Goal: Task Accomplishment & Management: Complete application form

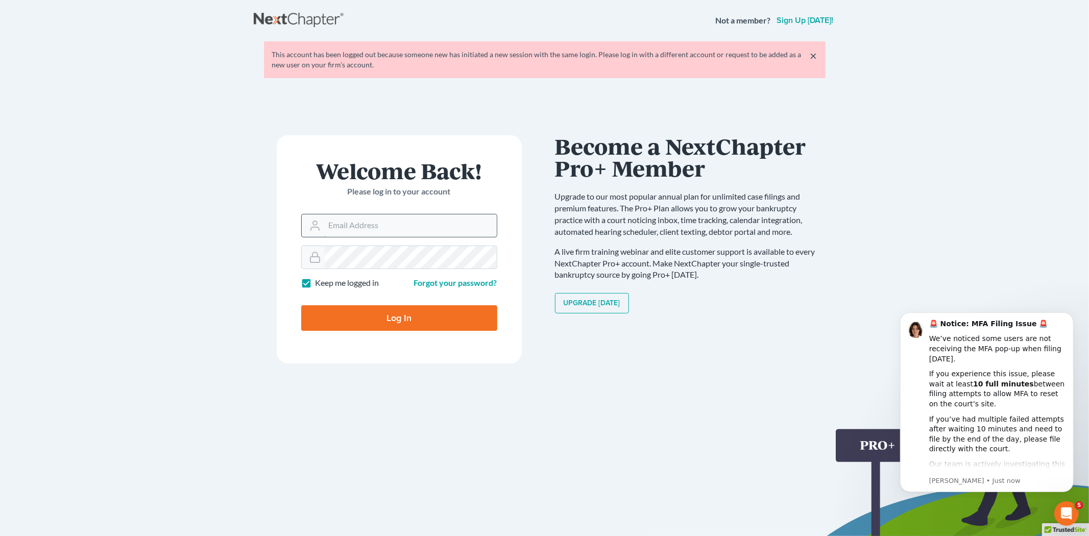
click at [404, 227] on input "Email Address" at bounding box center [411, 225] width 172 height 22
type input "[PERSON_NAME][EMAIL_ADDRESS][DOMAIN_NAME]"
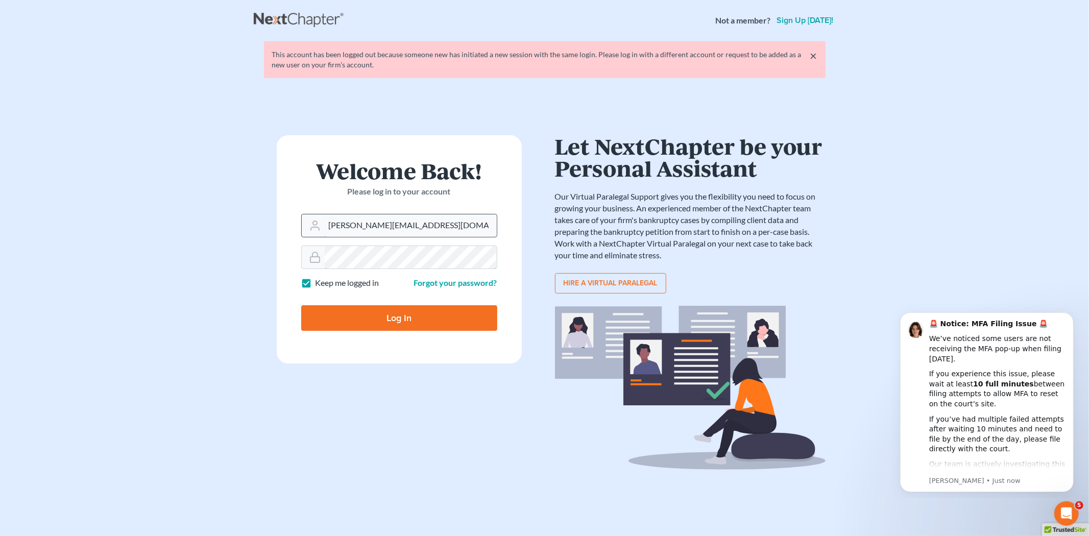
click at [301, 305] on input "Log In" at bounding box center [399, 318] width 196 height 26
type input "Thinking..."
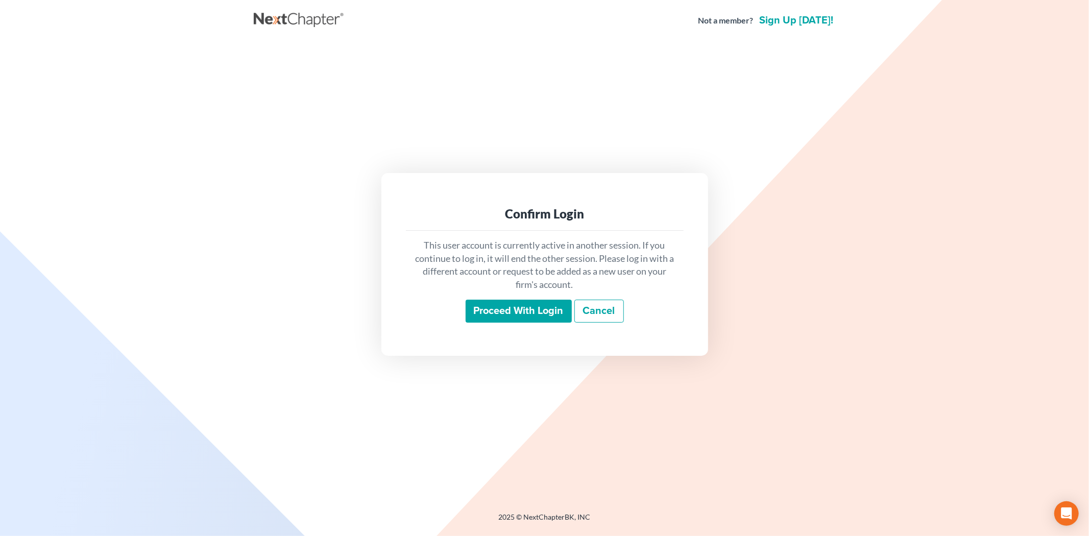
click at [496, 303] on input "Proceed with login" at bounding box center [518, 311] width 106 height 23
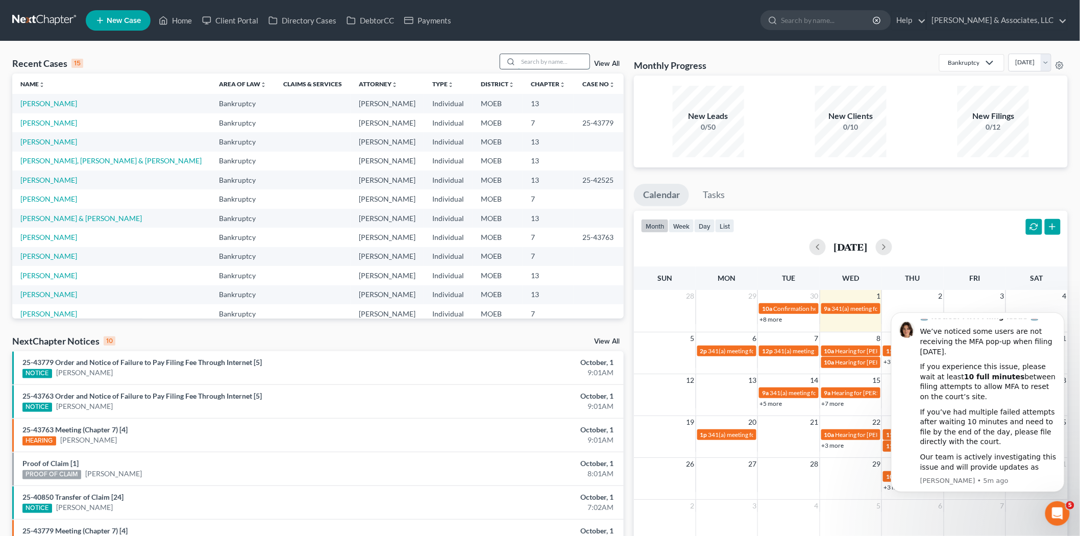
click at [562, 63] on input "search" at bounding box center [553, 61] width 71 height 15
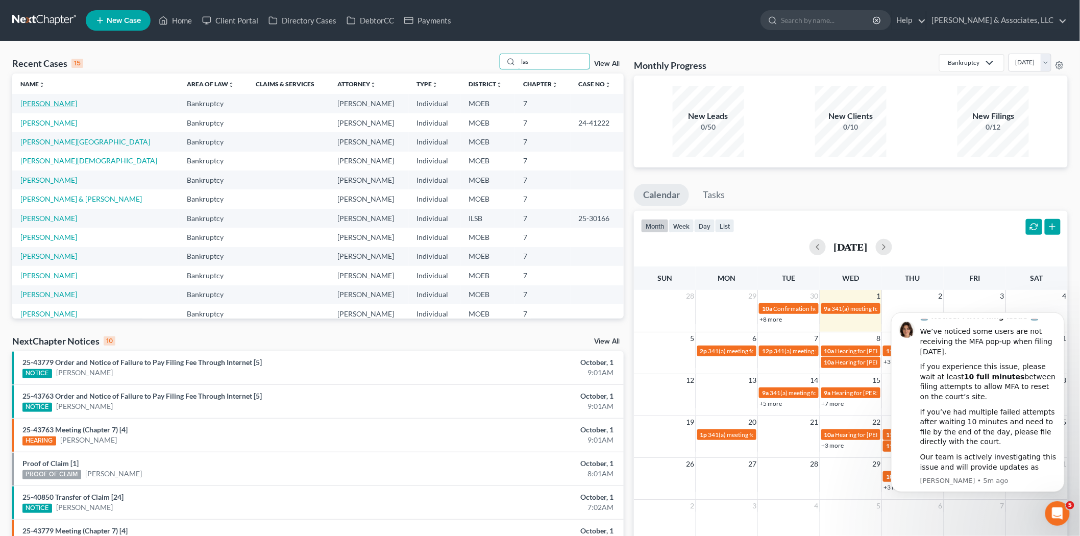
type input "las"
click at [57, 106] on link "[PERSON_NAME]" at bounding box center [48, 103] width 57 height 9
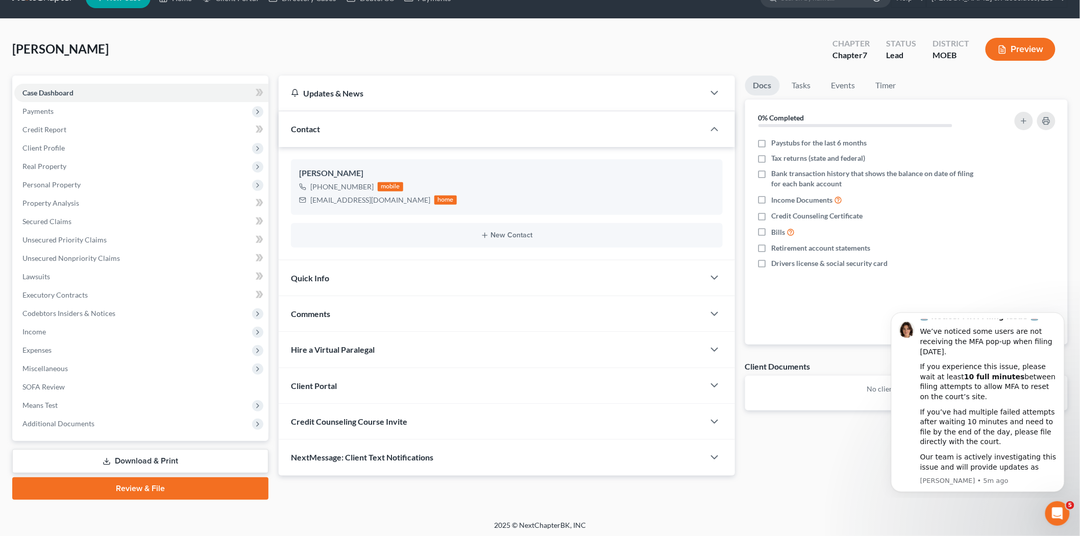
scroll to position [23, 0]
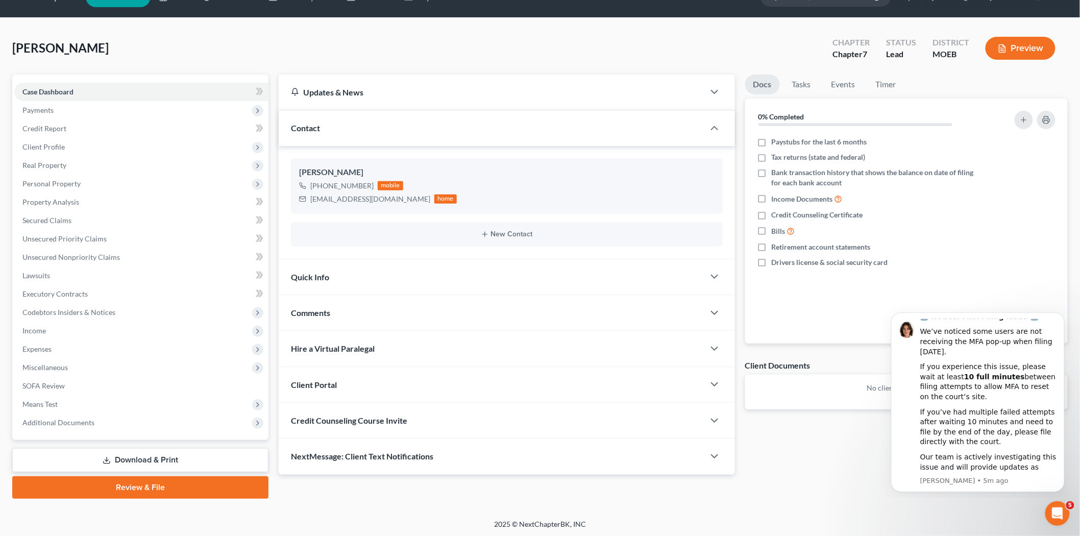
click at [466, 421] on div "Credit Counseling Course Invite" at bounding box center [492, 420] width 426 height 35
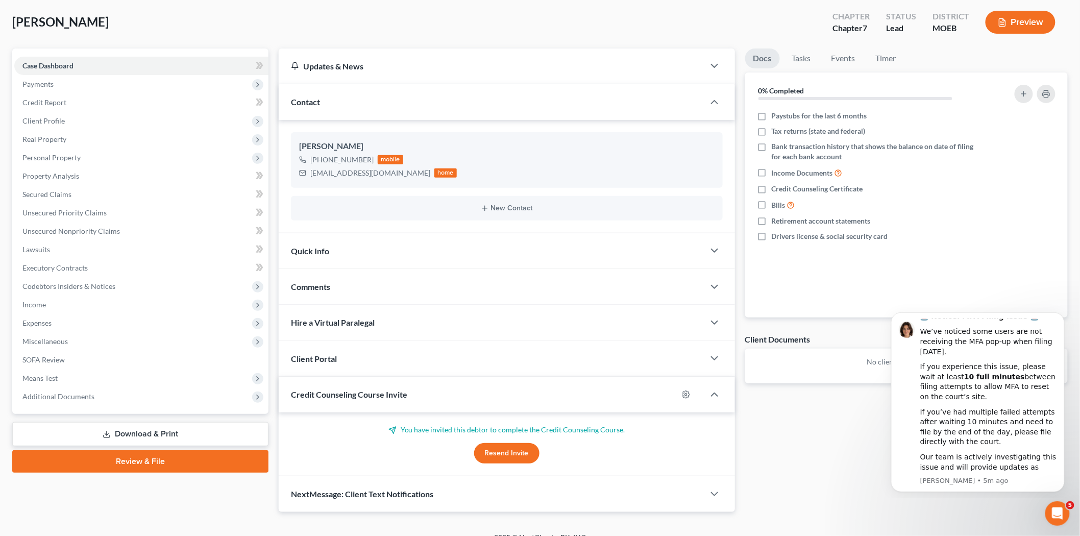
scroll to position [64, 0]
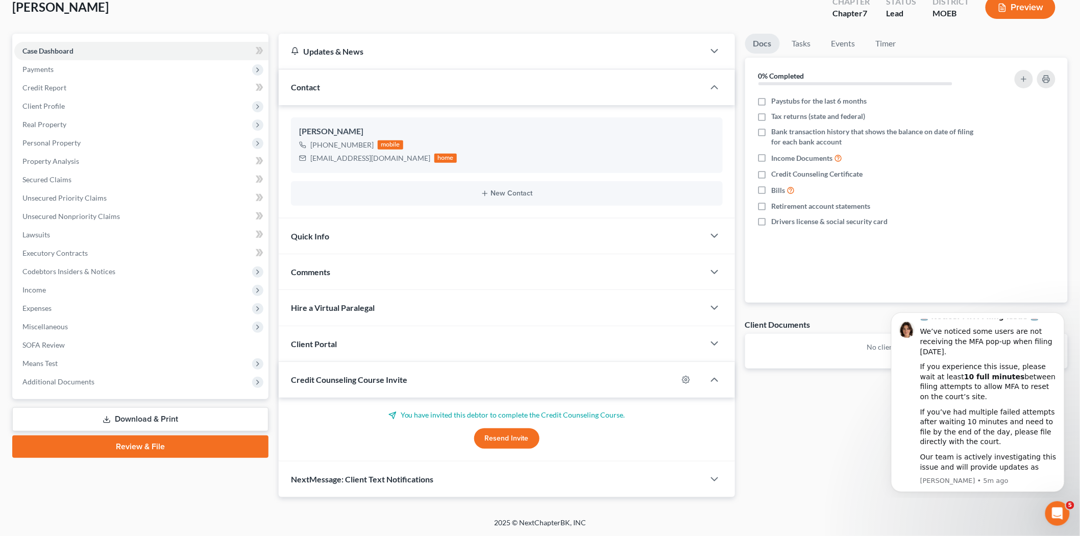
click at [506, 437] on button "Resend Invite" at bounding box center [506, 438] width 65 height 20
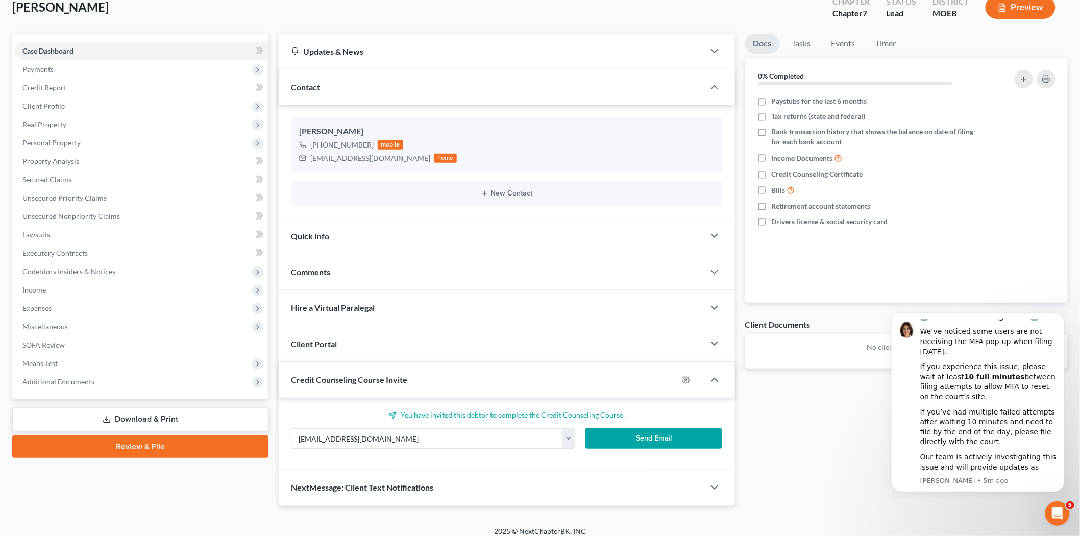
click at [609, 441] on button "Send Email" at bounding box center [653, 438] width 137 height 20
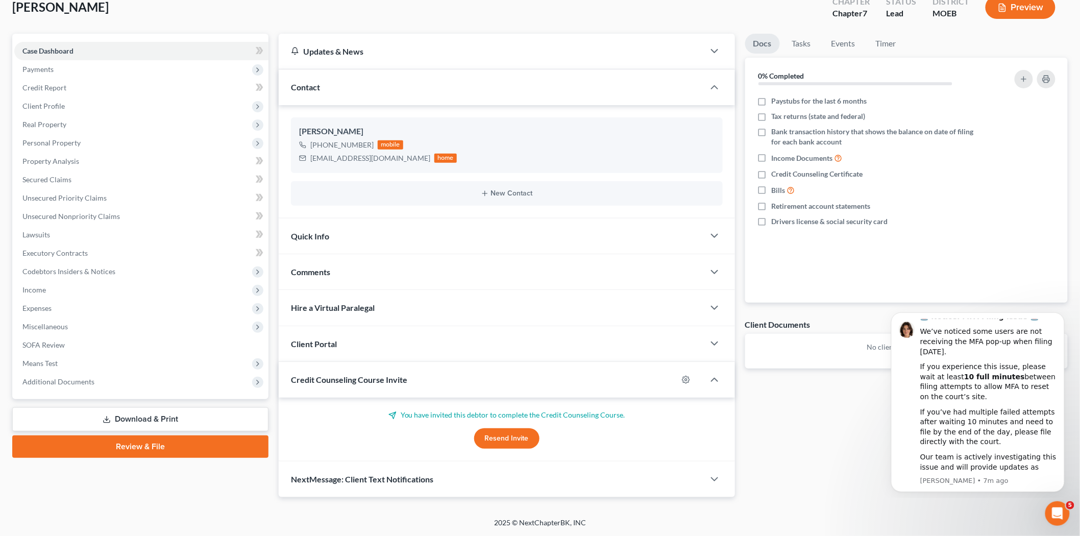
scroll to position [0, 0]
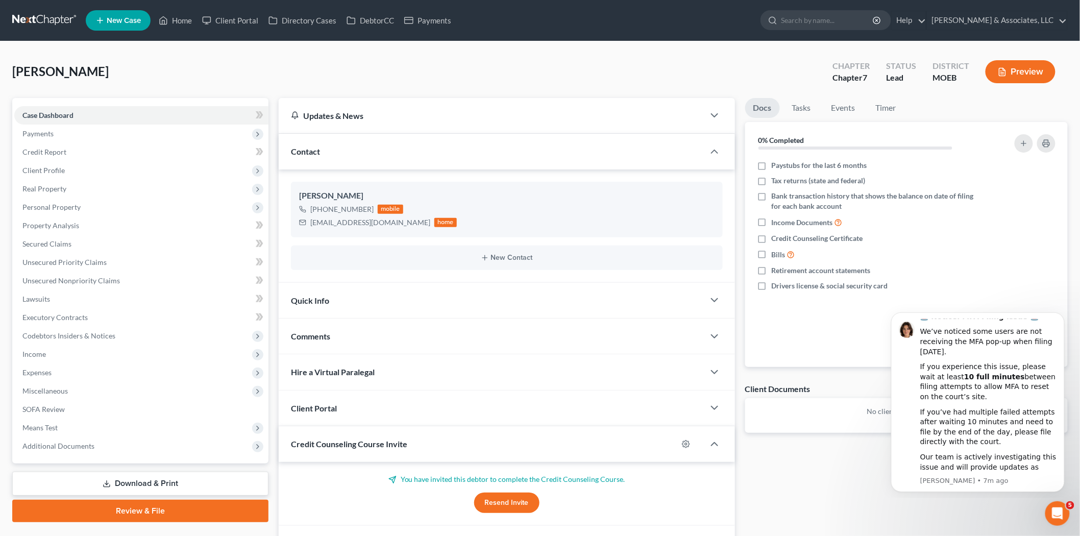
click at [109, 6] on nav "Home New Case Client Portal Directory Cases DebtorCC Payments [PERSON_NAME] & A…" at bounding box center [540, 20] width 1080 height 41
click at [116, 18] on span "New Case" at bounding box center [124, 21] width 34 height 8
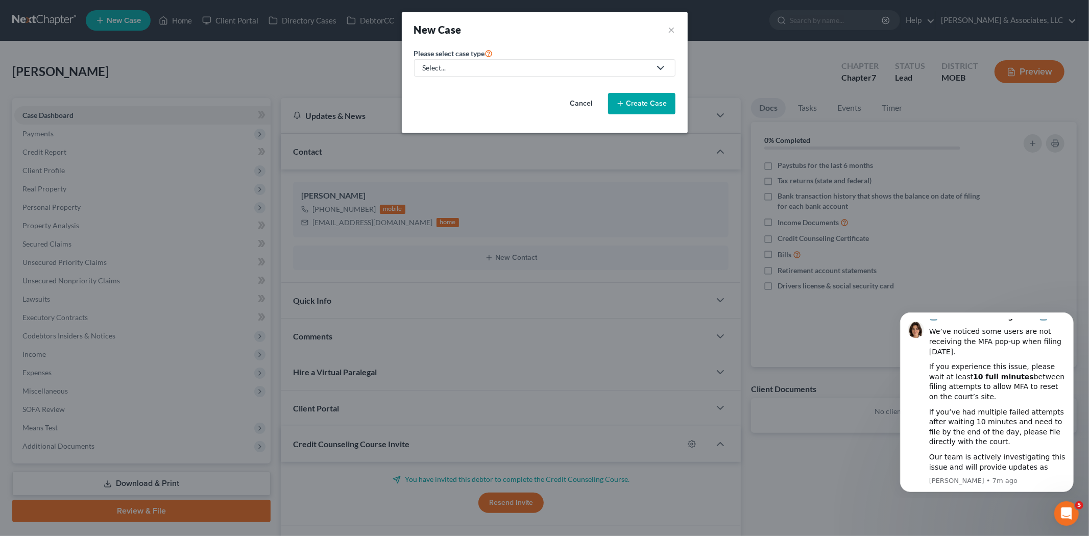
click at [429, 69] on div "Select..." at bounding box center [537, 68] width 228 height 10
click at [444, 90] on div "Bankruptcy" at bounding box center [468, 88] width 89 height 10
select select "45"
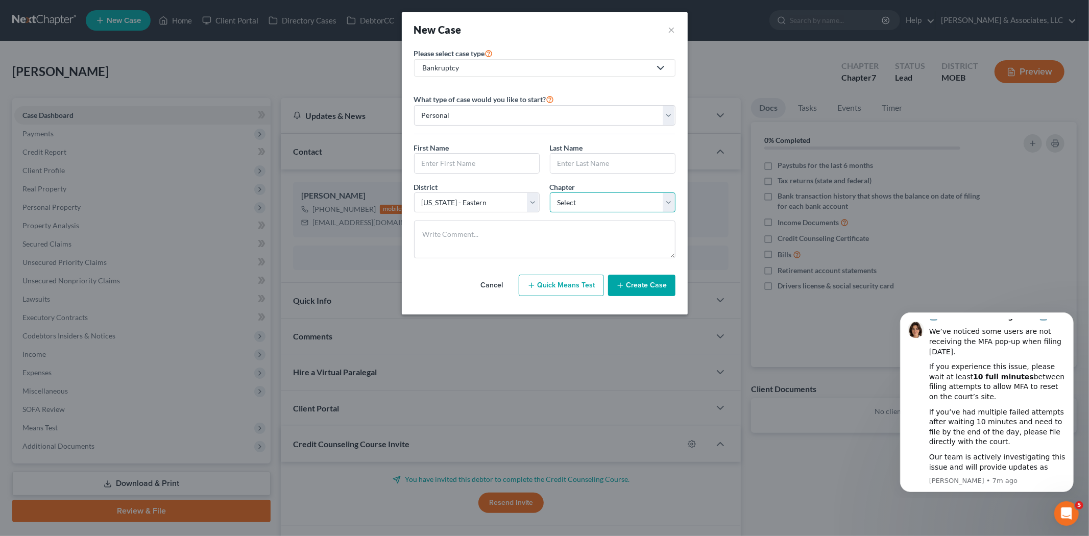
click at [564, 206] on select "Select 7 11 12 13" at bounding box center [613, 202] width 126 height 20
select select "3"
click at [550, 192] on select "Select 7 11 12 13" at bounding box center [613, 202] width 126 height 20
drag, startPoint x: 465, startPoint y: 166, endPoint x: 461, endPoint y: 161, distance: 6.1
click at [465, 166] on input "text" at bounding box center [476, 163] width 125 height 19
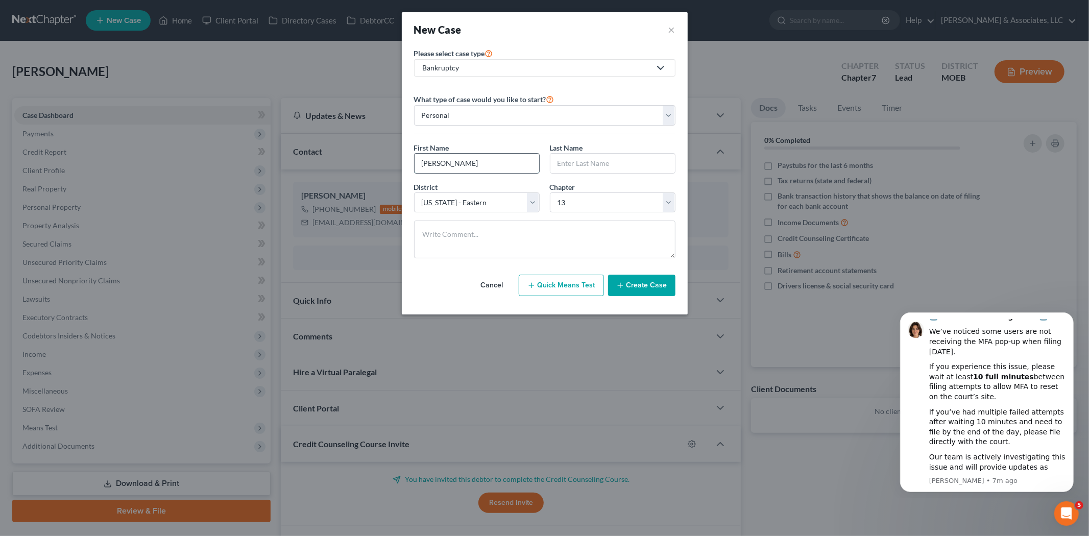
type input "[PERSON_NAME]"
type input "Clay"
click at [629, 284] on button "Create Case" at bounding box center [641, 285] width 67 height 21
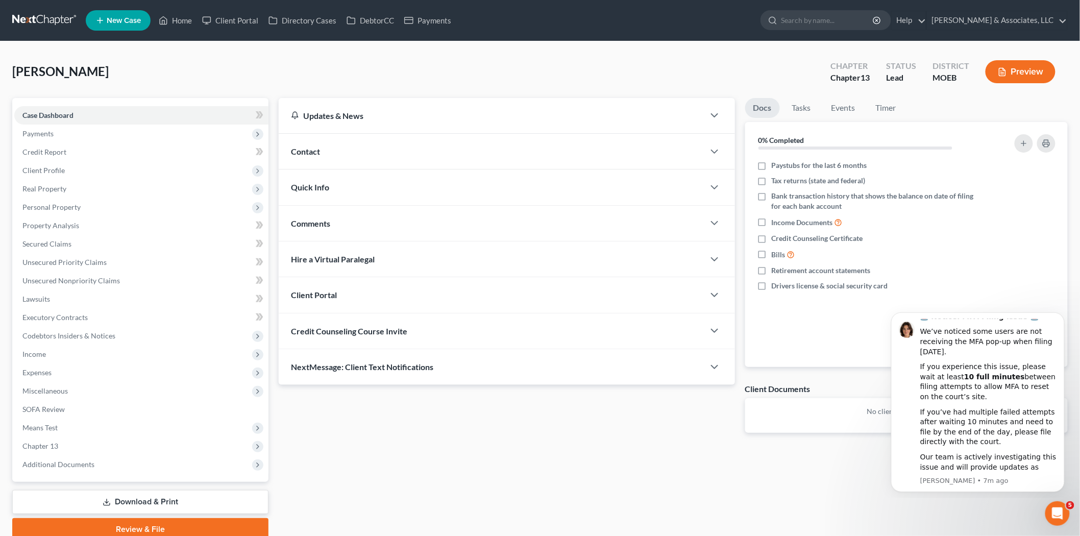
click at [304, 154] on span "Contact" at bounding box center [305, 151] width 29 height 10
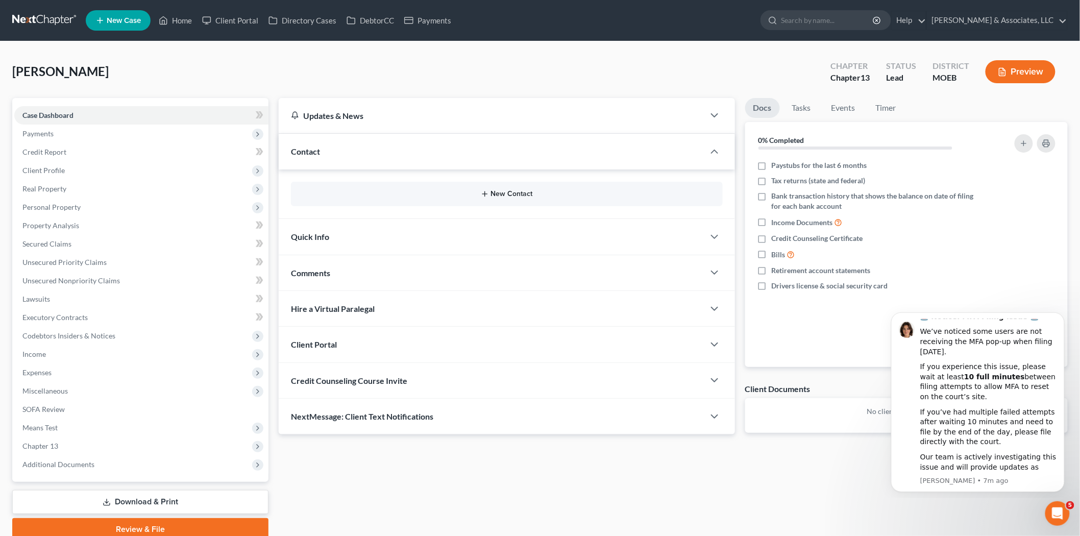
click at [506, 192] on button "New Contact" at bounding box center [506, 194] width 415 height 8
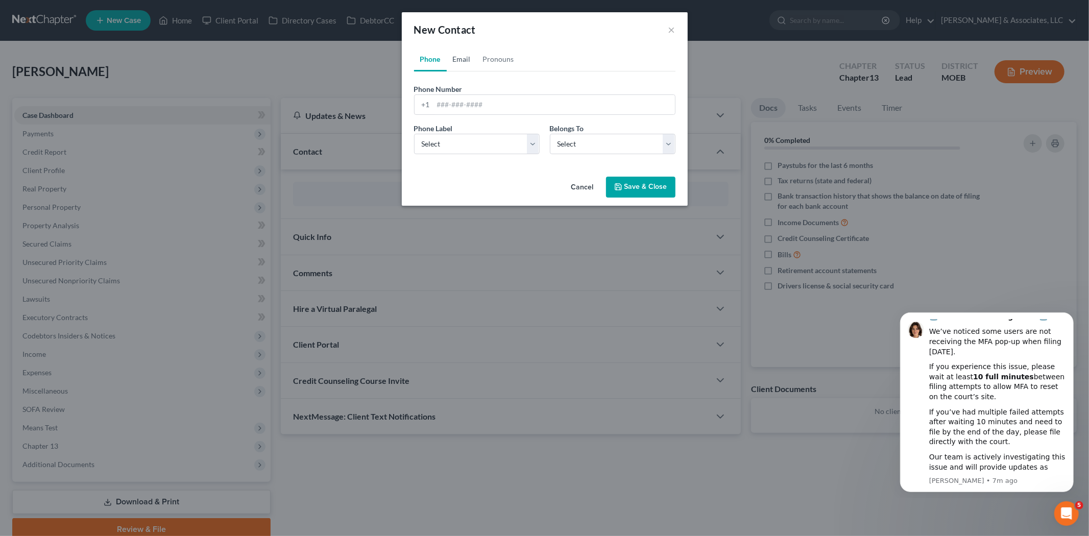
click at [462, 59] on link "Email" at bounding box center [462, 59] width 30 height 24
paste input "[EMAIL_ADDRESS][DOMAIN_NAME]"
type input "[EMAIL_ADDRESS][DOMAIN_NAME]"
click at [455, 149] on select "Select Home Work Other" at bounding box center [477, 144] width 126 height 20
select select "0"
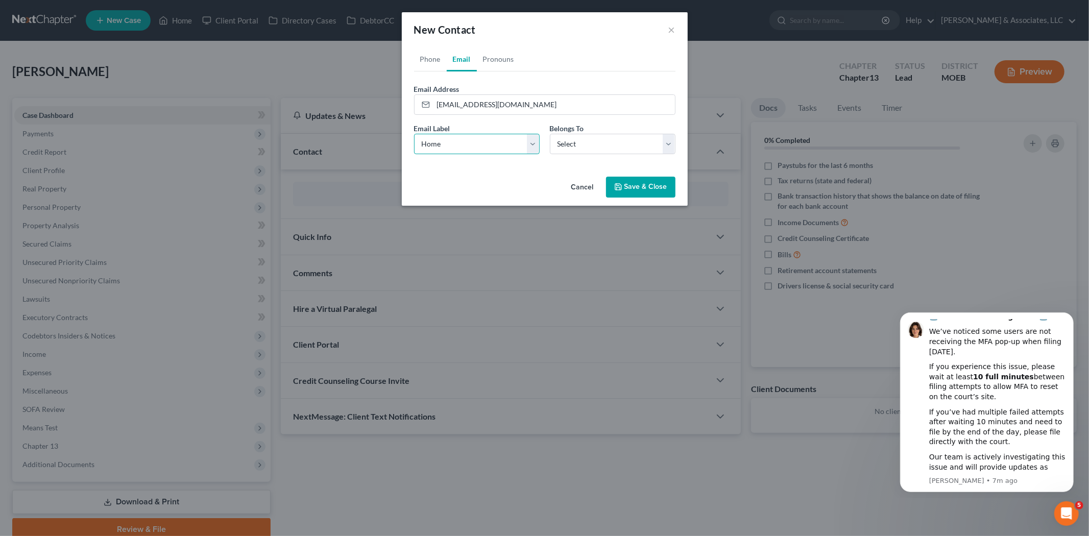
click at [414, 134] on select "Select Home Work Other" at bounding box center [477, 144] width 126 height 20
click at [567, 151] on select "Select Client Other" at bounding box center [613, 144] width 126 height 20
select select "0"
click at [550, 134] on select "Select Client Other" at bounding box center [613, 144] width 126 height 20
select select "0"
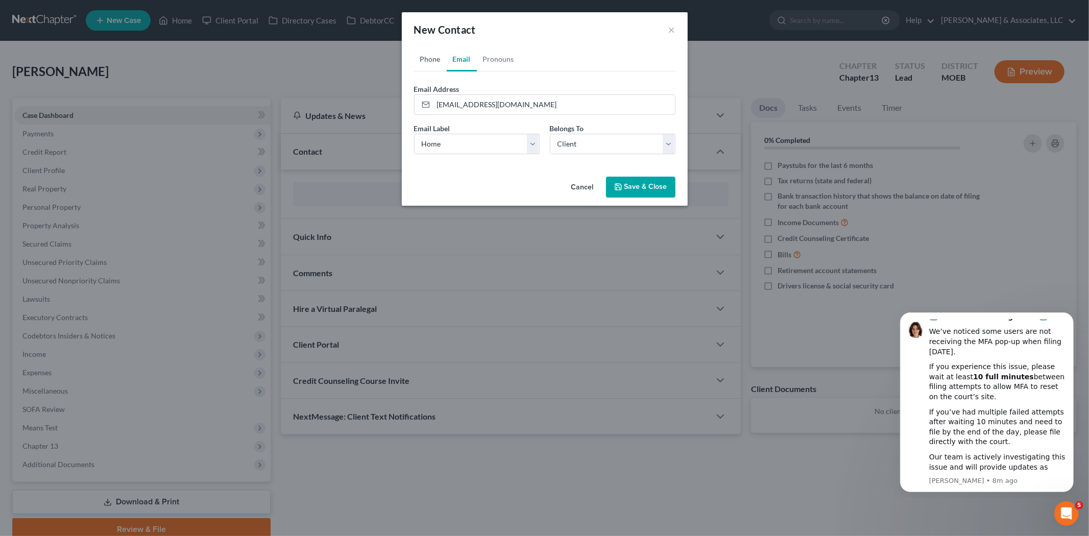
drag, startPoint x: 435, startPoint y: 57, endPoint x: 350, endPoint y: 5, distance: 99.9
click at [435, 57] on link "Phone" at bounding box center [430, 59] width 33 height 24
paste input "[PHONE_NUMBER]"
type input "[PHONE_NUMBER]"
click at [468, 150] on select "Select Mobile Home Work Other" at bounding box center [477, 144] width 126 height 20
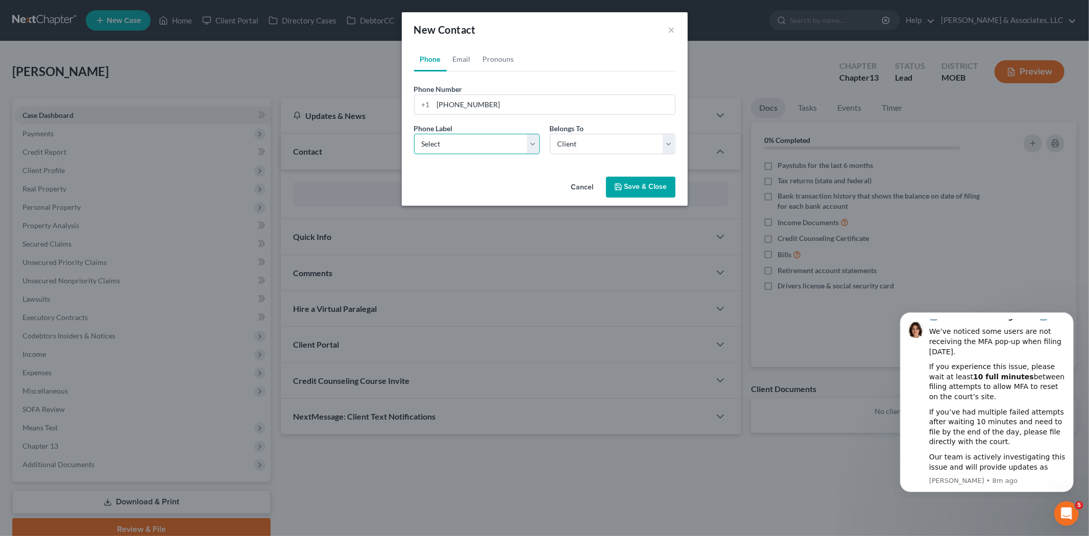
select select "0"
click at [414, 134] on select "Select Mobile Home Work Other" at bounding box center [477, 144] width 126 height 20
click at [619, 187] on polyline "button" at bounding box center [618, 188] width 4 height 3
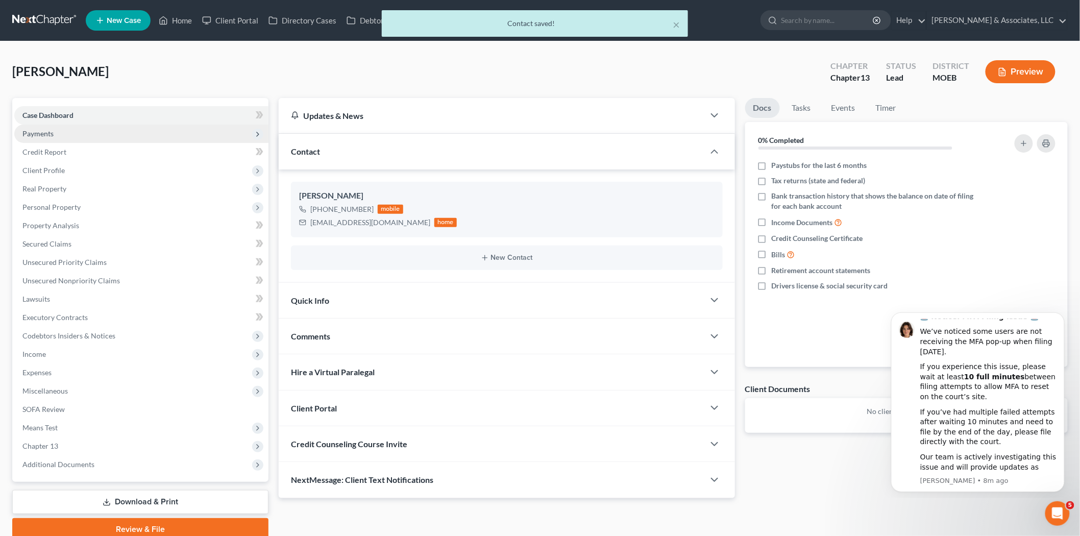
click at [48, 139] on span "Payments" at bounding box center [141, 134] width 254 height 18
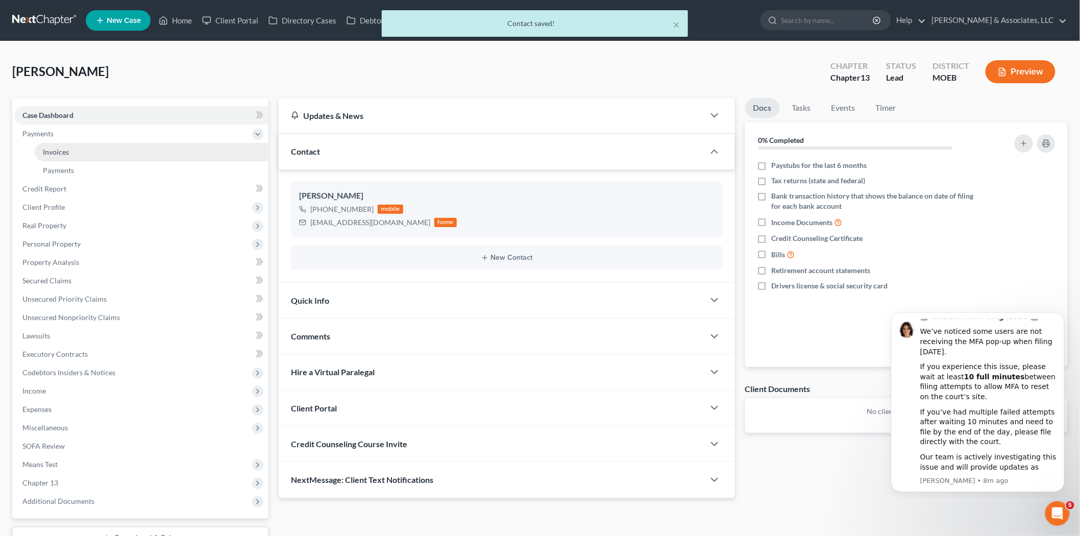
click at [54, 145] on link "Invoices" at bounding box center [152, 152] width 234 height 18
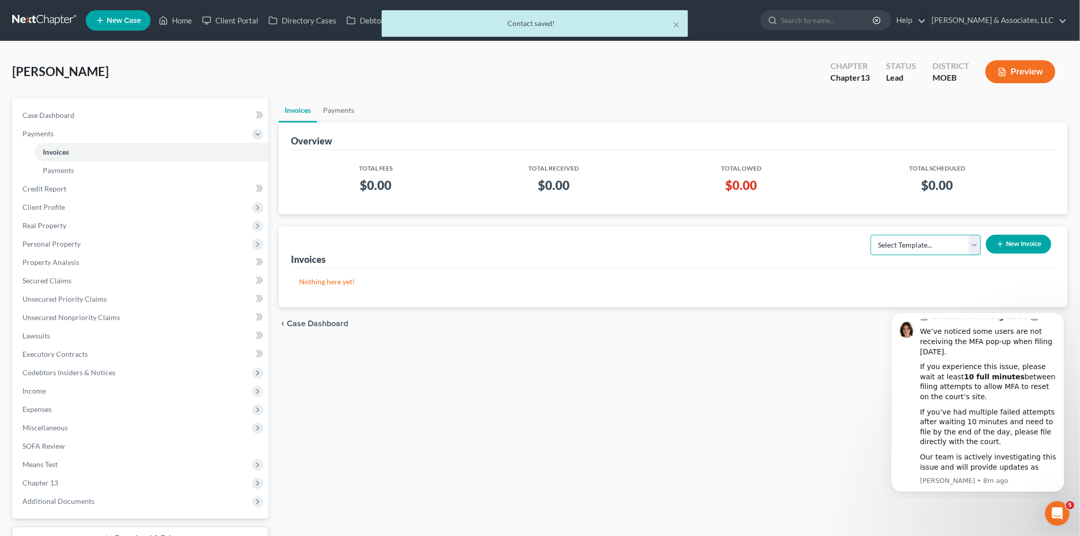
drag, startPoint x: 892, startPoint y: 245, endPoint x: 859, endPoint y: 201, distance: 55.4
click at [892, 245] on select "Select Template... Chapter 7 Template Chapter 13 Template Chapter 7 with legal …" at bounding box center [926, 245] width 110 height 20
select select "1"
click at [871, 235] on select "Select Template... Chapter 7 Template Chapter 13 Template Chapter 7 with legal …" at bounding box center [926, 245] width 110 height 20
click at [1008, 252] on button "New Invoice" at bounding box center [1018, 244] width 65 height 19
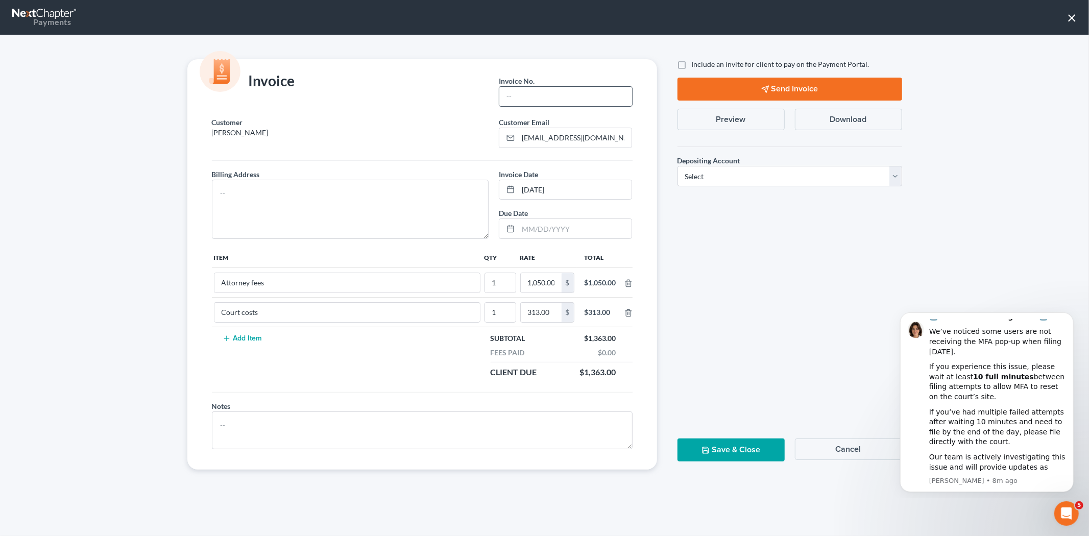
click at [557, 86] on div at bounding box center [565, 96] width 133 height 20
click at [561, 90] on input "text" at bounding box center [565, 96] width 132 height 19
type input "671"
click at [400, 203] on textarea at bounding box center [350, 209] width 277 height 59
type textarea "NA"
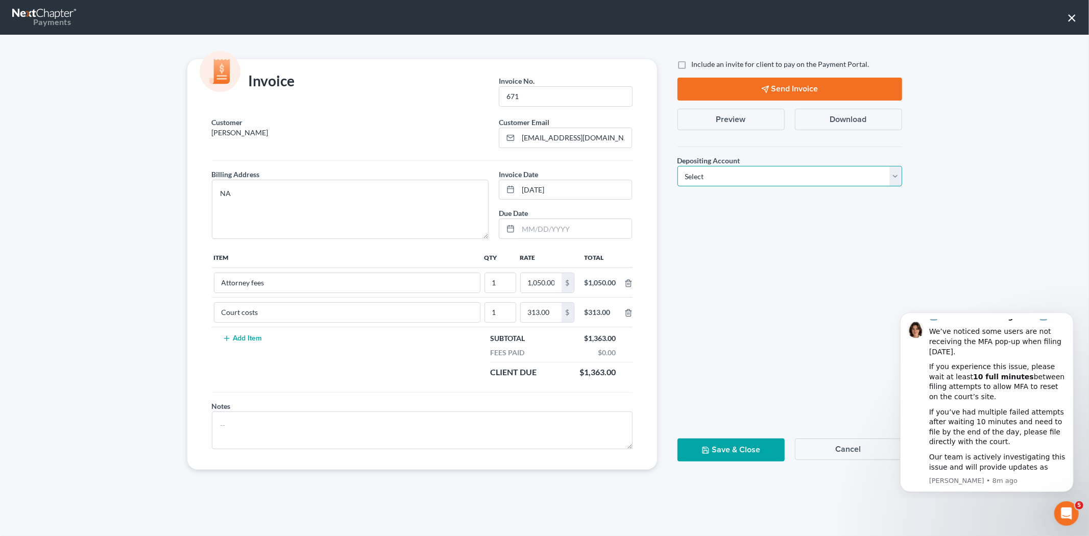
drag, startPoint x: 738, startPoint y: 176, endPoint x: 737, endPoint y: 185, distance: 9.2
click at [738, 176] on select "Select Operation Trust" at bounding box center [789, 176] width 225 height 20
select select "1"
click at [677, 166] on select "Select Operation Trust" at bounding box center [789, 176] width 225 height 20
click at [692, 63] on label "Include an invite for client to pay on the Payment Portal." at bounding box center [781, 64] width 178 height 10
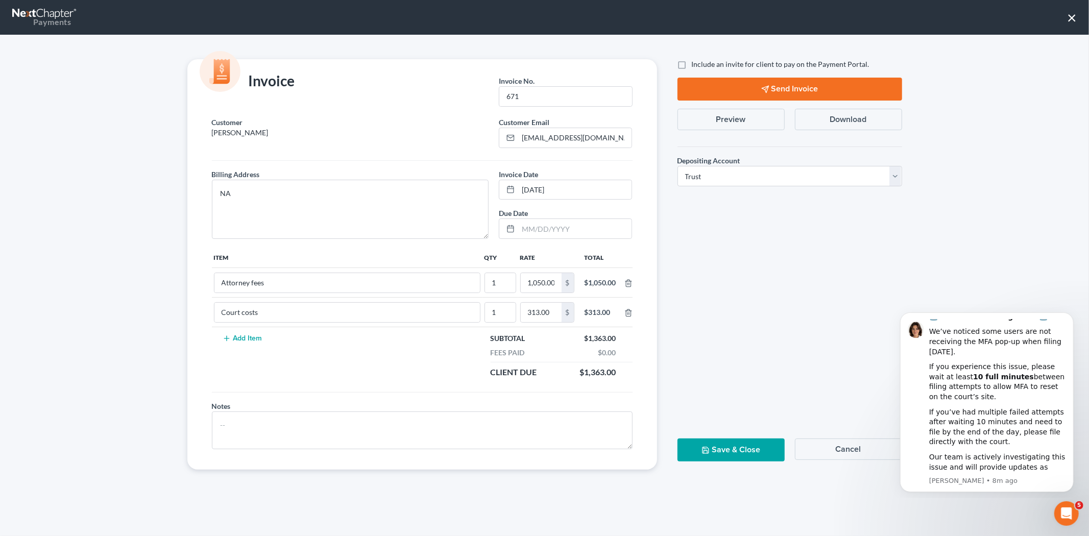
click at [696, 63] on input "Include an invite for client to pay on the Payment Portal." at bounding box center [699, 62] width 7 height 7
checkbox input "true"
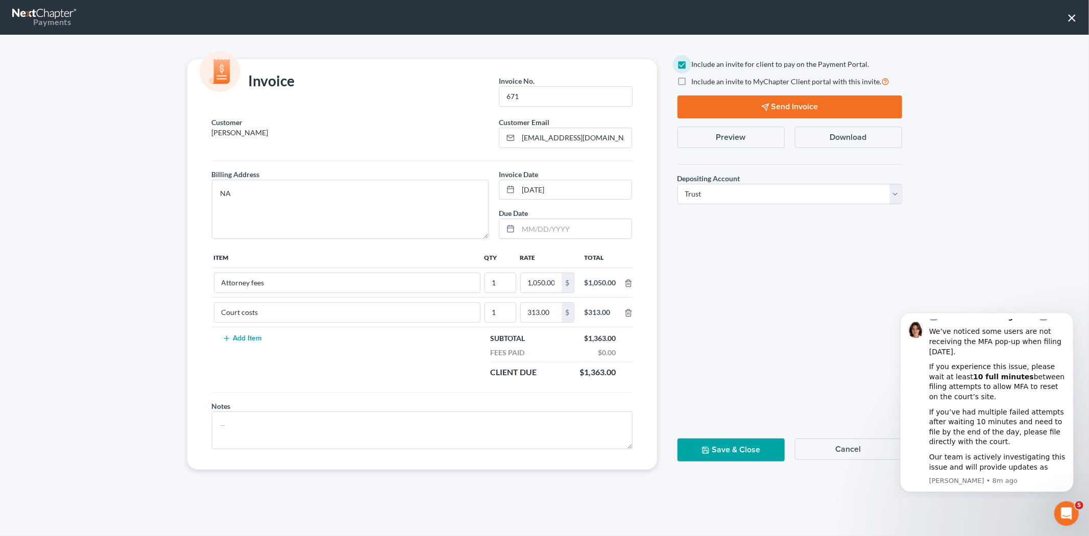
click at [692, 82] on label "Include an invite to MyChapter Client portal with this invite." at bounding box center [791, 82] width 198 height 12
click at [696, 82] on input "Include an invite to MyChapter Client portal with this invite." at bounding box center [699, 79] width 7 height 7
checkbox input "true"
click at [712, 108] on button "Send Invoice" at bounding box center [789, 106] width 225 height 23
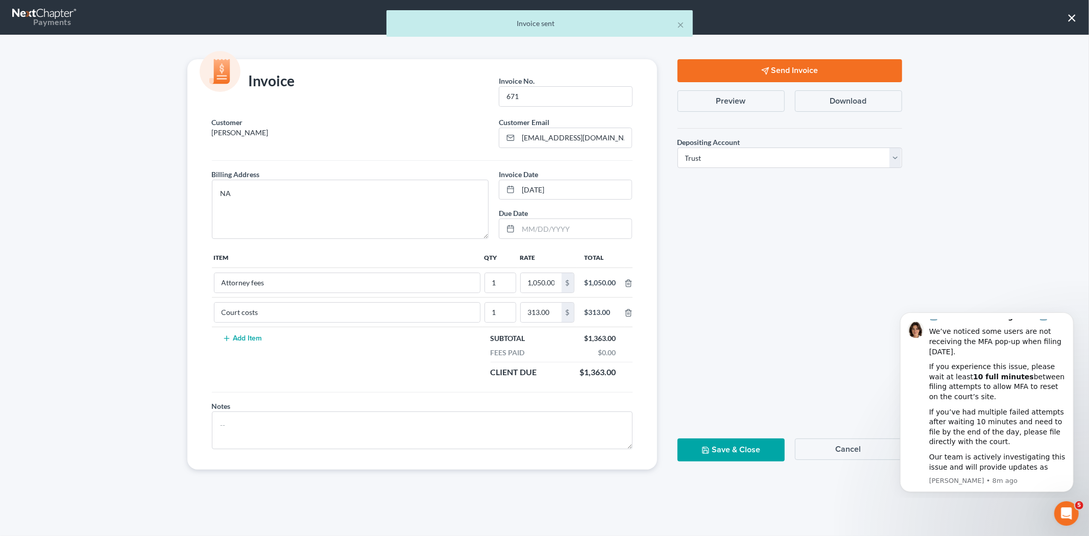
click at [719, 452] on button "Save & Close" at bounding box center [730, 449] width 107 height 23
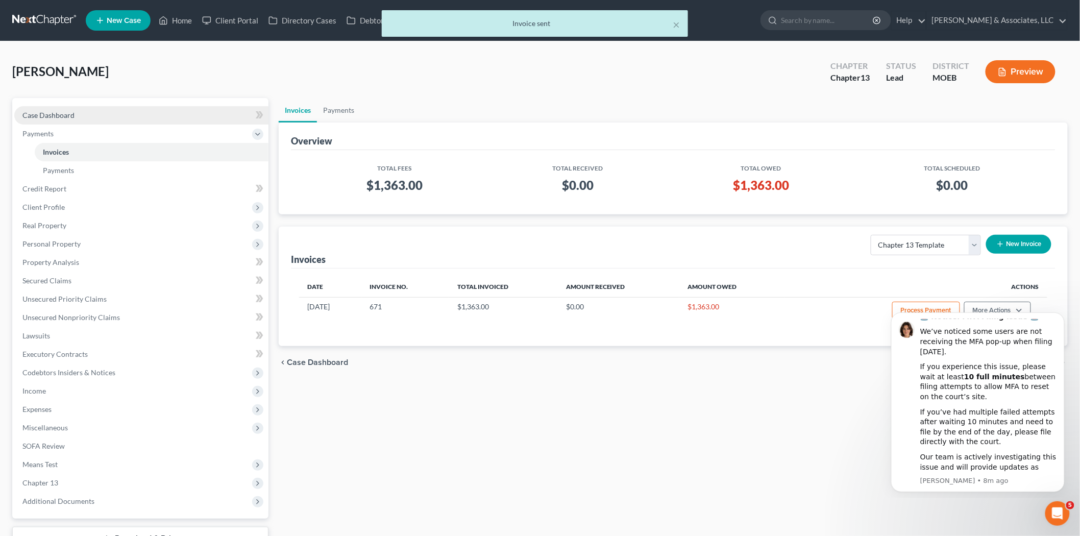
click at [57, 118] on span "Case Dashboard" at bounding box center [48, 115] width 52 height 9
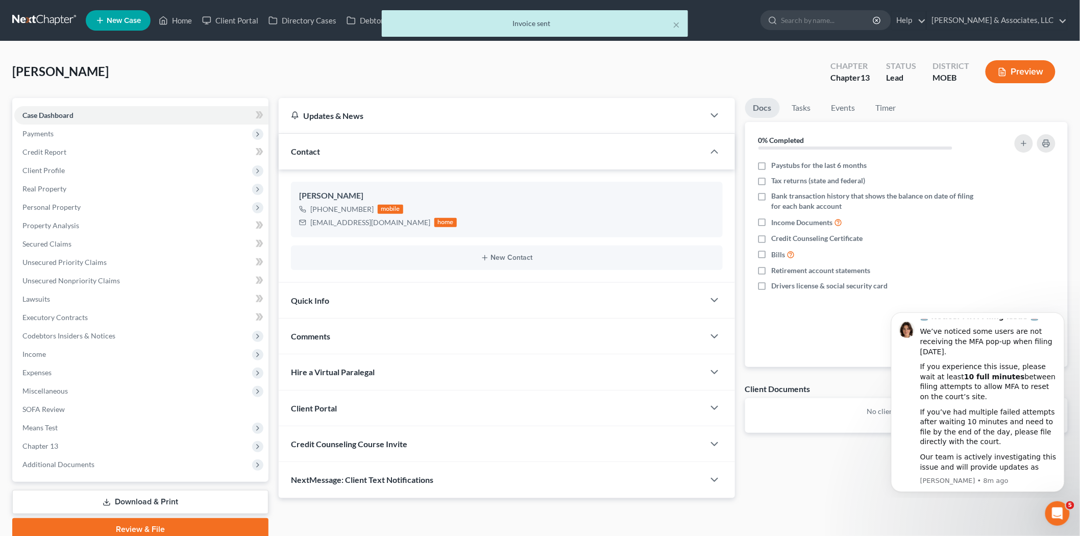
scroll to position [42, 0]
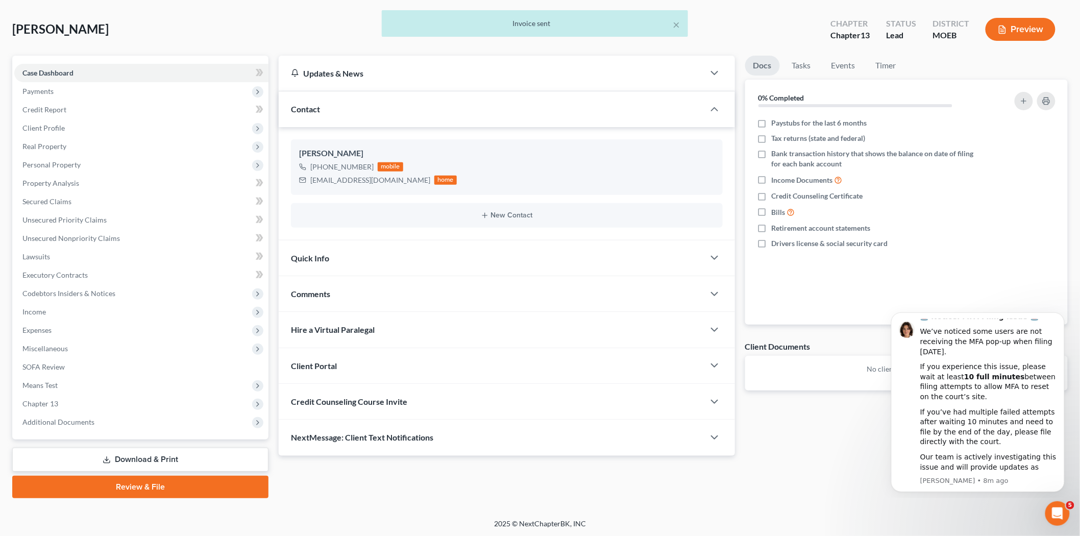
click at [381, 400] on span "Credit Counseling Course Invite" at bounding box center [349, 402] width 116 height 10
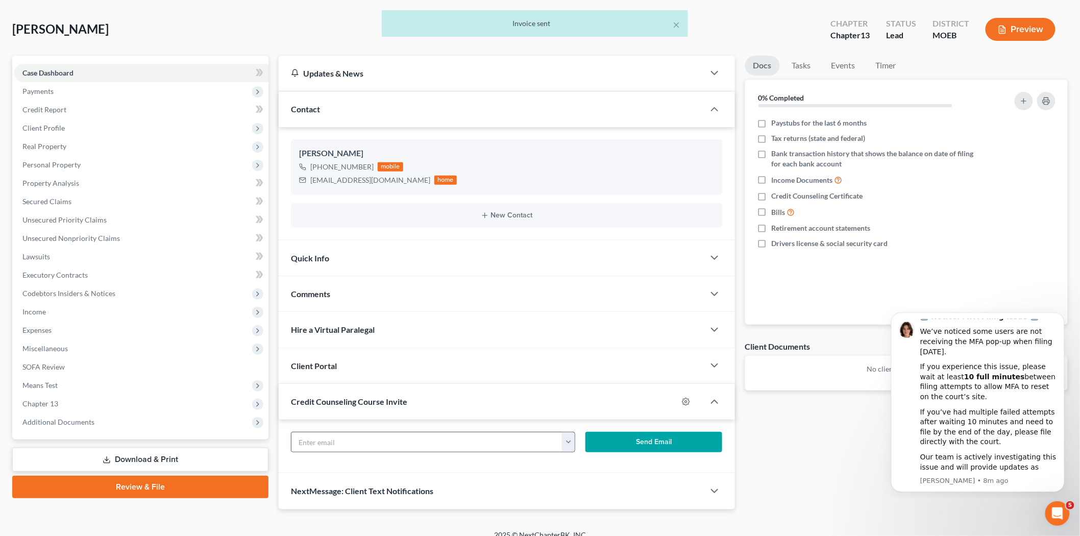
click at [572, 444] on button "button" at bounding box center [568, 441] width 13 height 19
click at [581, 464] on link "[EMAIL_ADDRESS][DOMAIN_NAME]" at bounding box center [631, 464] width 139 height 17
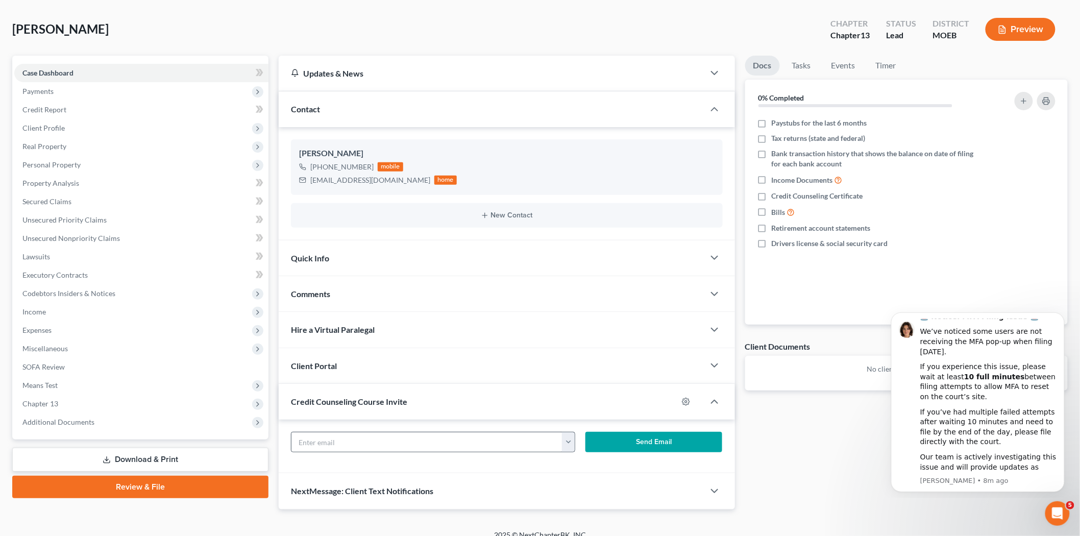
type input "[EMAIL_ADDRESS][DOMAIN_NAME]"
click at [629, 445] on button "Send Email" at bounding box center [653, 442] width 137 height 20
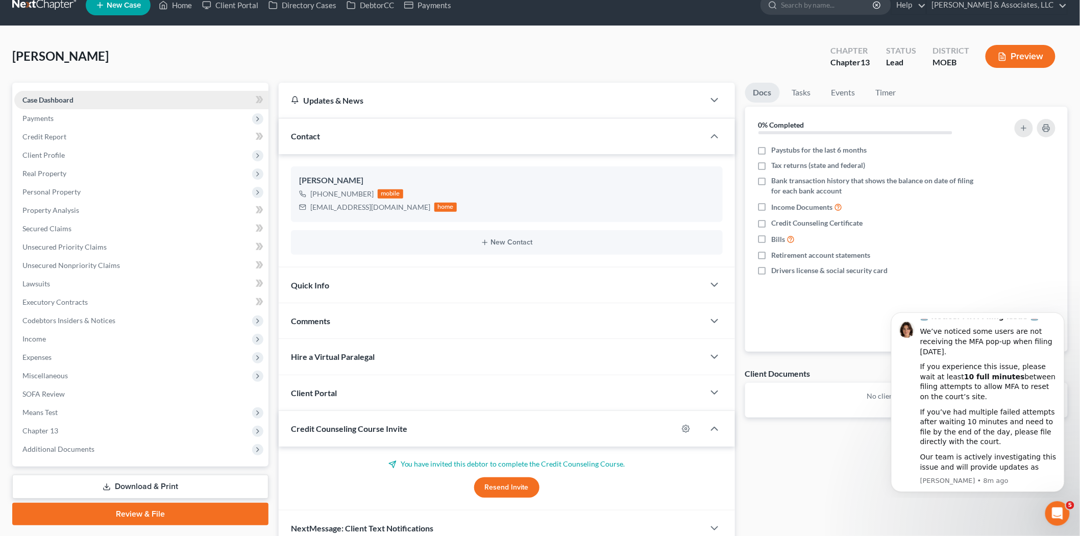
scroll to position [0, 0]
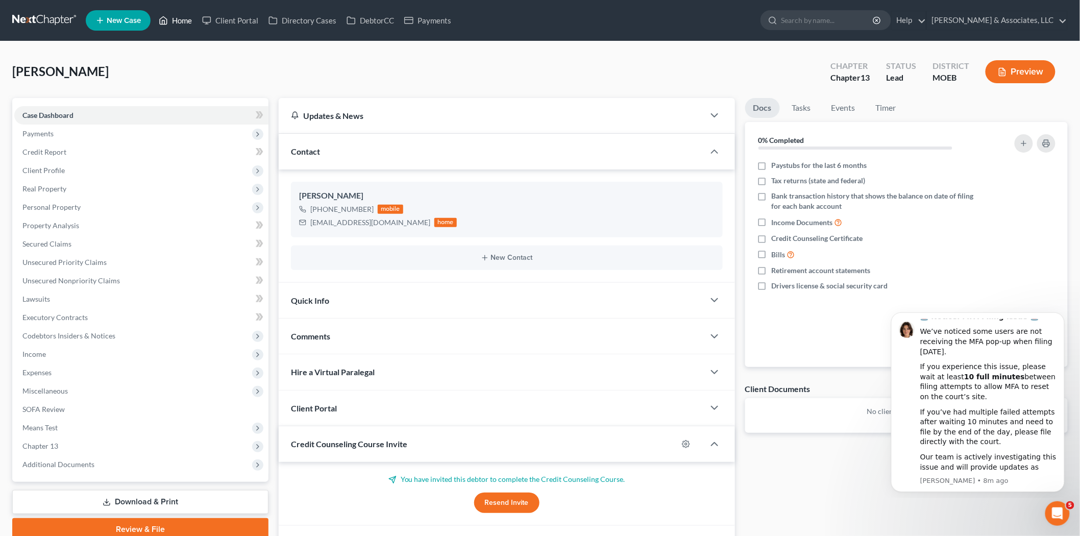
click at [174, 20] on link "Home" at bounding box center [175, 20] width 43 height 18
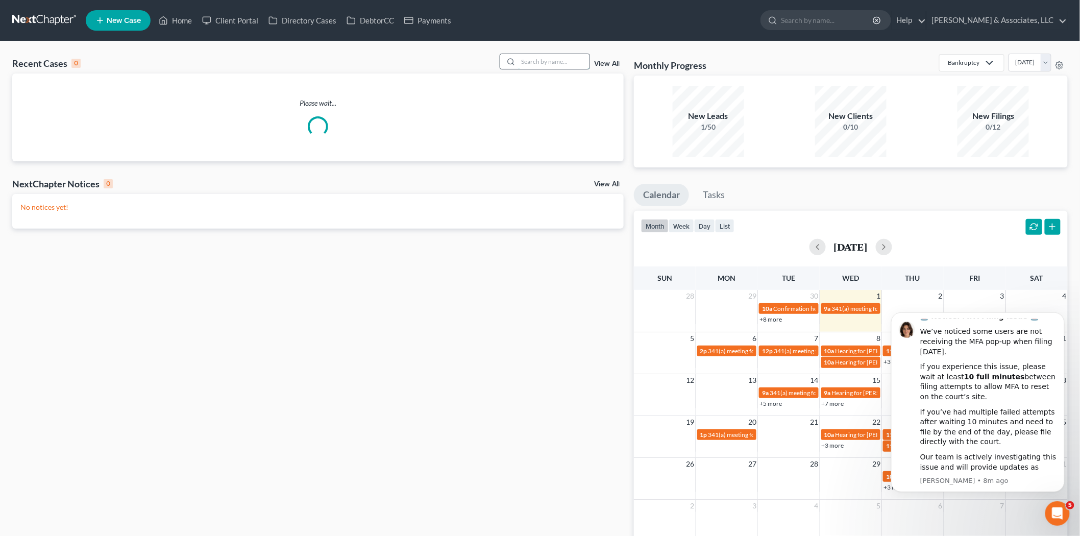
click at [542, 64] on input "search" at bounding box center [553, 61] width 71 height 15
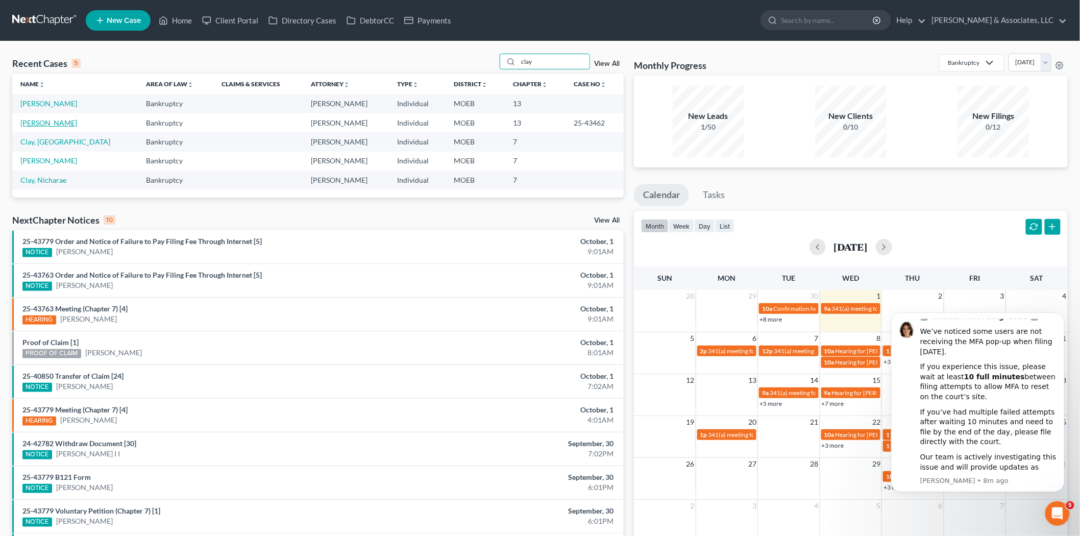
type input "clay"
click at [41, 121] on link "[PERSON_NAME]" at bounding box center [48, 122] width 57 height 9
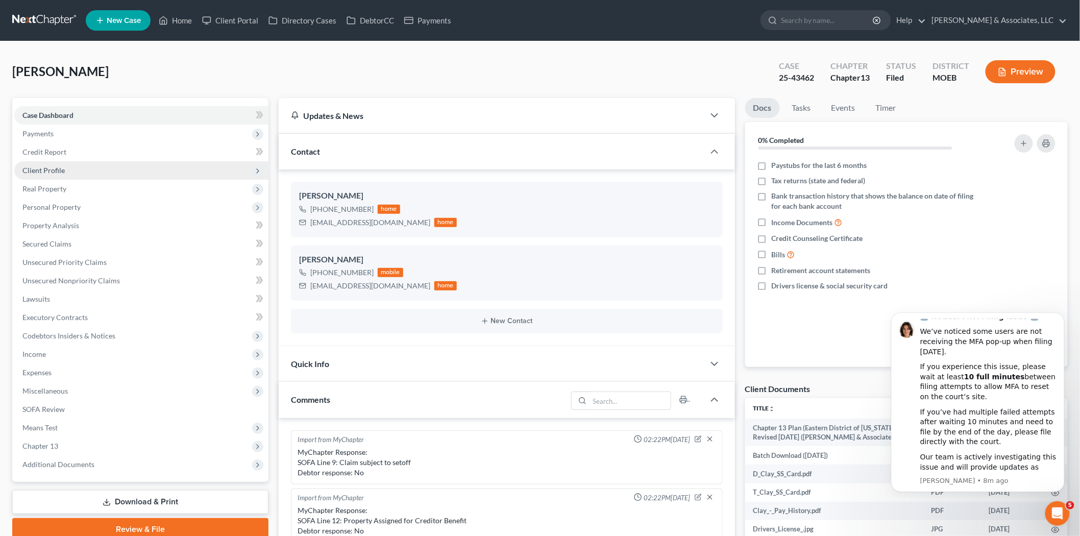
scroll to position [817, 0]
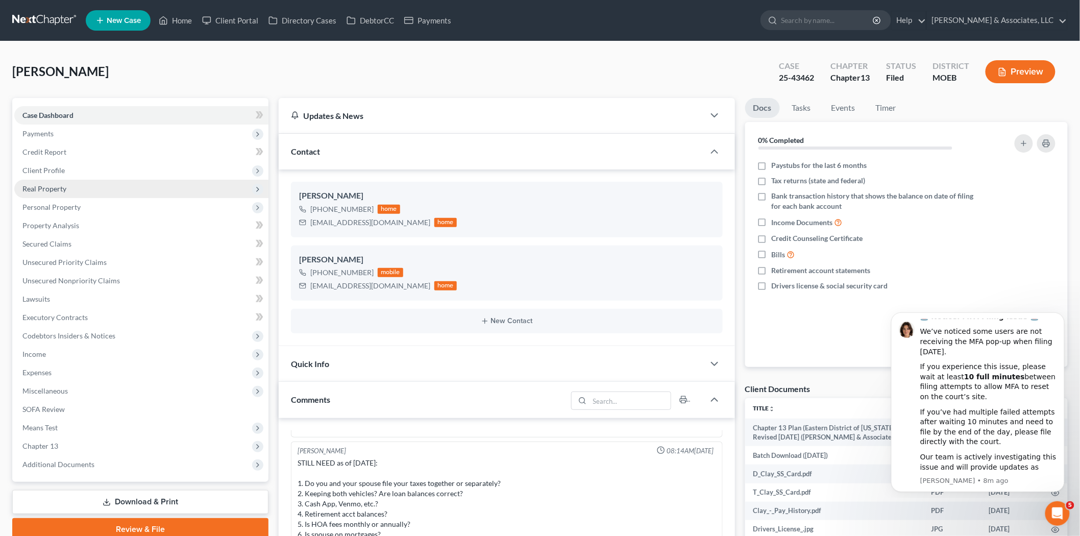
click at [46, 181] on span "Real Property" at bounding box center [141, 189] width 254 height 18
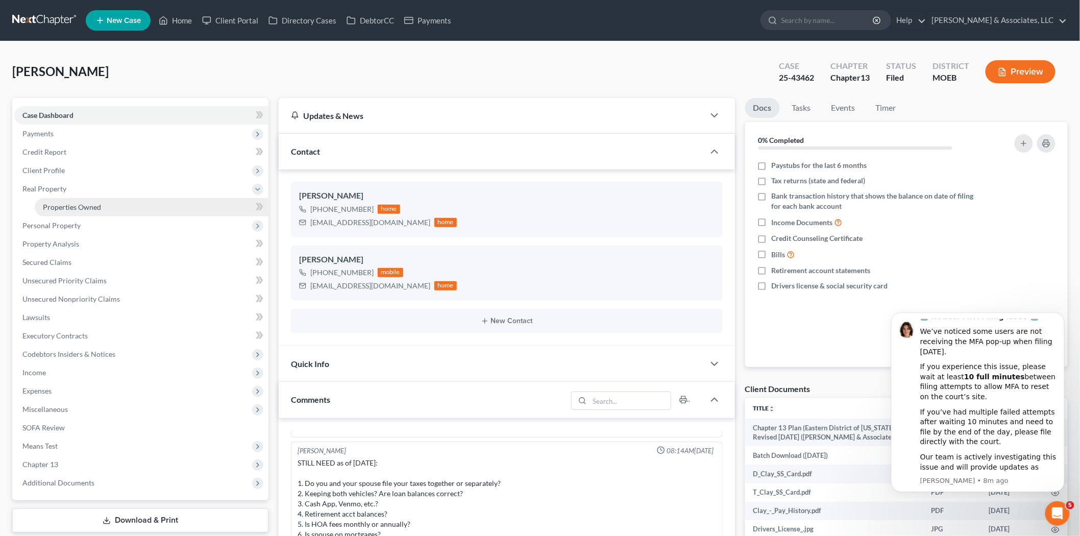
click at [54, 203] on span "Properties Owned" at bounding box center [72, 207] width 58 height 9
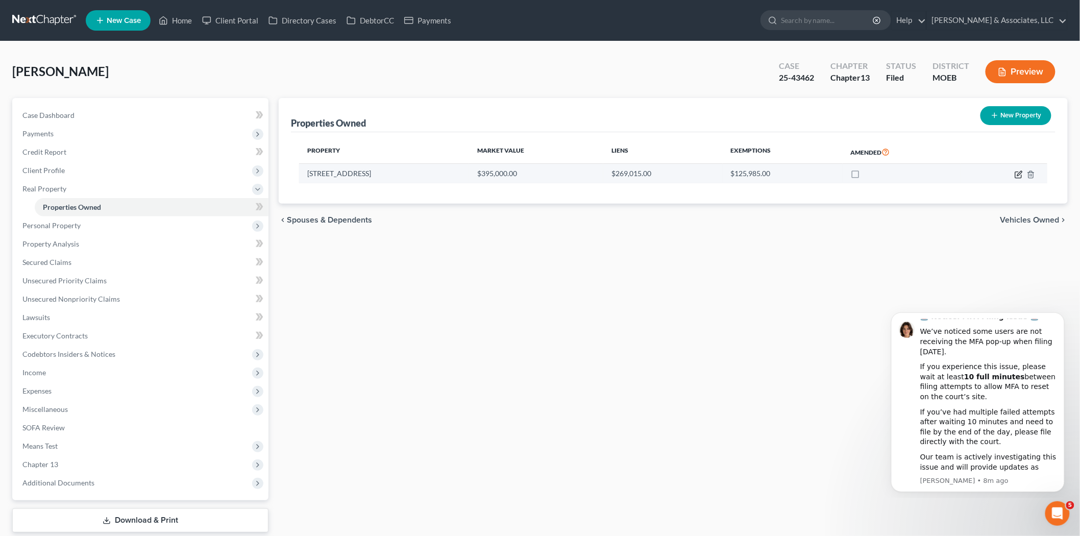
click at [1022, 174] on icon "button" at bounding box center [1019, 174] width 8 height 8
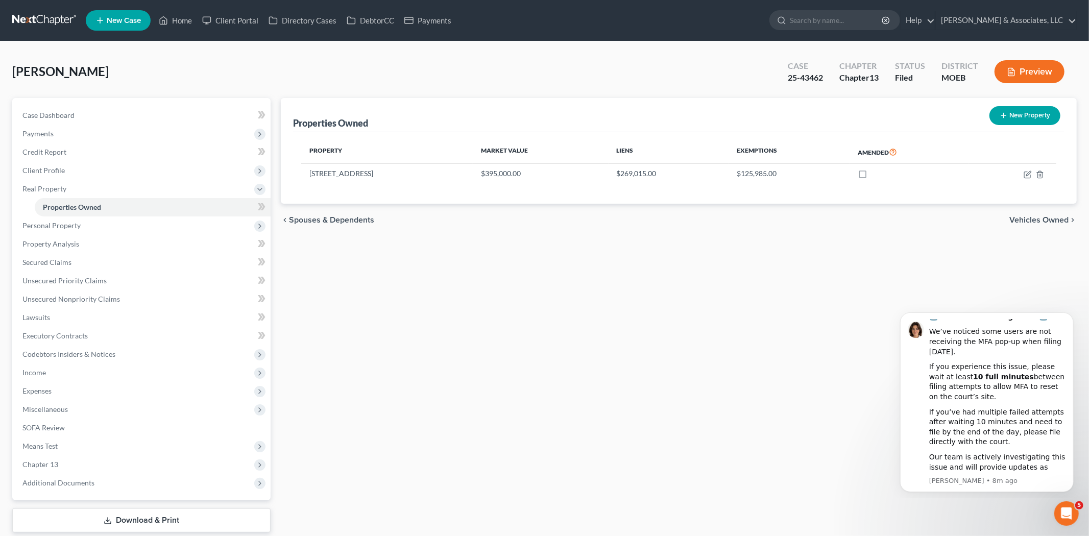
select select "26"
select select "3"
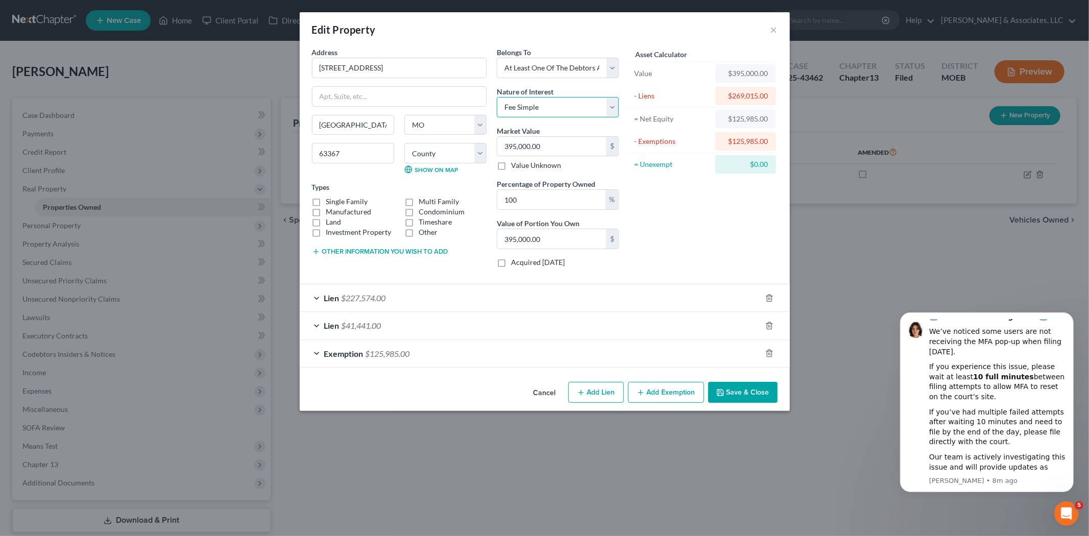
click at [541, 111] on select "Select Fee Simple Joint Tenant Life Estate Equitable Interest Future Interest T…" at bounding box center [558, 107] width 122 height 20
click at [613, 103] on select "Select Fee Simple Joint Tenant Life Estate Equitable Interest Future Interest T…" at bounding box center [558, 107] width 122 height 20
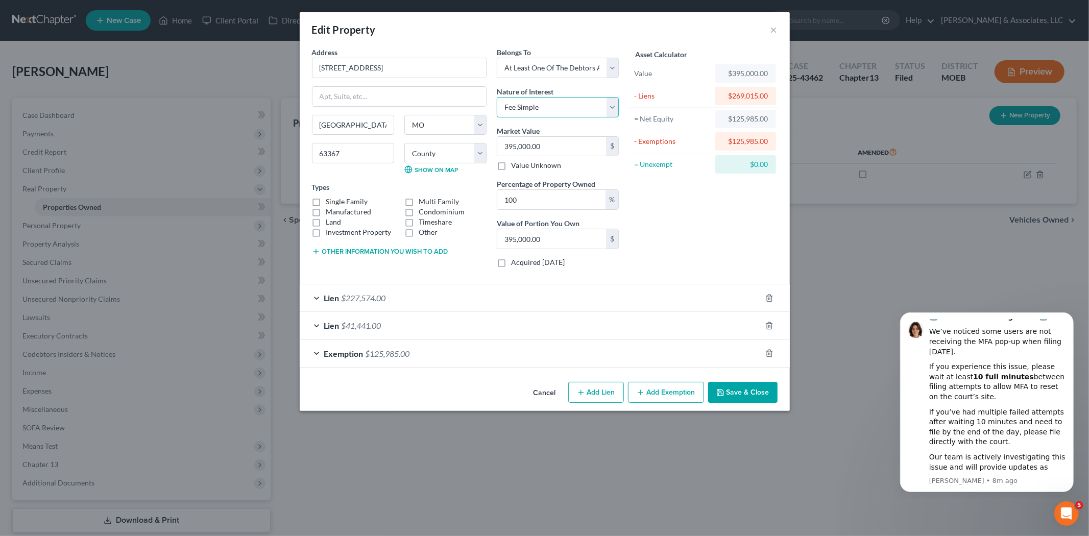
select select "5"
click at [497, 97] on select "Select Fee Simple Joint Tenant Life Estate Equitable Interest Future Interest T…" at bounding box center [558, 107] width 122 height 20
click at [541, 393] on button "Cancel" at bounding box center [544, 393] width 39 height 20
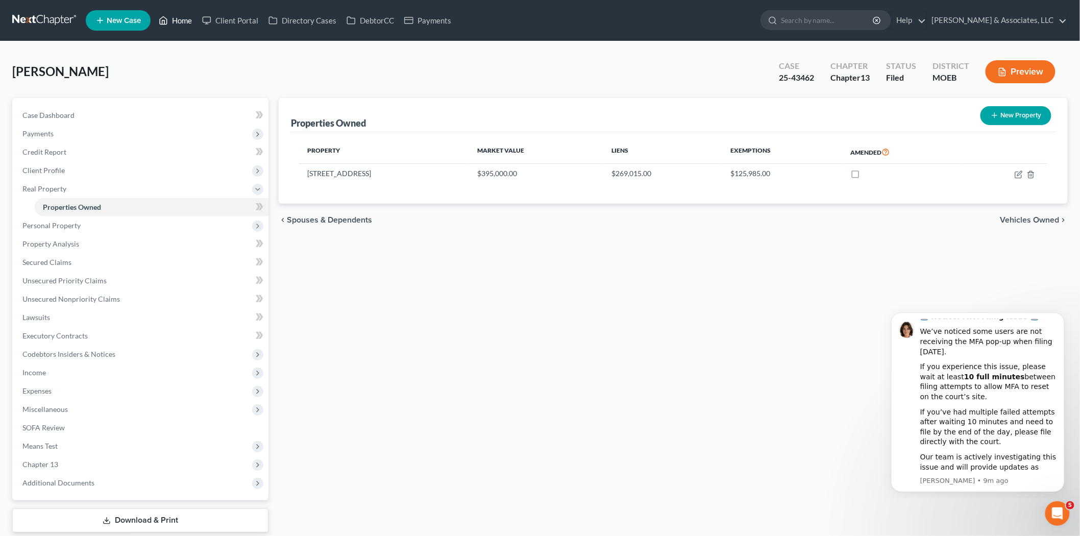
click at [185, 12] on link "Home" at bounding box center [175, 20] width 43 height 18
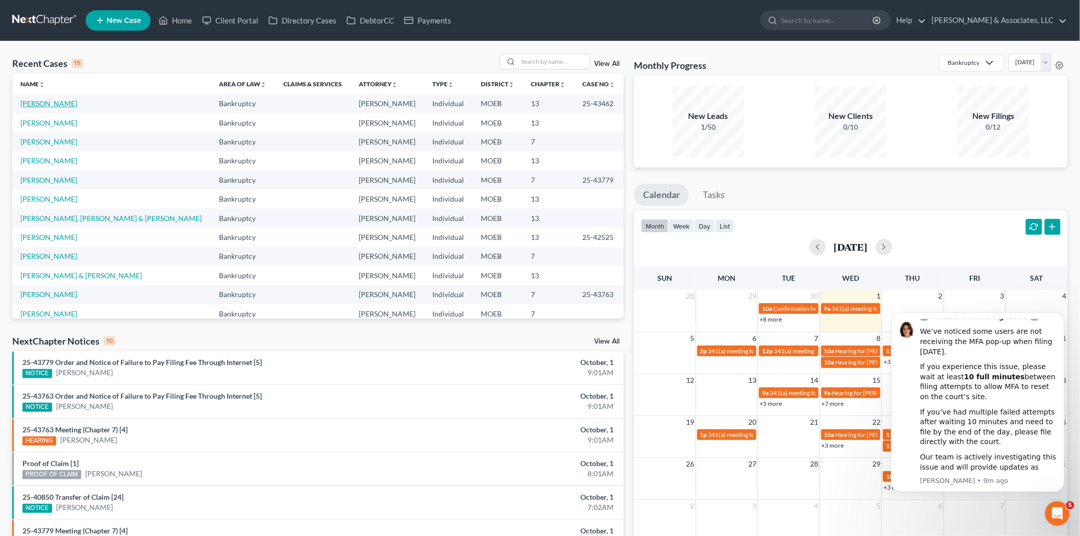
click at [40, 104] on link "[PERSON_NAME]" at bounding box center [48, 103] width 57 height 9
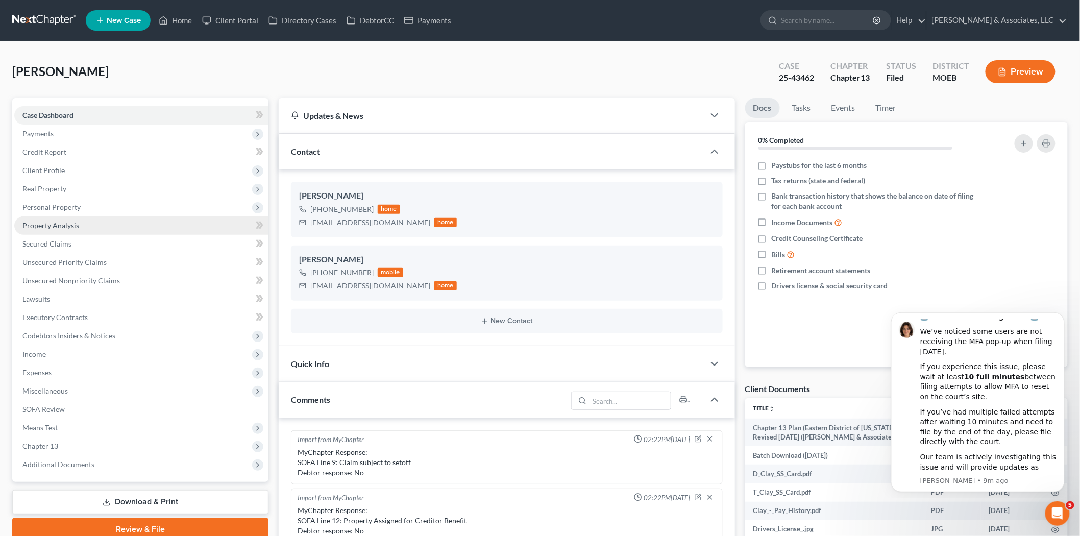
scroll to position [817, 0]
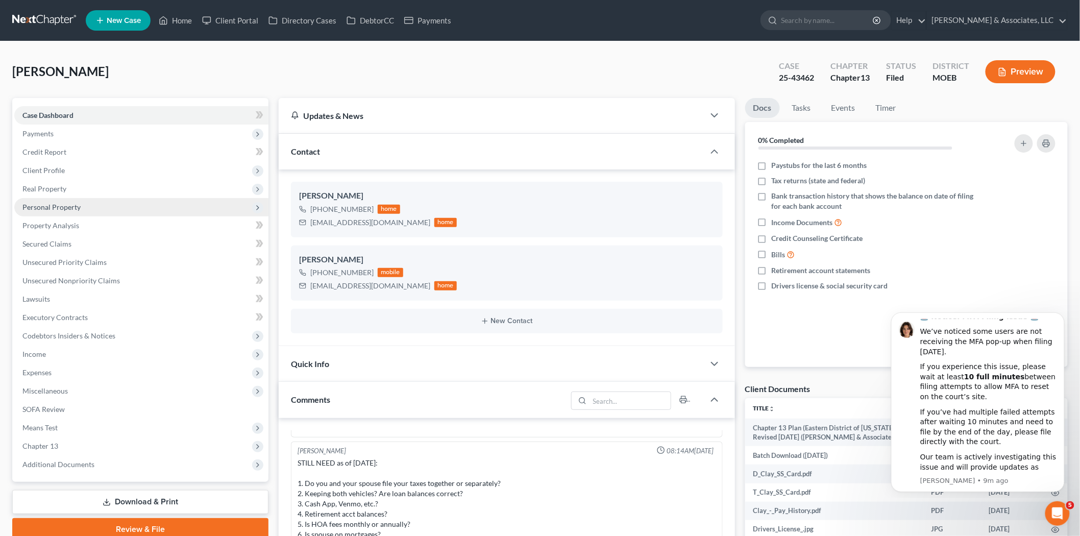
click at [51, 207] on span "Personal Property" at bounding box center [51, 207] width 58 height 9
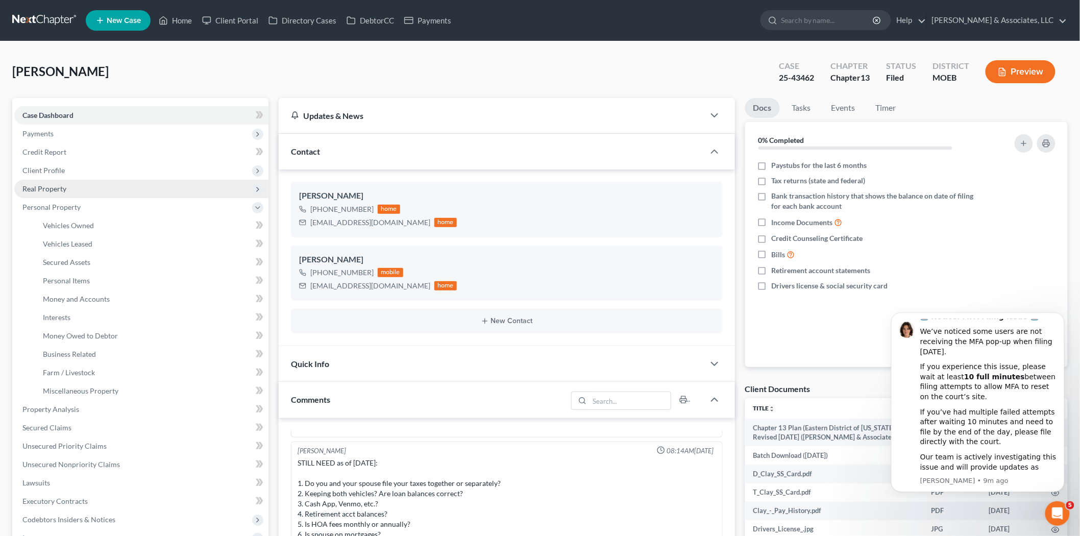
click at [50, 195] on span "Real Property" at bounding box center [141, 189] width 254 height 18
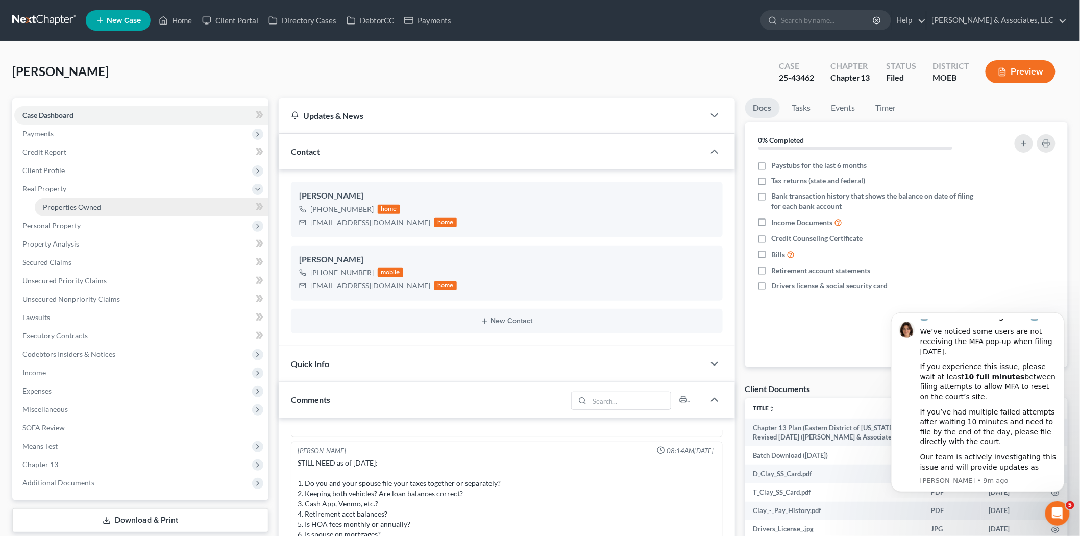
click at [88, 210] on span "Properties Owned" at bounding box center [72, 207] width 58 height 9
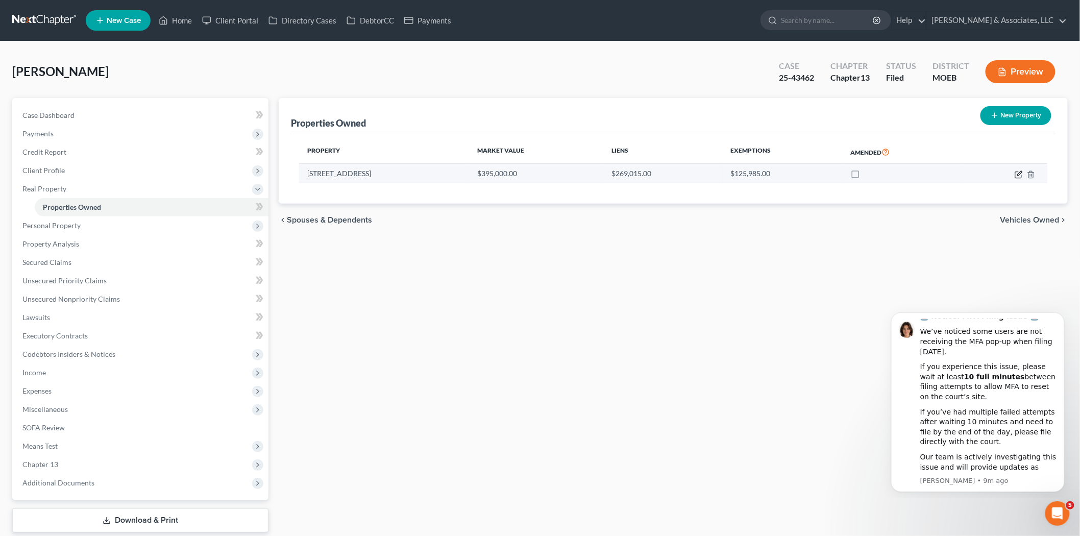
click at [1021, 175] on icon "button" at bounding box center [1019, 174] width 8 height 8
select select "26"
select select "3"
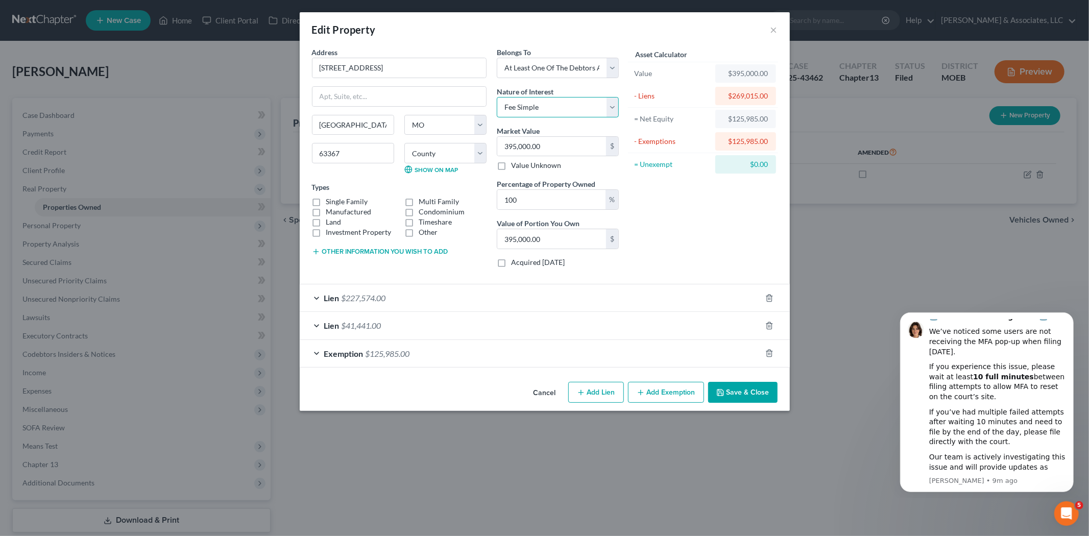
click at [519, 108] on select "Select Fee Simple Joint Tenant Life Estate Equitable Interest Future Interest T…" at bounding box center [558, 107] width 122 height 20
select select "5"
click at [497, 97] on select "Select Fee Simple Joint Tenant Life Estate Equitable Interest Future Interest T…" at bounding box center [558, 107] width 122 height 20
click at [724, 397] on icon "button" at bounding box center [720, 392] width 8 height 8
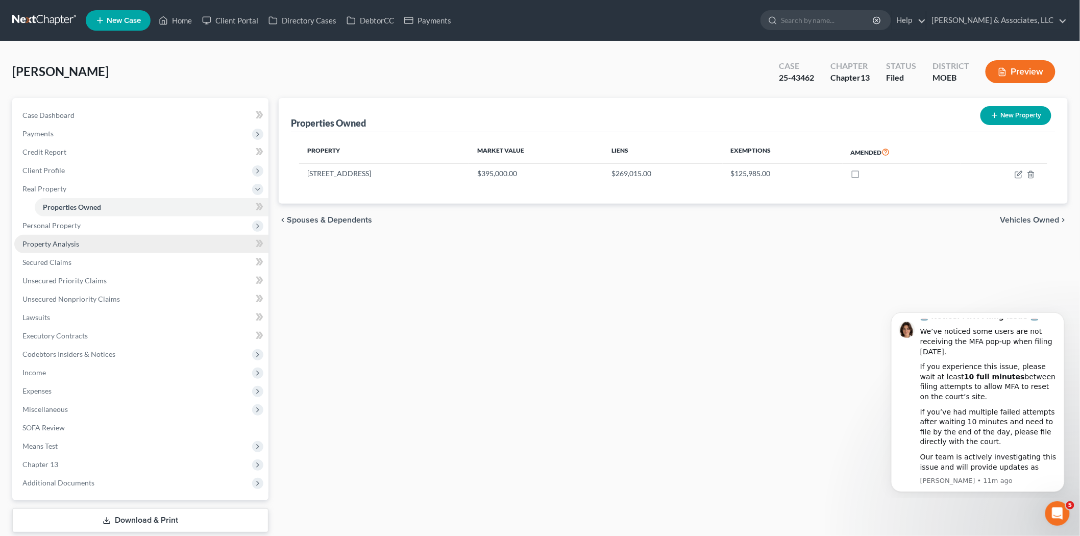
click at [54, 245] on span "Property Analysis" at bounding box center [50, 243] width 57 height 9
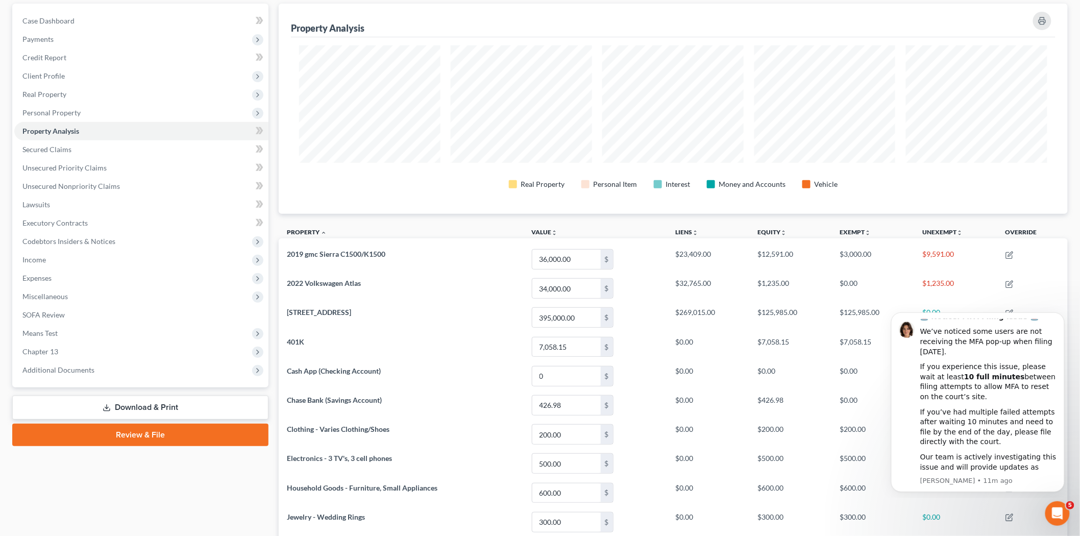
scroll to position [57, 0]
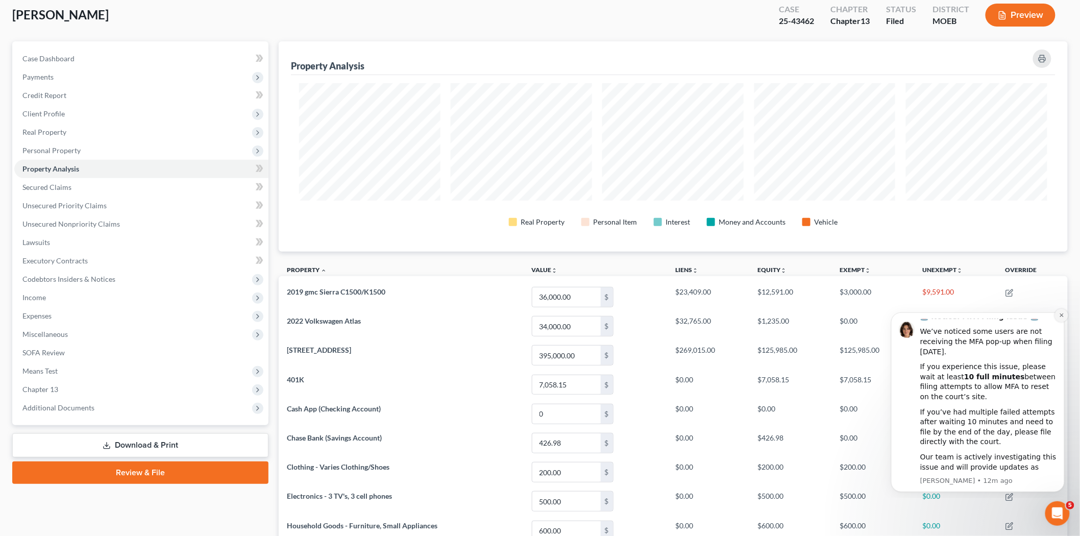
click at [1062, 314] on icon "Dismiss notification" at bounding box center [1061, 315] width 6 height 6
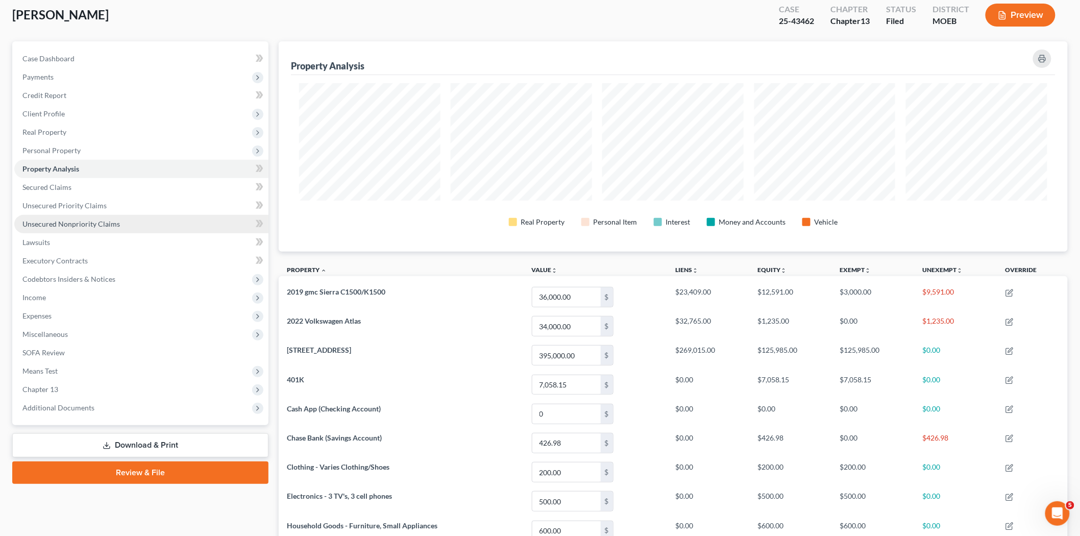
click at [64, 221] on span "Unsecured Nonpriority Claims" at bounding box center [70, 223] width 97 height 9
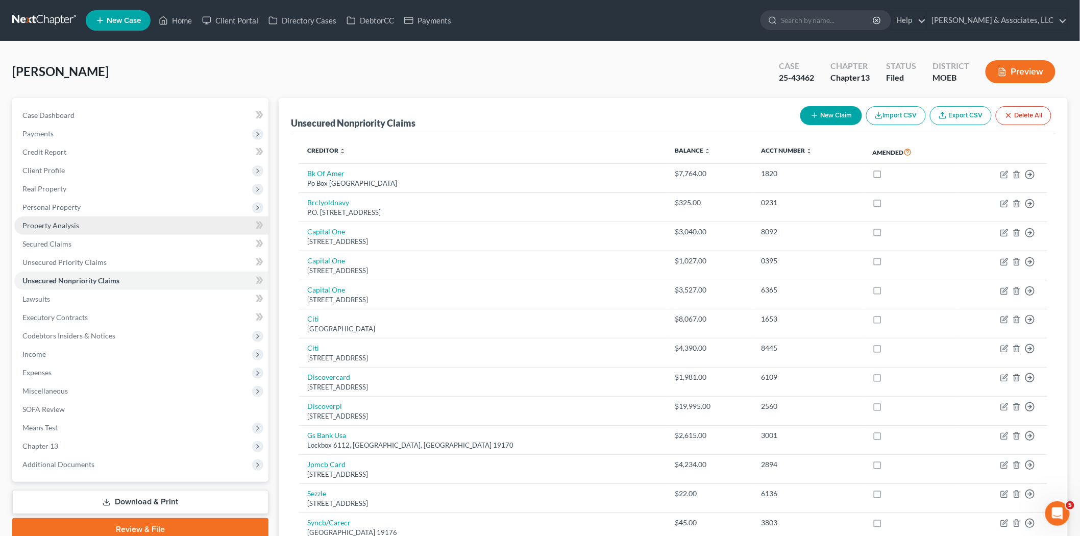
click at [51, 219] on link "Property Analysis" at bounding box center [141, 225] width 254 height 18
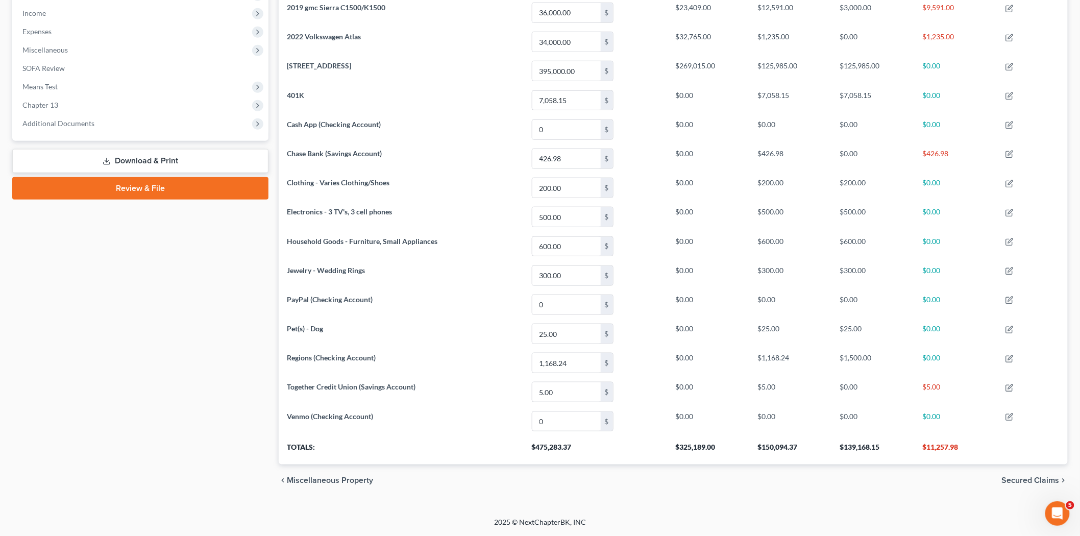
scroll to position [342, 0]
click at [52, 85] on span "Means Test" at bounding box center [39, 86] width 35 height 9
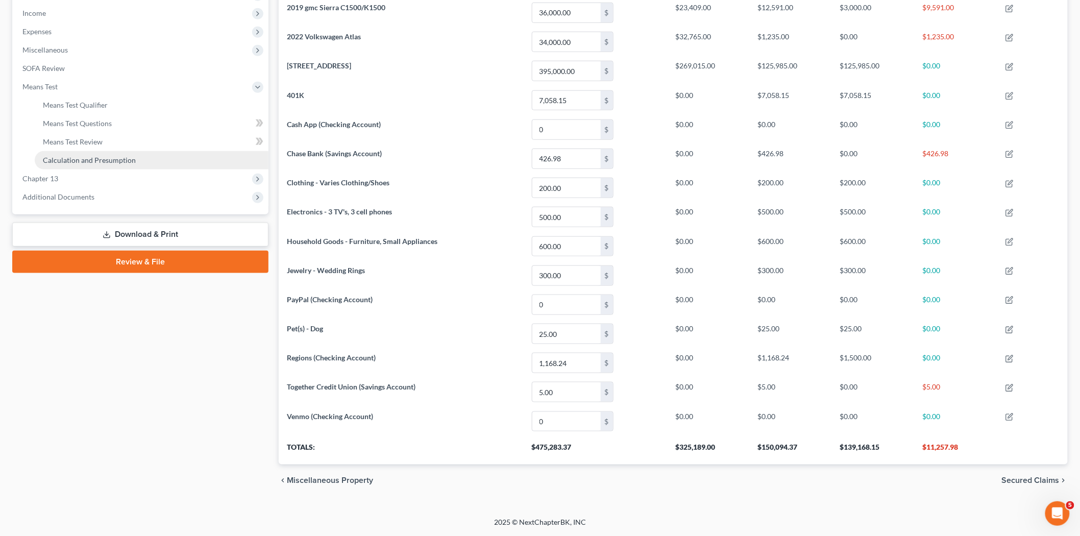
click at [74, 160] on span "Calculation and Presumption" at bounding box center [89, 160] width 93 height 9
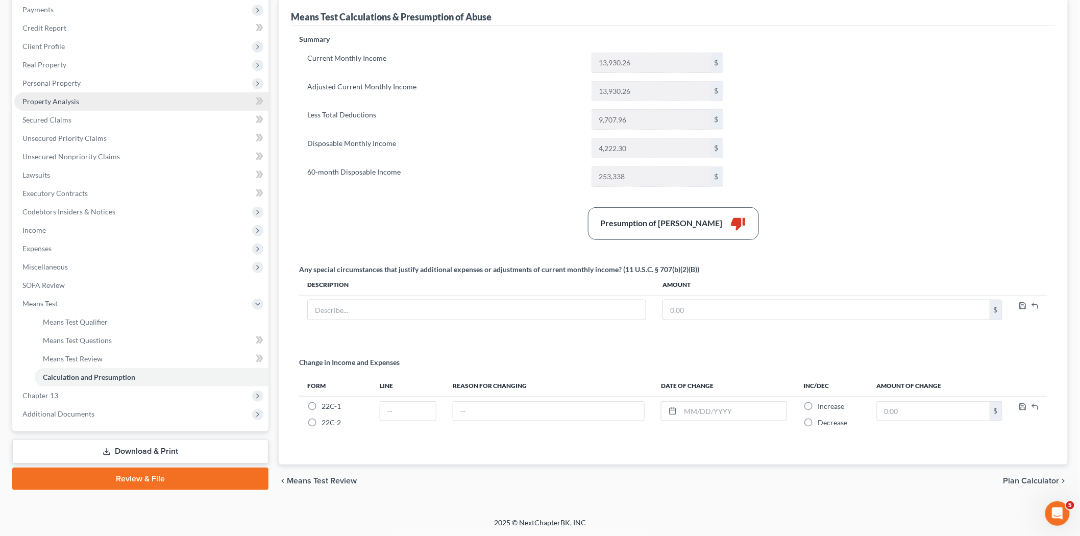
click at [73, 97] on span "Property Analysis" at bounding box center [50, 101] width 57 height 9
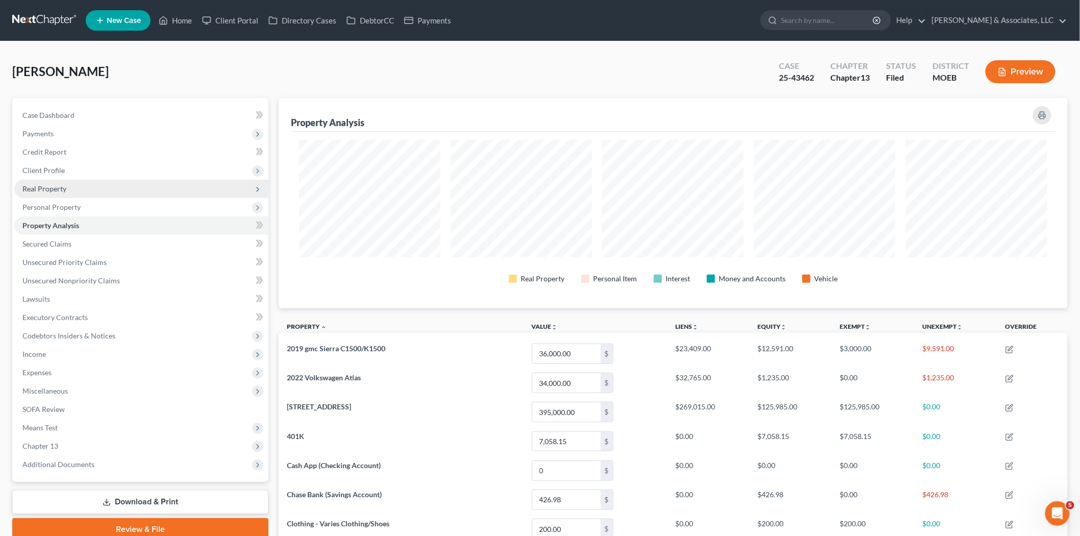
click at [53, 186] on span "Real Property" at bounding box center [44, 188] width 44 height 9
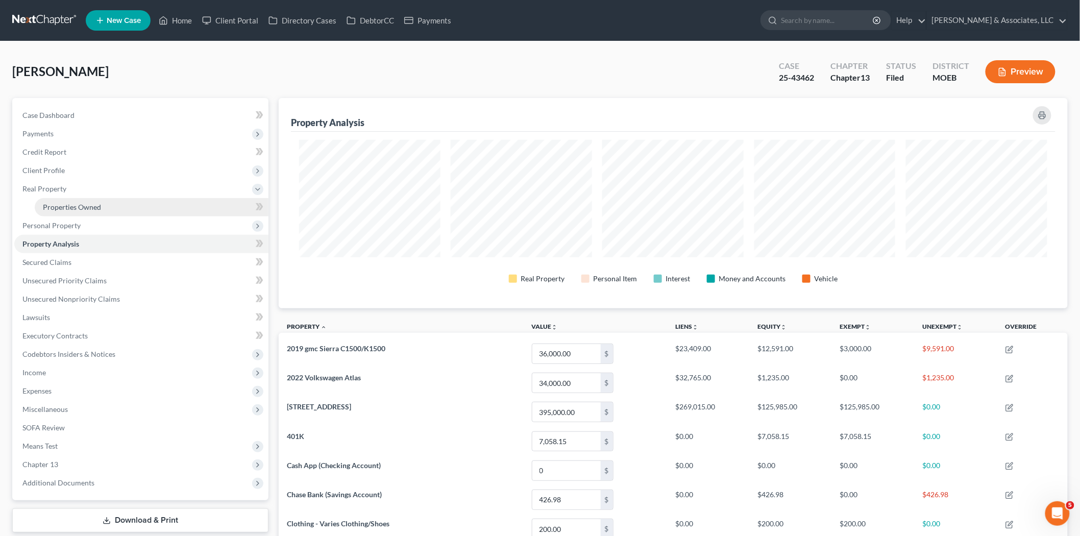
click at [75, 207] on span "Properties Owned" at bounding box center [72, 207] width 58 height 9
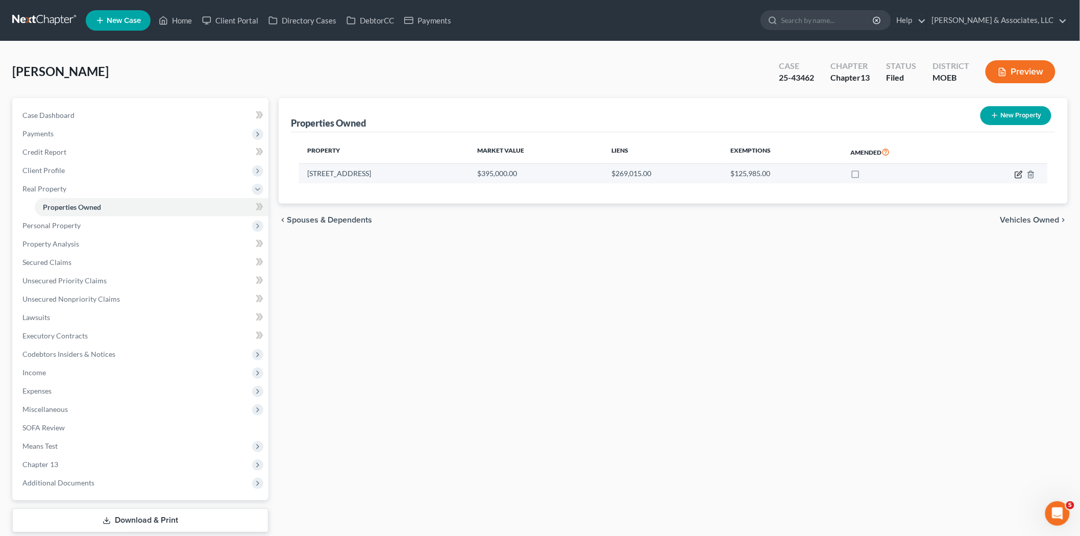
click at [1016, 172] on icon "button" at bounding box center [1019, 174] width 8 height 8
select select "26"
select select "3"
select select "5"
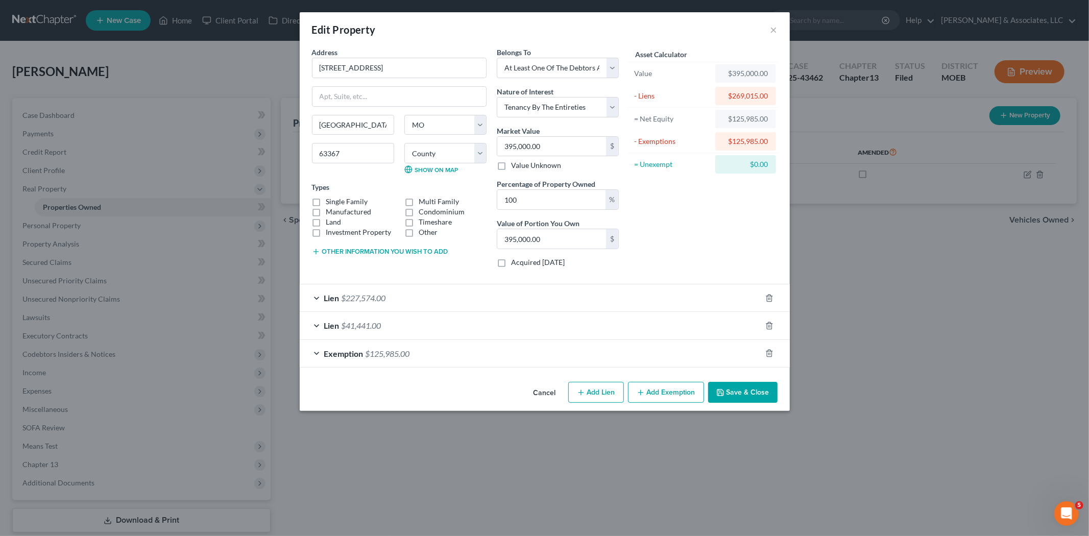
click at [332, 353] on span "Exemption" at bounding box center [343, 354] width 39 height 10
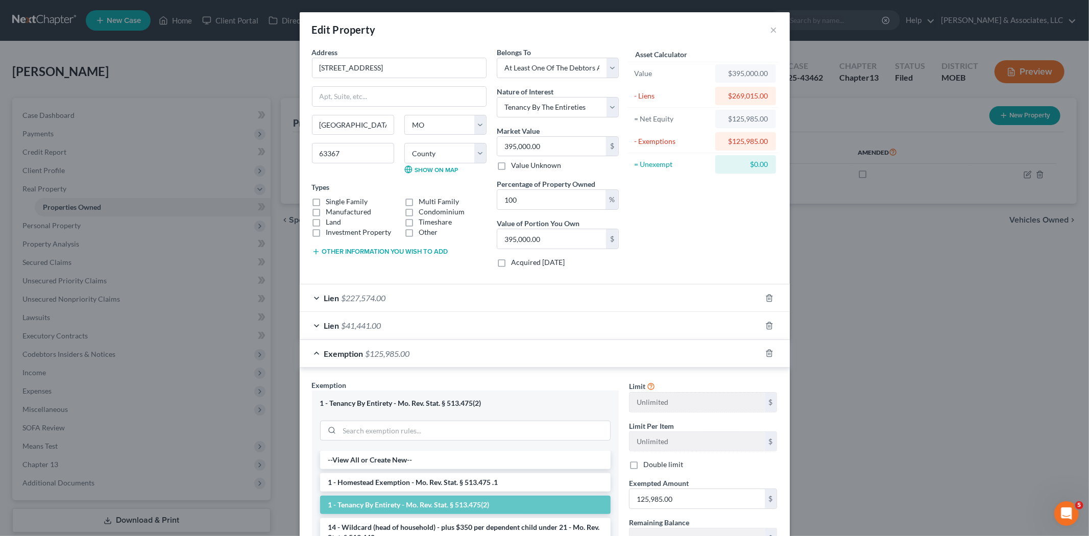
click at [342, 353] on span "Exemption" at bounding box center [343, 354] width 39 height 10
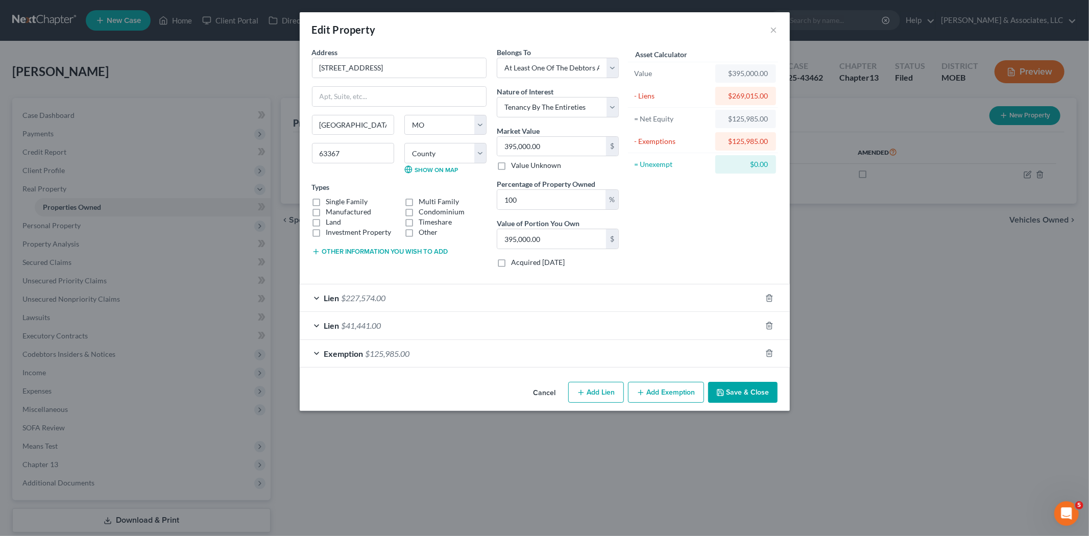
click at [326, 201] on label "Single Family" at bounding box center [347, 201] width 42 height 10
click at [330, 201] on input "Single Family" at bounding box center [333, 199] width 7 height 7
checkbox input "true"
click at [740, 388] on button "Save & Close" at bounding box center [742, 392] width 69 height 21
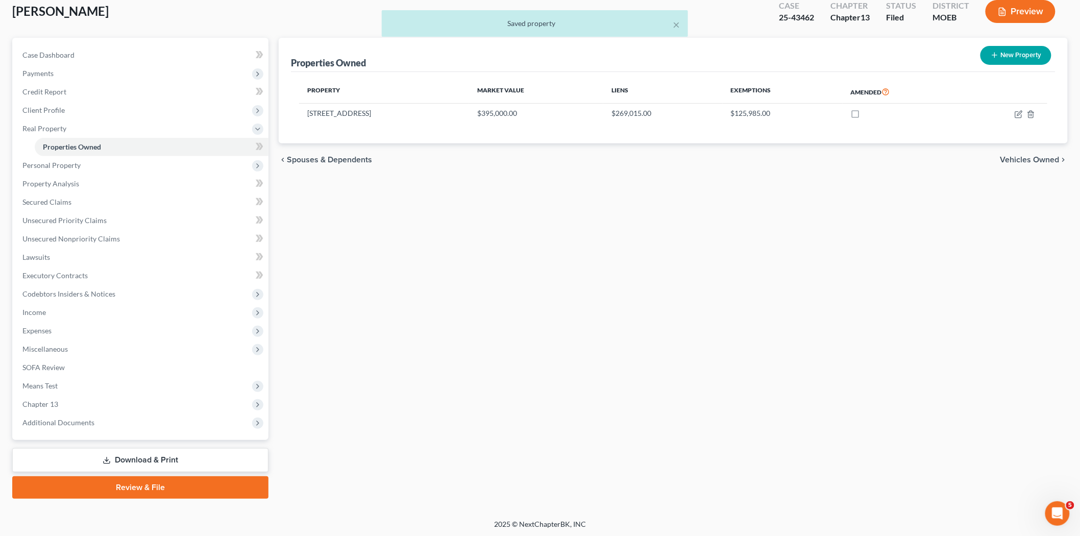
click at [160, 451] on link "Download & Print" at bounding box center [140, 460] width 256 height 24
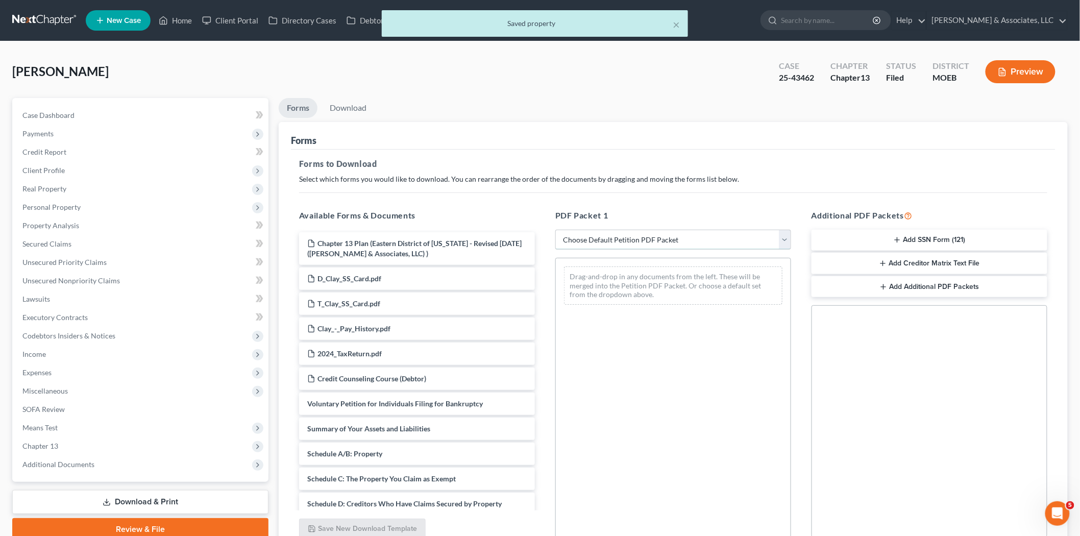
click at [605, 237] on select "Choose Default Petition PDF Packet Complete Bankruptcy Petition (all forms and …" at bounding box center [673, 240] width 236 height 20
select select "2"
click at [555, 230] on select "Choose Default Petition PDF Packet Complete Bankruptcy Petition (all forms and …" at bounding box center [673, 240] width 236 height 20
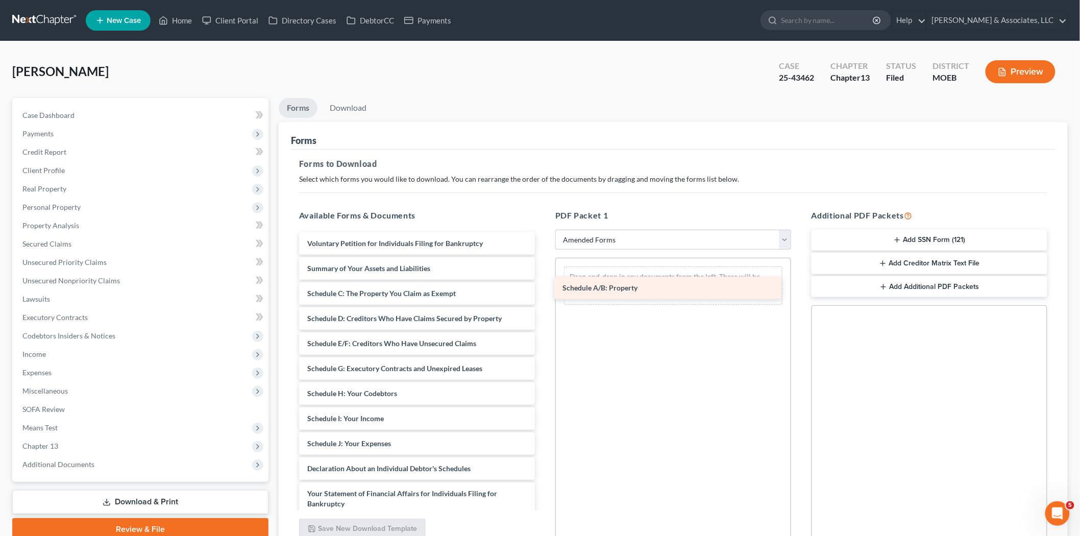
drag, startPoint x: 434, startPoint y: 289, endPoint x: 689, endPoint y: 284, distance: 255.2
click at [543, 284] on div "Schedule A/B: Property Voluntary Petition for Individuals Filing for Bankruptcy…" at bounding box center [417, 453] width 252 height 443
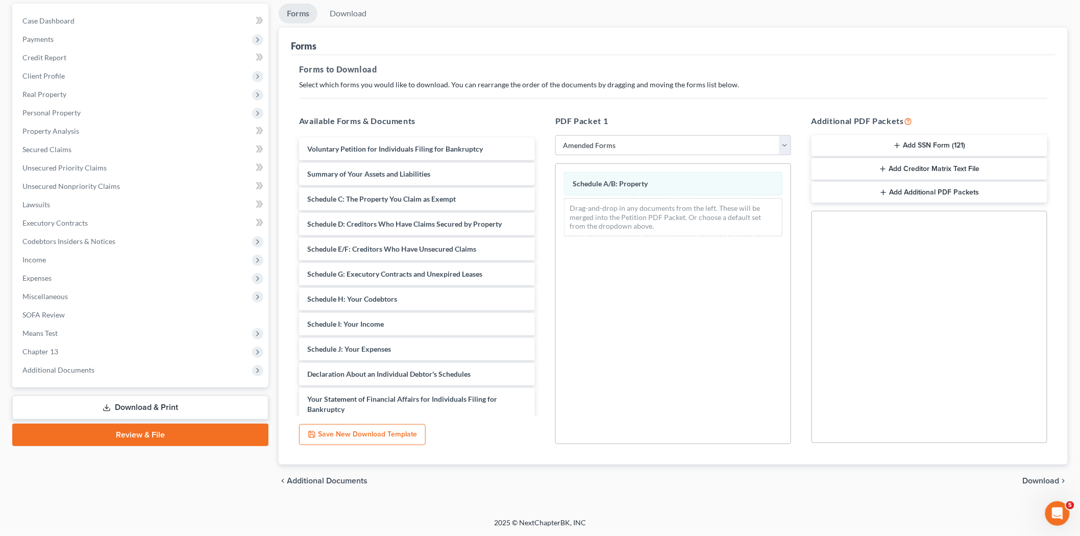
drag, startPoint x: 1045, startPoint y: 482, endPoint x: 1038, endPoint y: 480, distance: 8.1
click at [1045, 483] on span "Download" at bounding box center [1041, 481] width 37 height 8
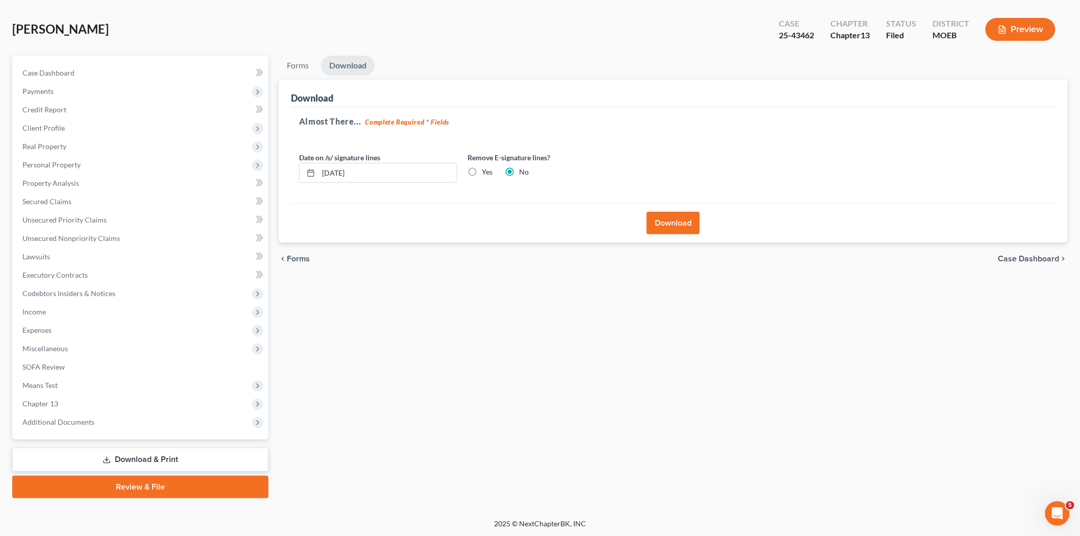
click at [669, 225] on button "Download" at bounding box center [673, 223] width 53 height 22
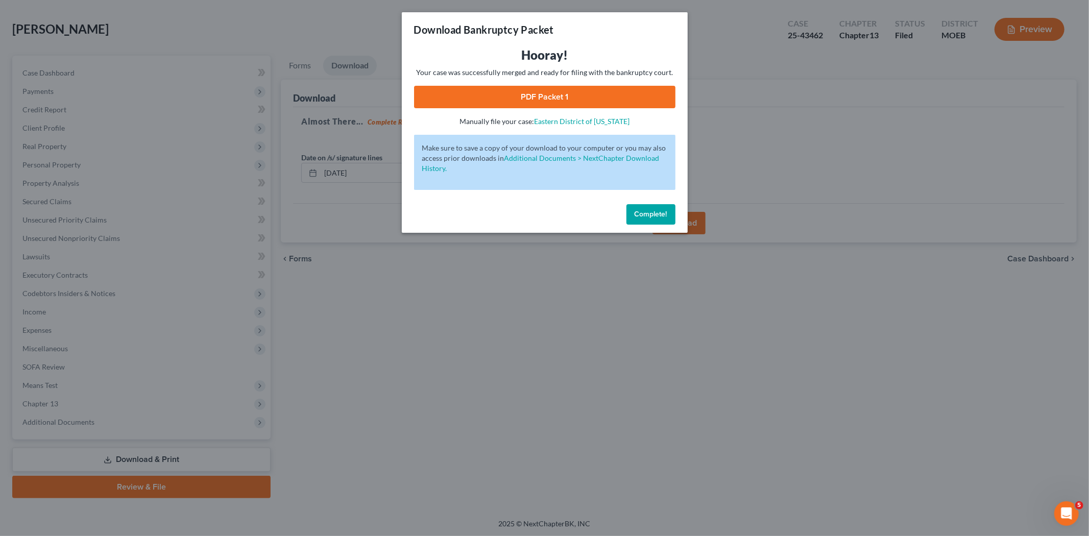
click at [520, 94] on link "PDF Packet 1" at bounding box center [544, 97] width 261 height 22
click at [641, 212] on span "Complete!" at bounding box center [650, 214] width 33 height 9
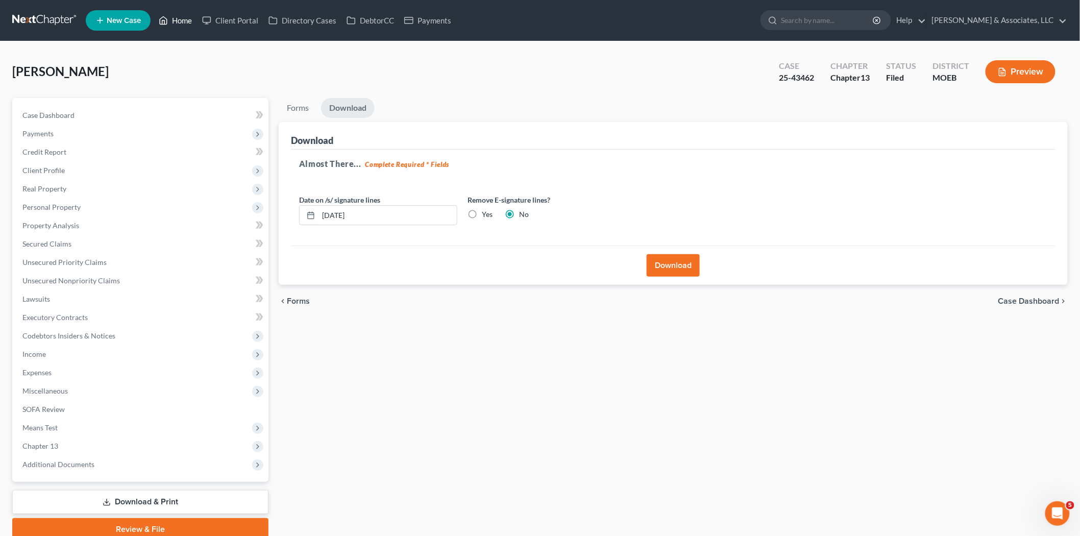
click at [181, 19] on link "Home" at bounding box center [175, 20] width 43 height 18
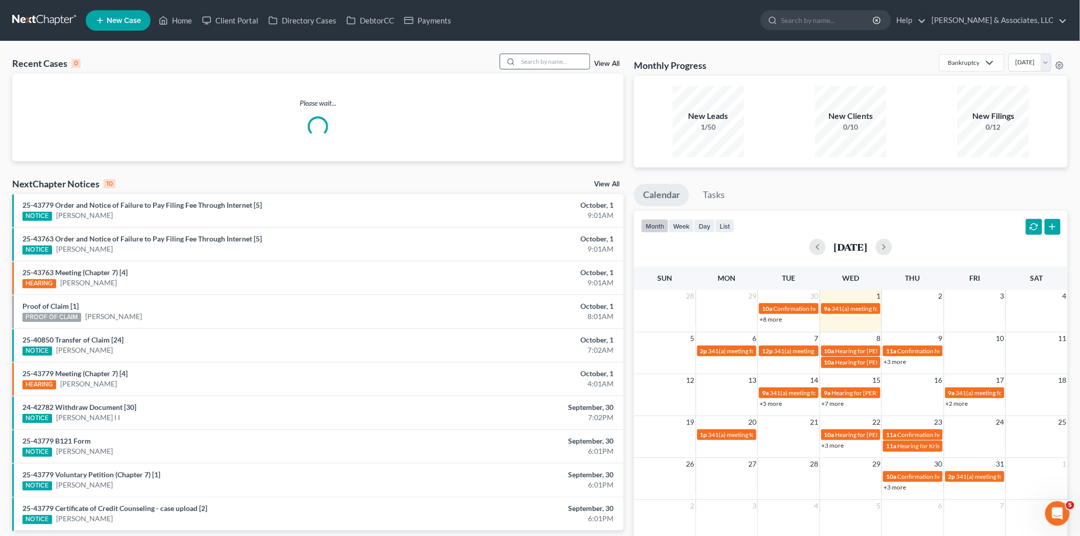
click at [560, 59] on input "search" at bounding box center [553, 61] width 71 height 15
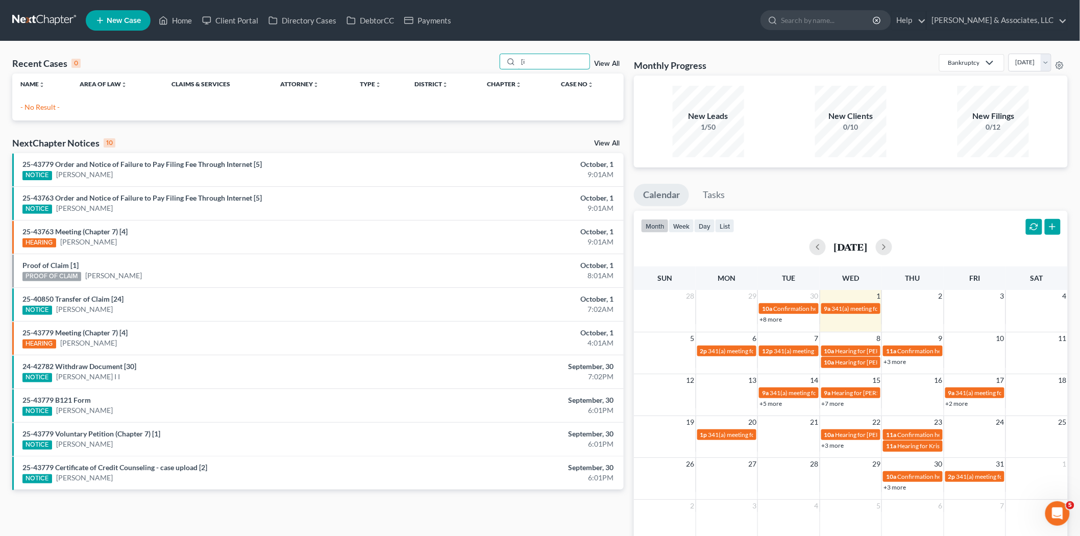
type input "["
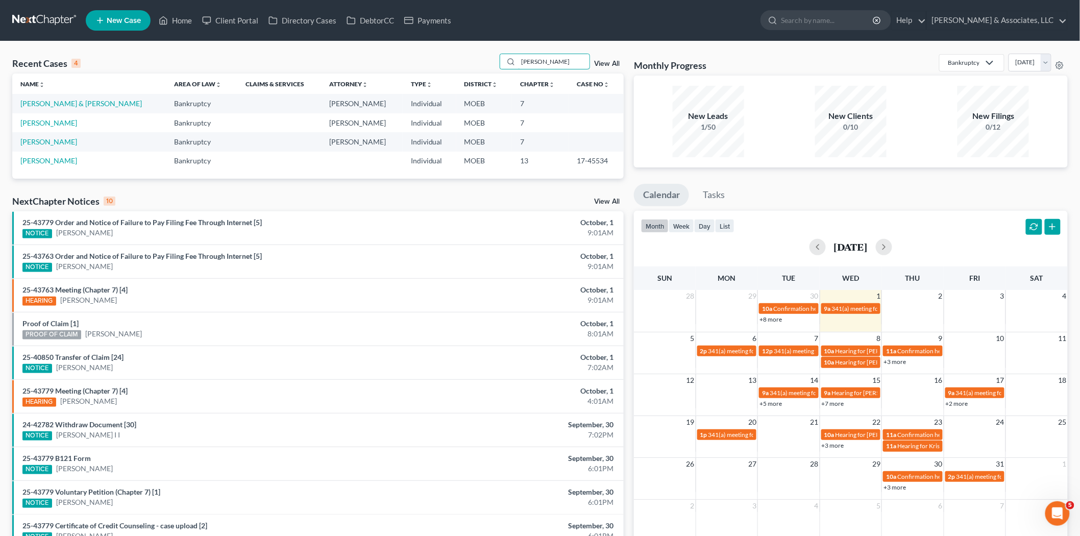
drag, startPoint x: 548, startPoint y: 64, endPoint x: 383, endPoint y: 57, distance: 165.0
click at [400, 57] on div "Recent Cases 4 [PERSON_NAME] View All" at bounding box center [317, 64] width 611 height 20
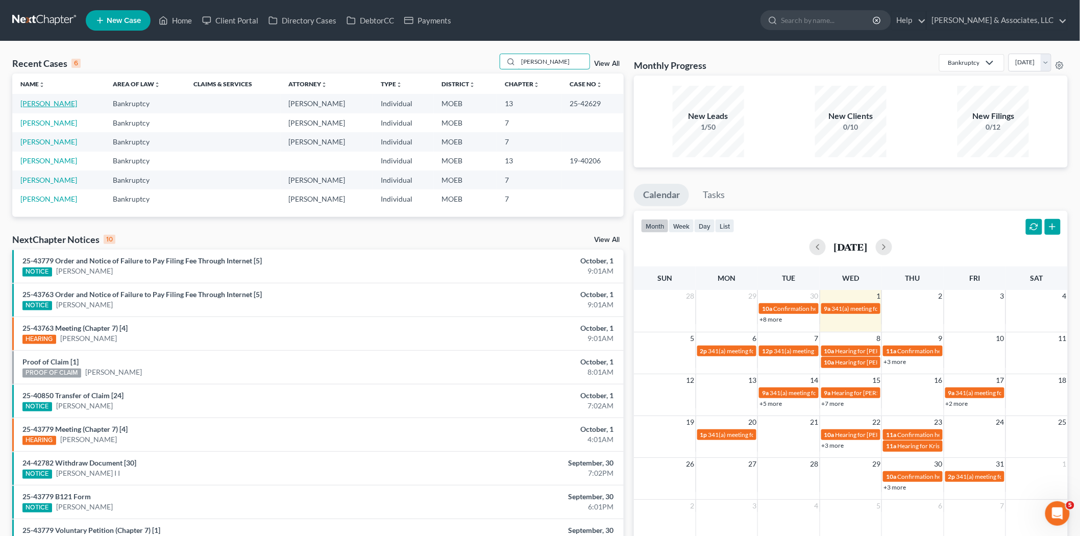
type input "[PERSON_NAME]"
click at [43, 101] on link "[PERSON_NAME]" at bounding box center [48, 103] width 57 height 9
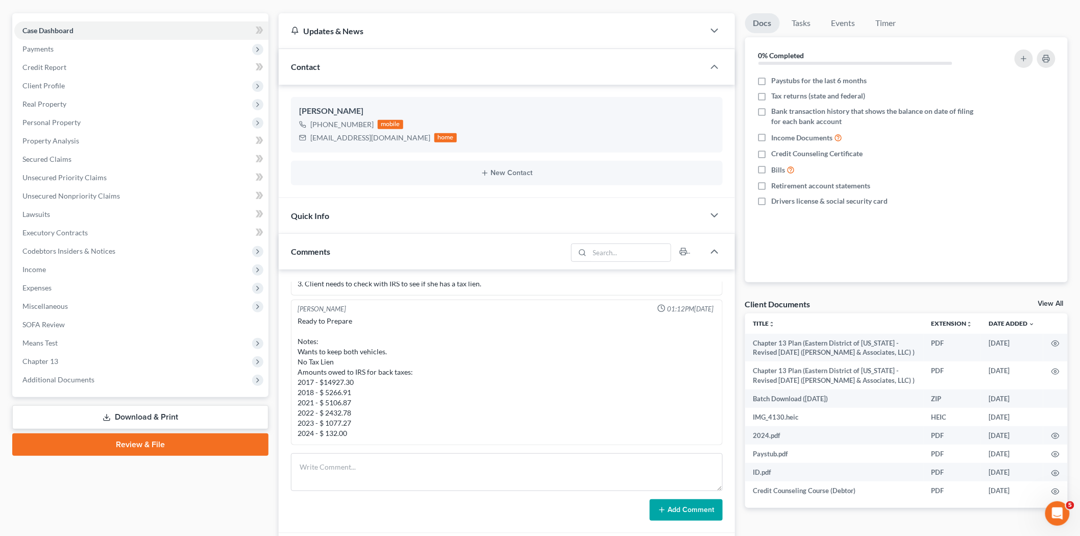
scroll to position [170, 0]
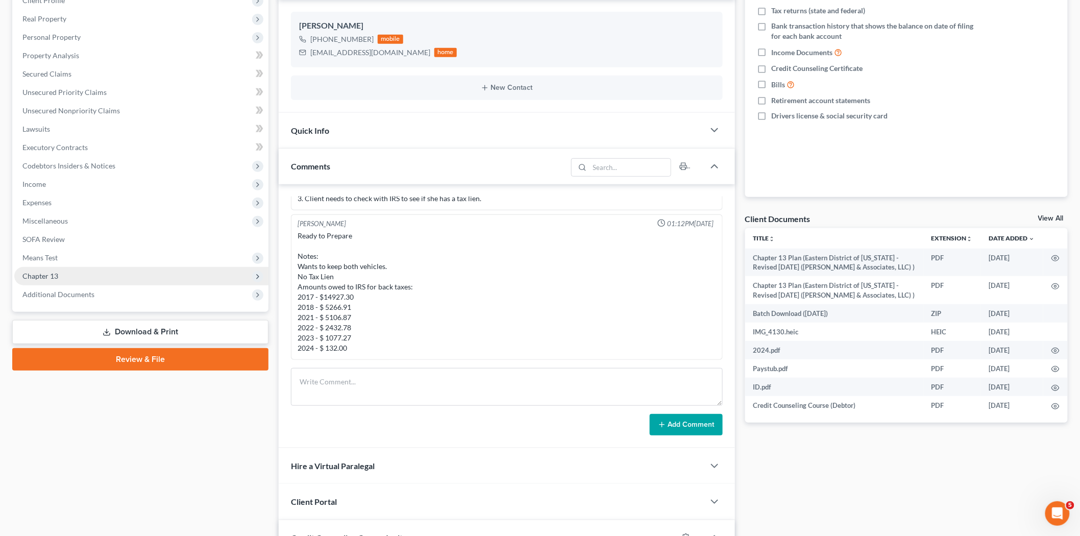
click at [46, 268] on span "Chapter 13" at bounding box center [141, 276] width 254 height 18
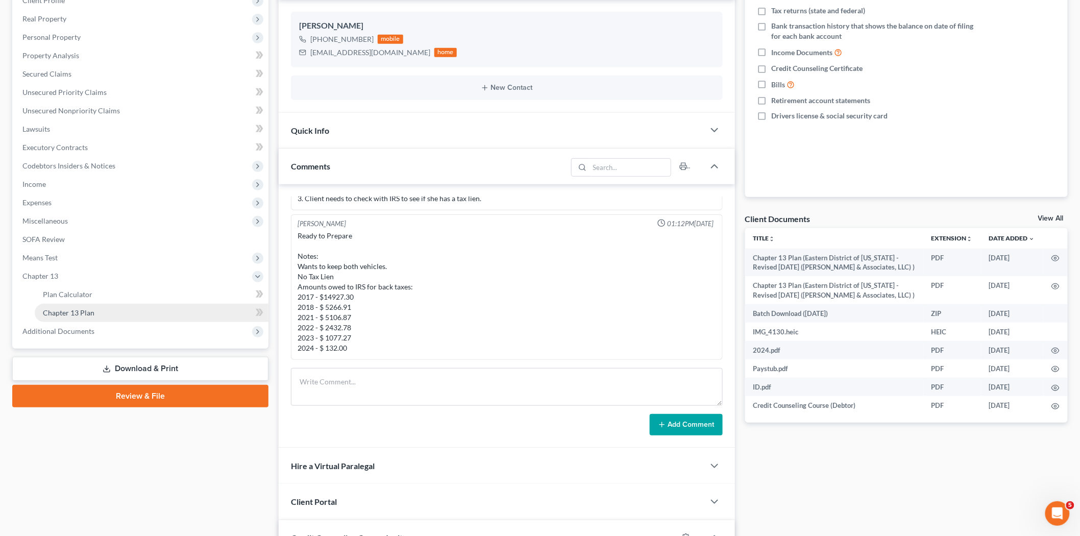
click at [111, 315] on link "Chapter 13 Plan" at bounding box center [152, 313] width 234 height 18
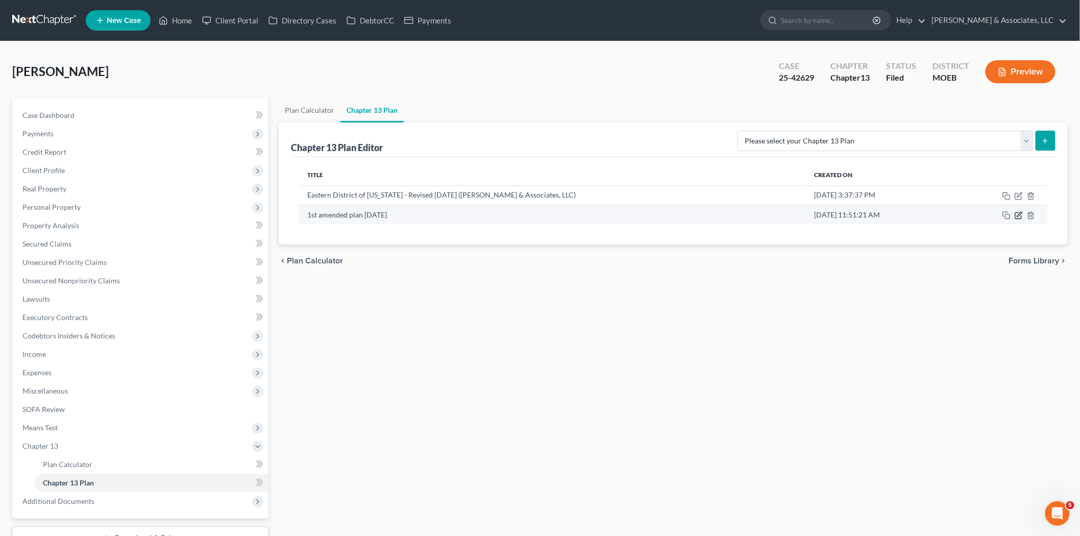
click at [1018, 217] on icon "button" at bounding box center [1019, 215] width 8 height 8
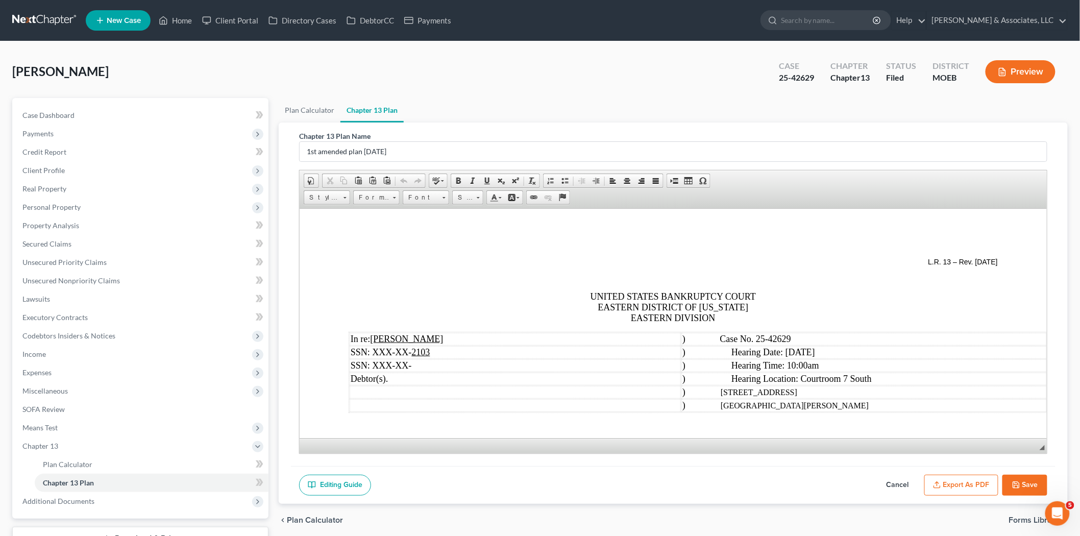
click at [894, 483] on button "Cancel" at bounding box center [897, 485] width 45 height 21
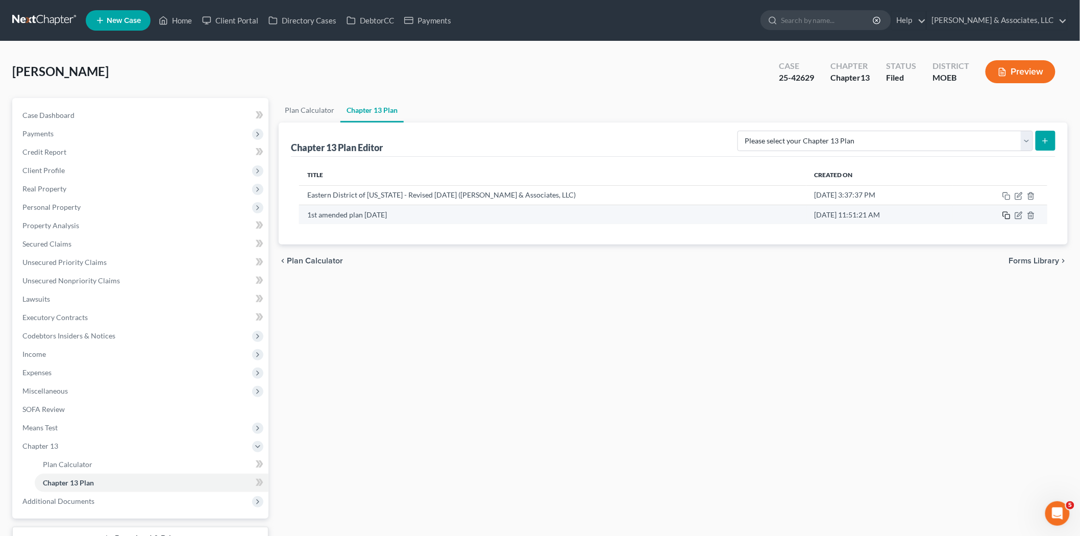
click at [1007, 217] on icon "button" at bounding box center [1006, 215] width 8 height 8
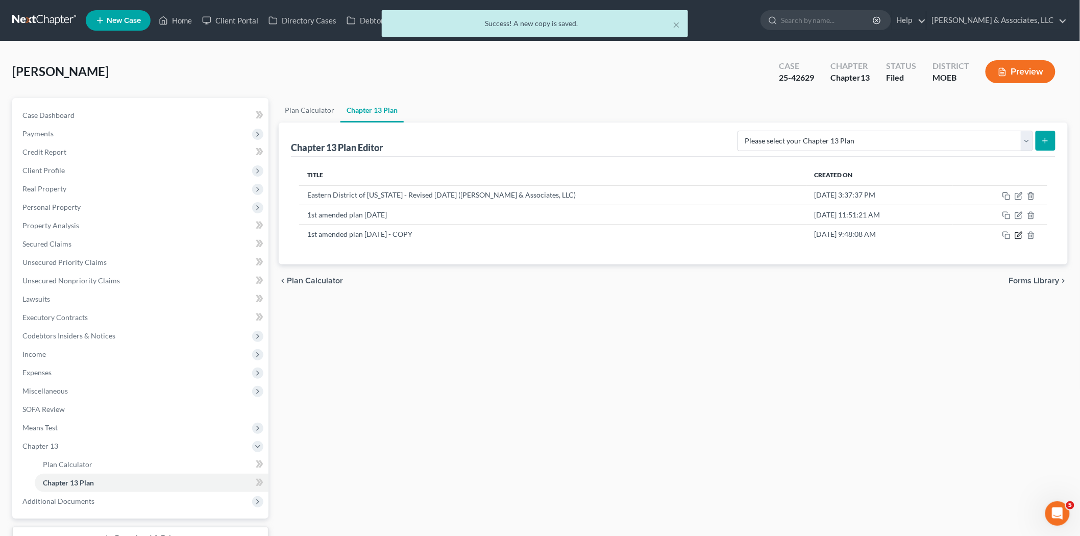
click at [1019, 235] on icon "button" at bounding box center [1019, 235] width 8 height 8
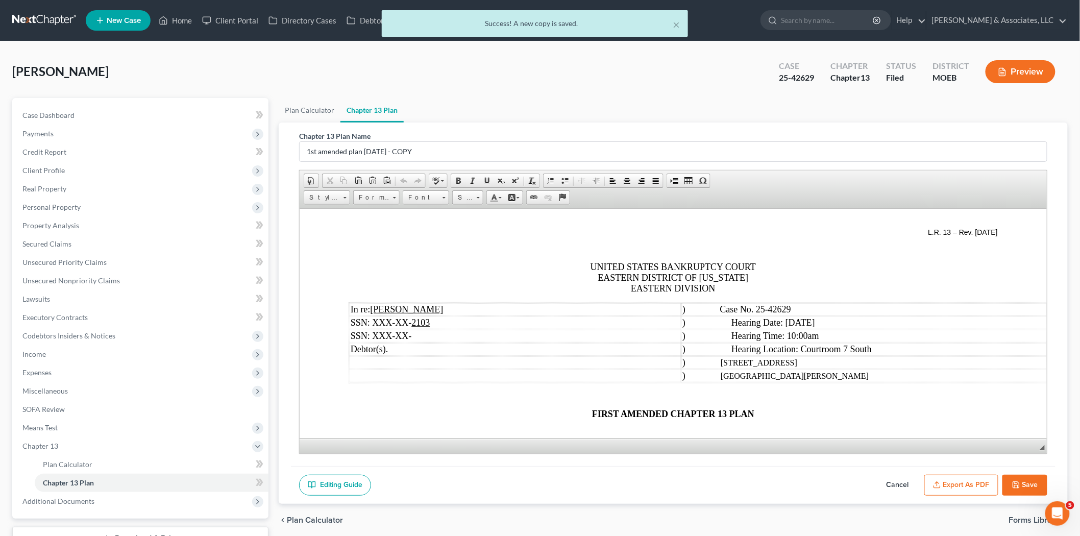
scroll to position [113, 0]
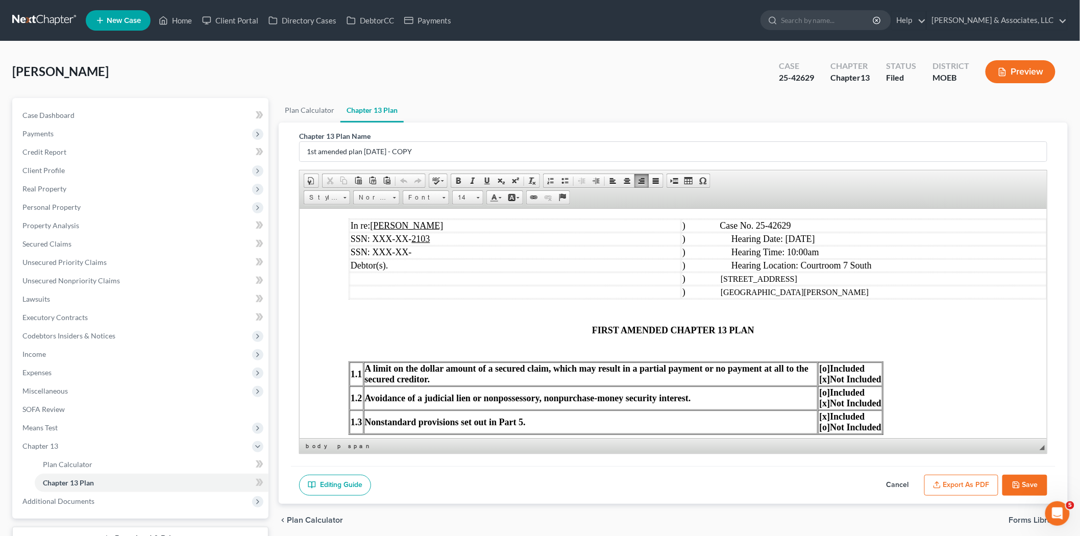
click at [595, 326] on span "FIRST AMENDED CHAPTER 13 PLAN" at bounding box center [672, 330] width 162 height 10
drag, startPoint x: 586, startPoint y: 325, endPoint x: 611, endPoint y: 326, distance: 25.1
click at [611, 326] on p "FIRST AMENDED CHAPTER 13 PLAN" at bounding box center [672, 330] width 649 height 11
drag, startPoint x: 761, startPoint y: 252, endPoint x: 767, endPoint y: 248, distance: 7.3
click at [765, 248] on span "Hearing Time: 10:00am" at bounding box center [775, 251] width 88 height 10
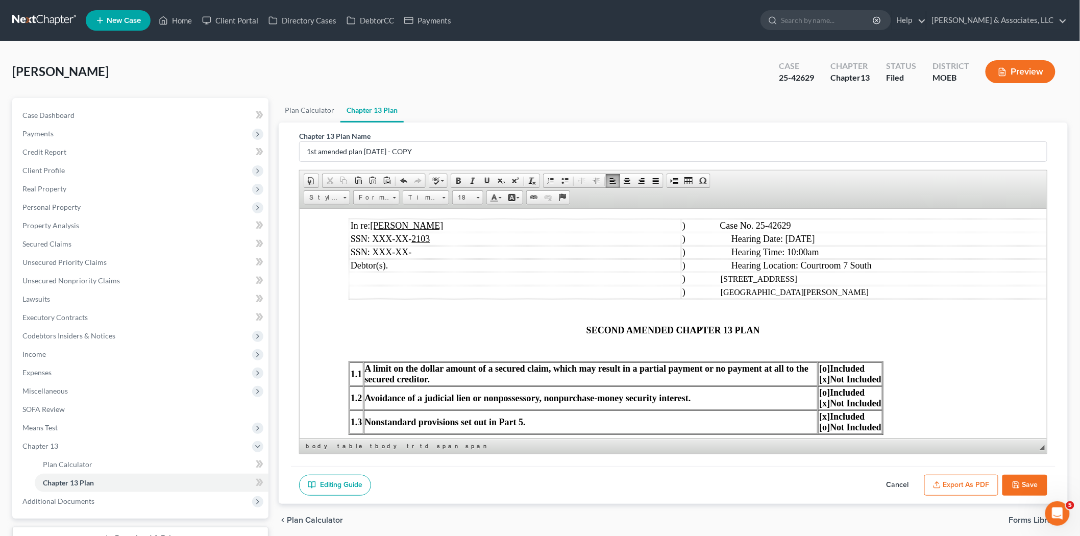
click at [803, 236] on span "Hearing Date: [DATE]" at bounding box center [773, 238] width 84 height 10
click at [804, 236] on span "Hearing Date: [DATE]" at bounding box center [773, 238] width 84 height 10
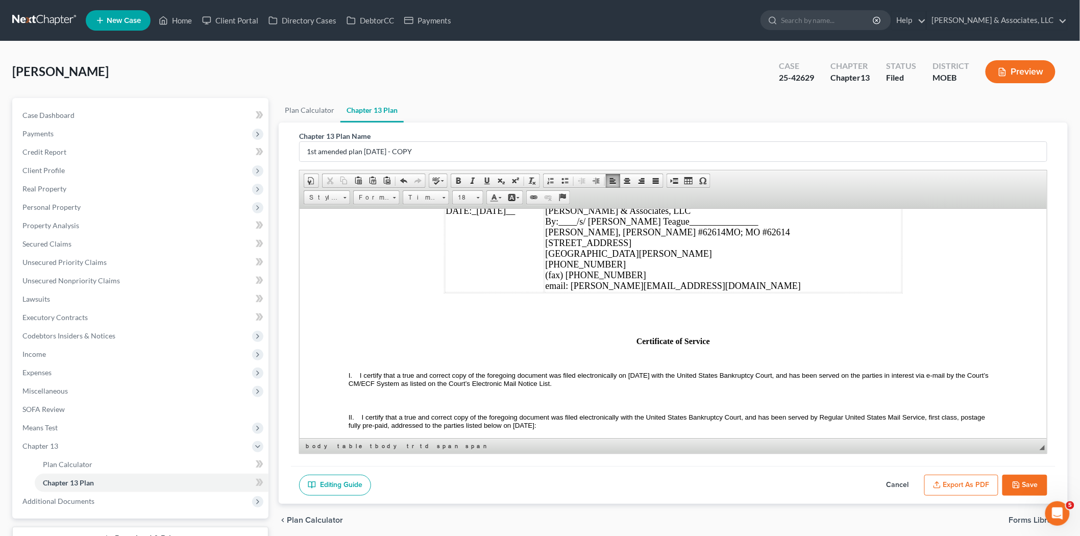
scroll to position [3189, 0]
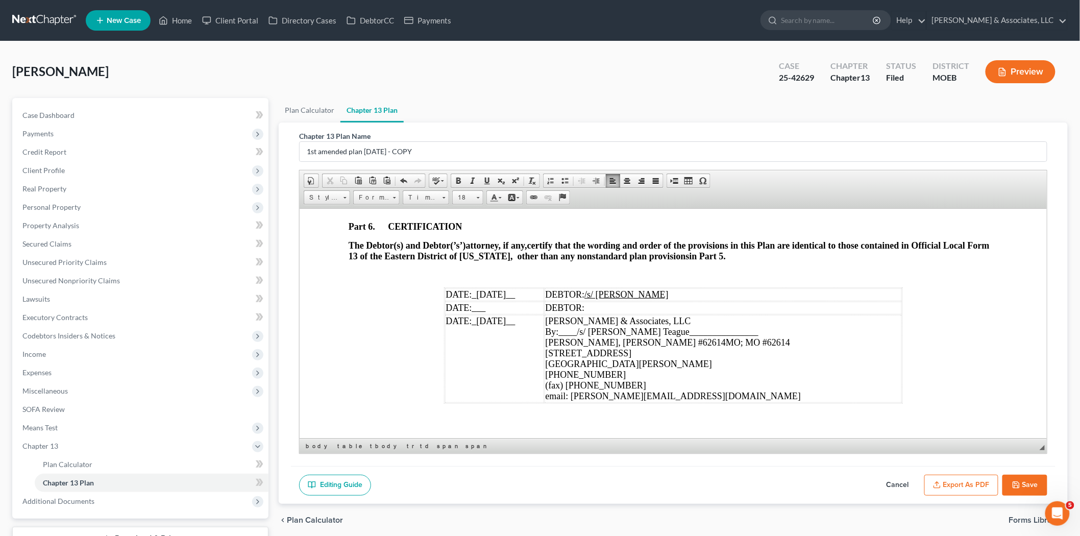
drag, startPoint x: 487, startPoint y: 319, endPoint x: 476, endPoint y: 324, distance: 12.8
click at [476, 299] on span "_[DATE]__" at bounding box center [493, 294] width 43 height 10
drag, startPoint x: 473, startPoint y: 348, endPoint x: 488, endPoint y: 348, distance: 15.3
click at [488, 326] on span "_[DATE]__" at bounding box center [493, 320] width 43 height 10
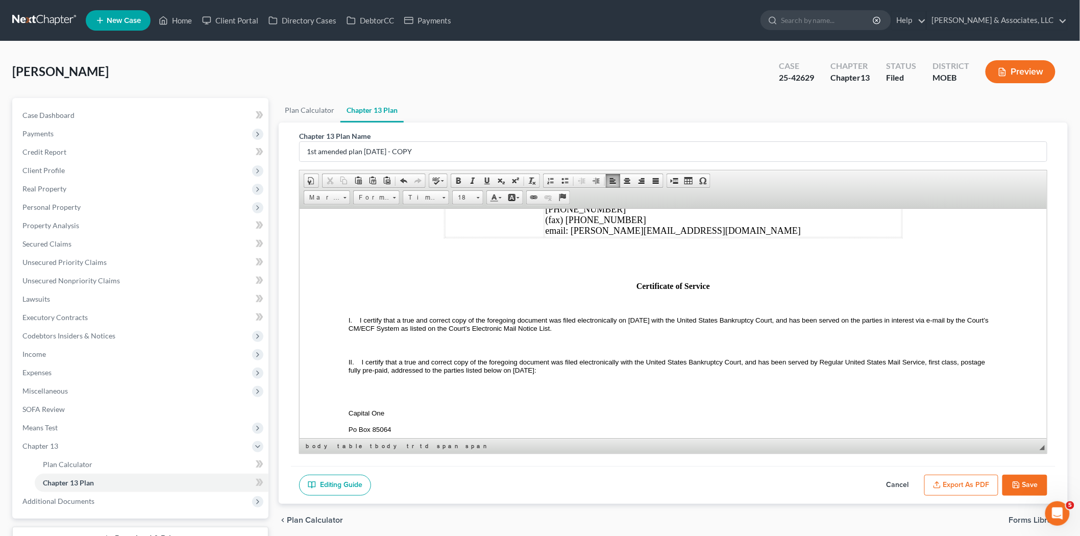
scroll to position [3359, 0]
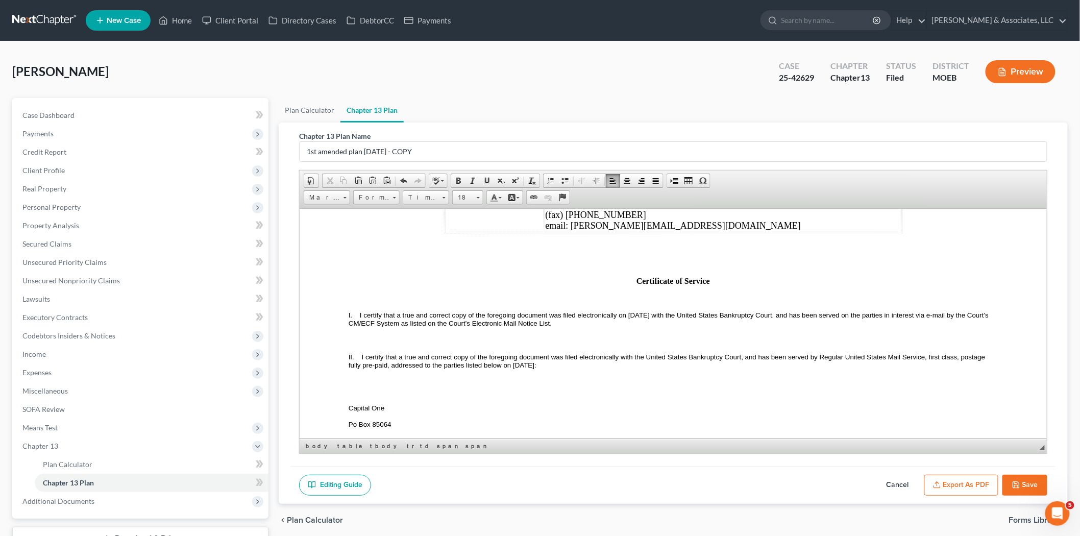
drag, startPoint x: 628, startPoint y: 346, endPoint x: 670, endPoint y: 343, distance: 42.4
click at [670, 327] on span "I certify that a true and correct copy of the foregoing document was filed elec…" at bounding box center [669, 319] width 642 height 16
drag, startPoint x: 512, startPoint y: 393, endPoint x: 556, endPoint y: 395, distance: 43.9
click at [556, 368] on span "I certify that a true and correct copy of the foregoing document was filed elec…" at bounding box center [667, 361] width 638 height 16
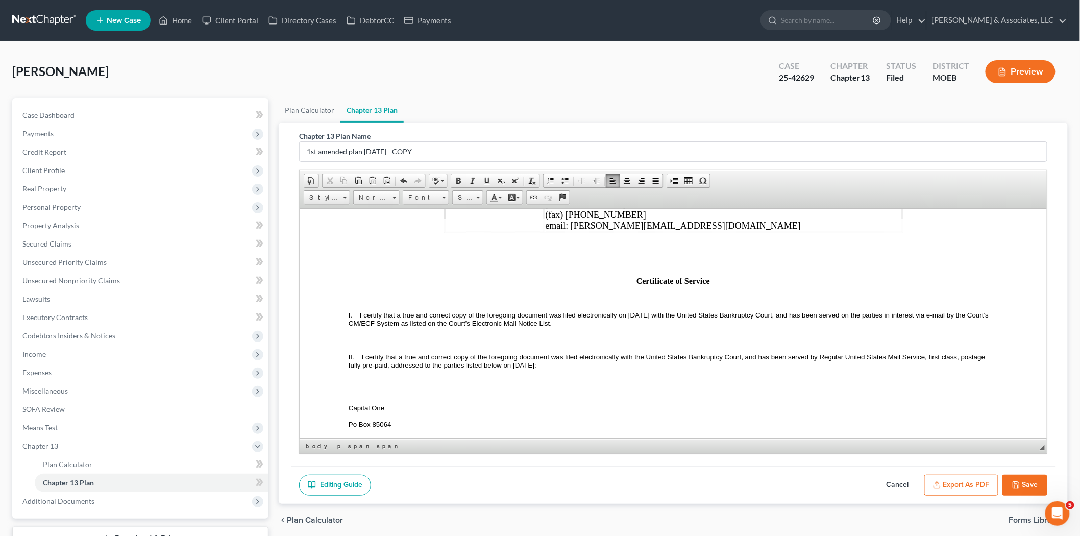
click at [939, 487] on icon "button" at bounding box center [937, 487] width 6 height 2
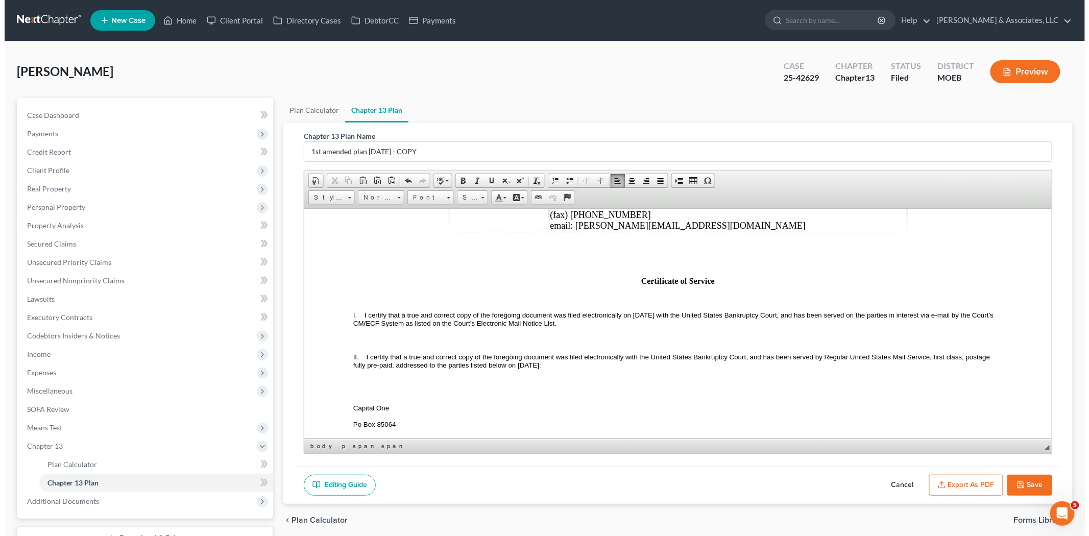
scroll to position [3338, 0]
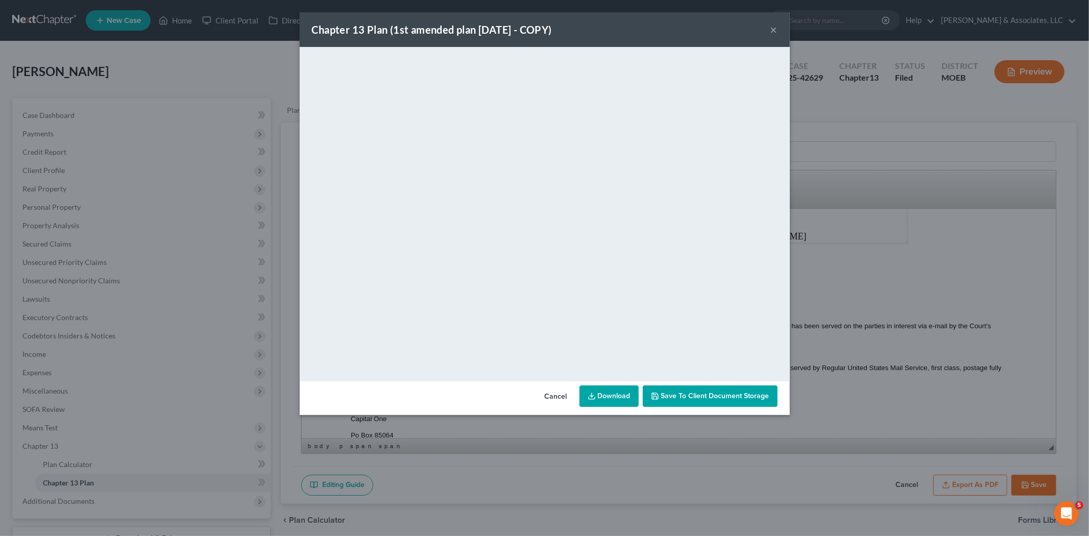
click at [775, 33] on button "×" at bounding box center [773, 29] width 7 height 12
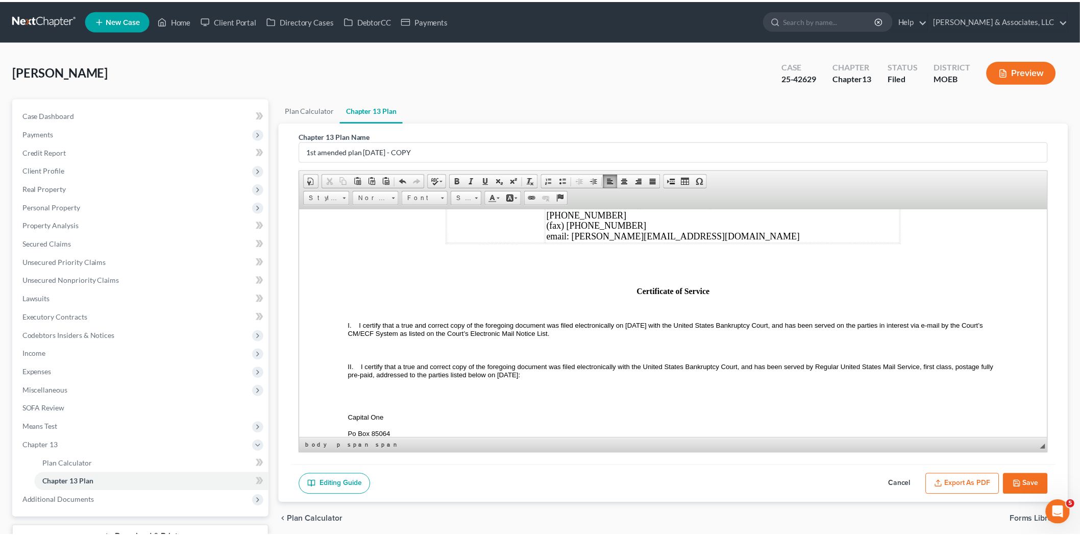
scroll to position [3359, 0]
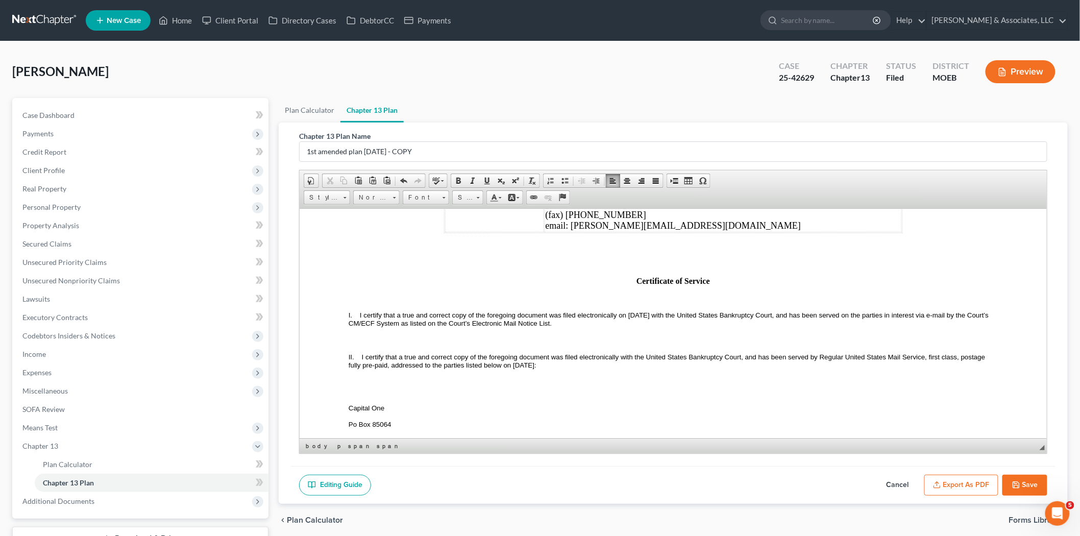
click at [602, 250] on p at bounding box center [672, 245] width 649 height 9
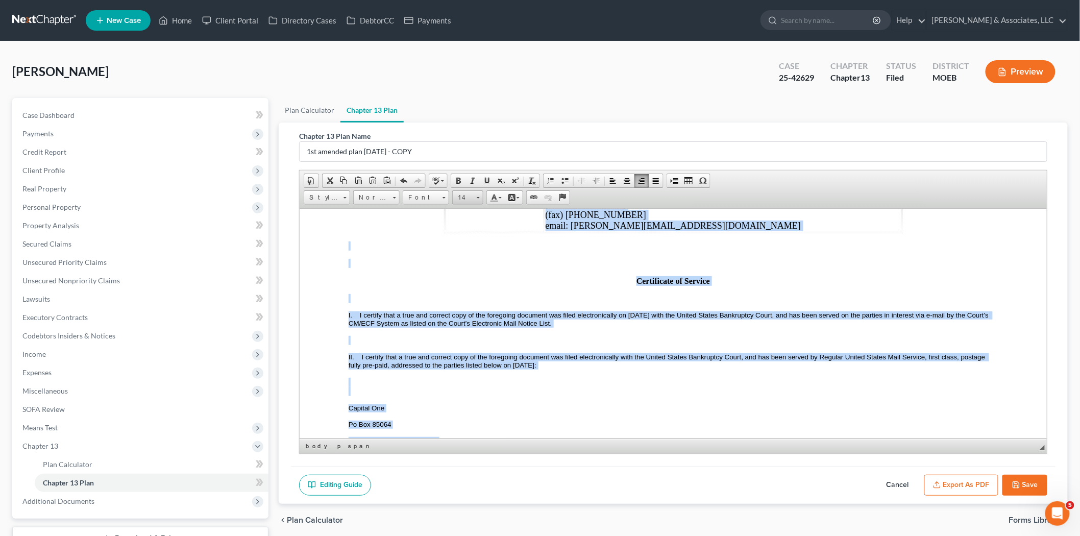
click at [475, 197] on link "14" at bounding box center [467, 197] width 31 height 14
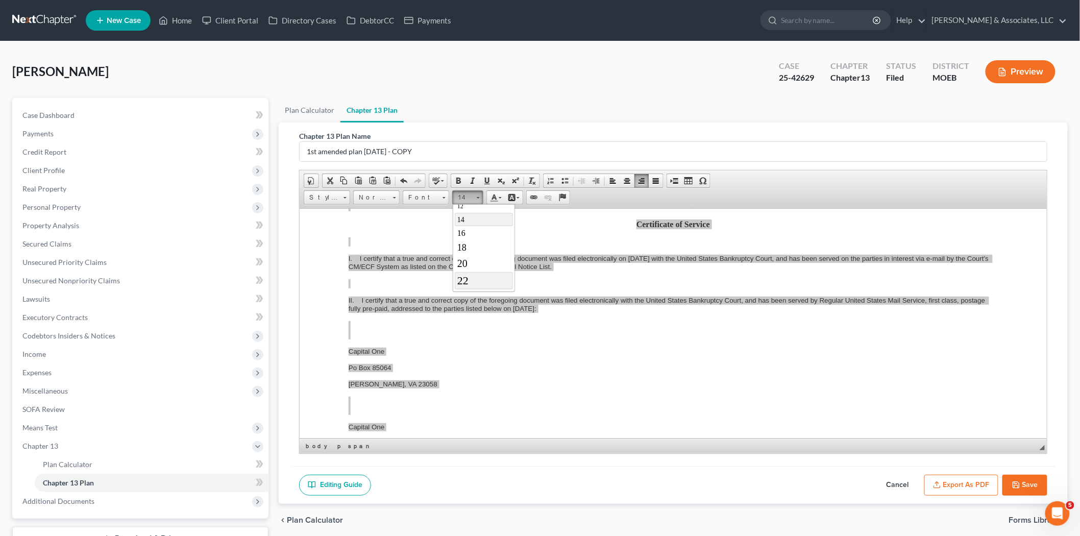
scroll to position [130, 0]
click at [480, 259] on link "26" at bounding box center [483, 260] width 58 height 19
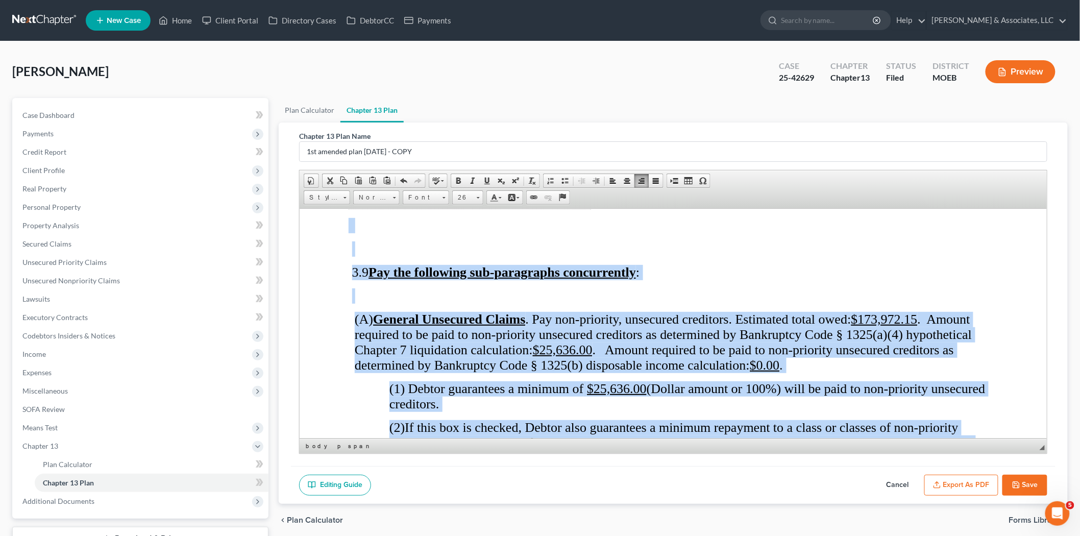
scroll to position [4967, 0]
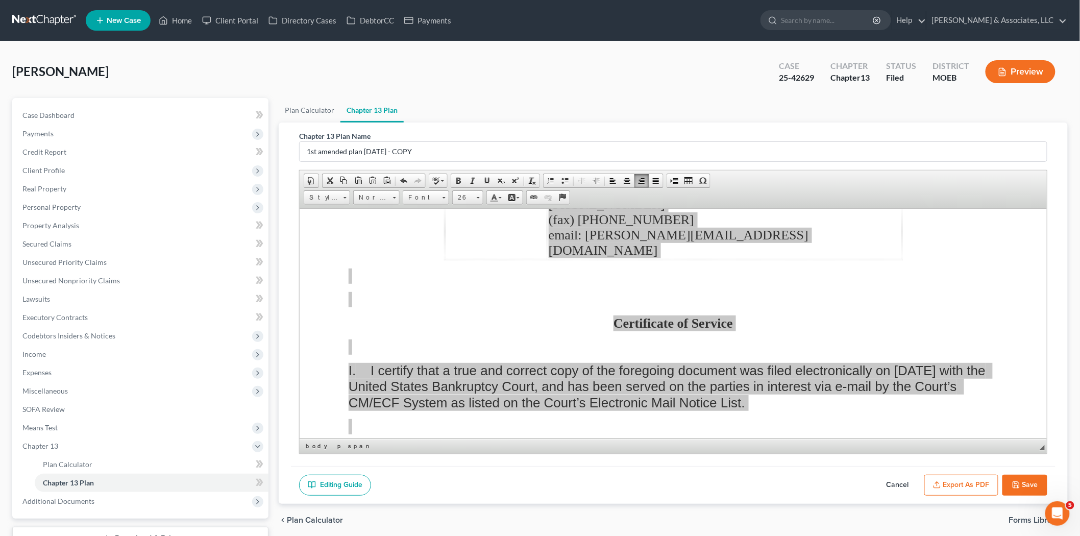
click at [955, 490] on button "Export as PDF" at bounding box center [961, 485] width 74 height 21
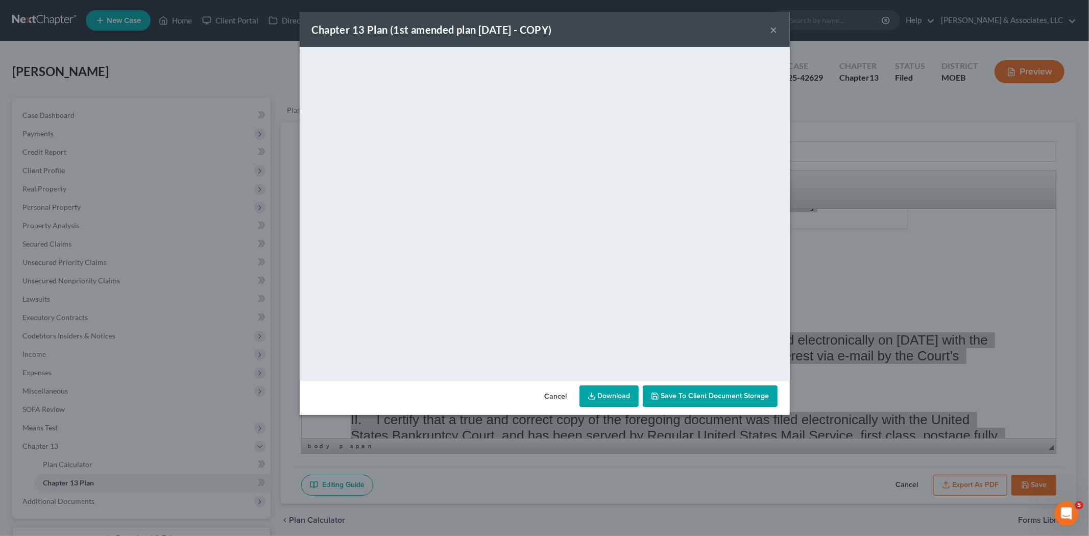
click at [771, 29] on button "×" at bounding box center [773, 29] width 7 height 12
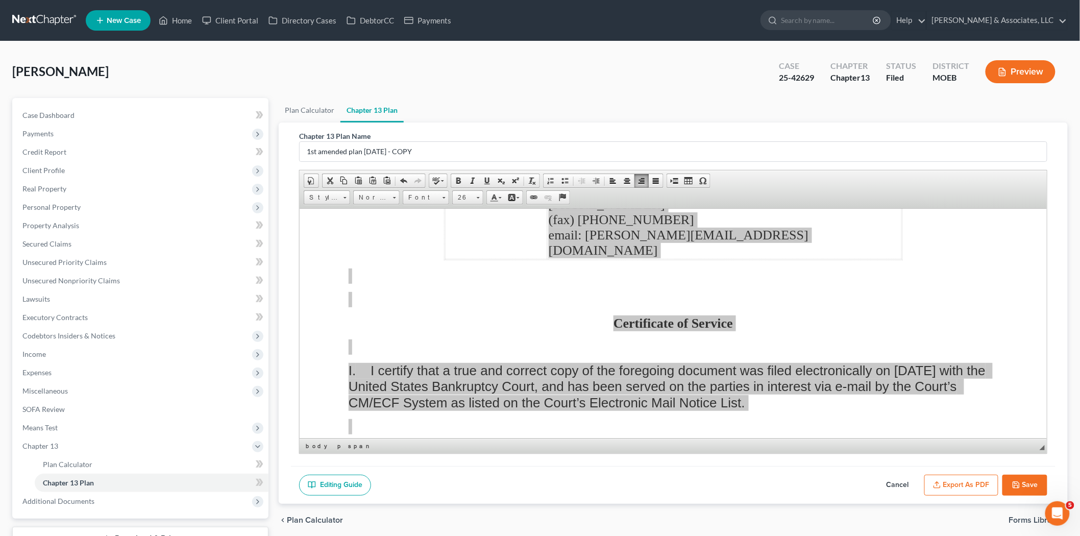
click at [1024, 488] on button "Save" at bounding box center [1024, 485] width 45 height 21
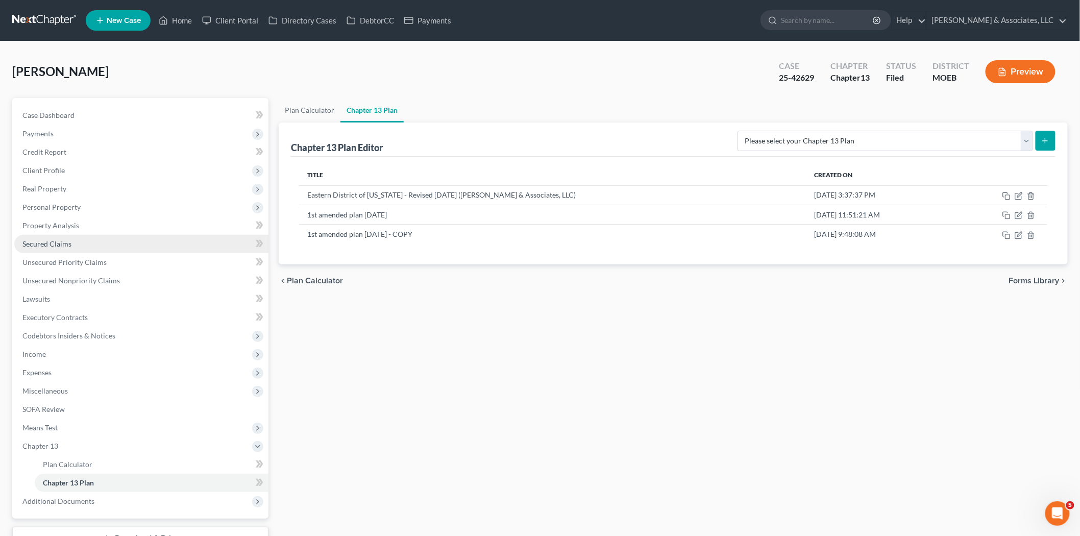
click at [54, 239] on span "Secured Claims" at bounding box center [46, 243] width 49 height 9
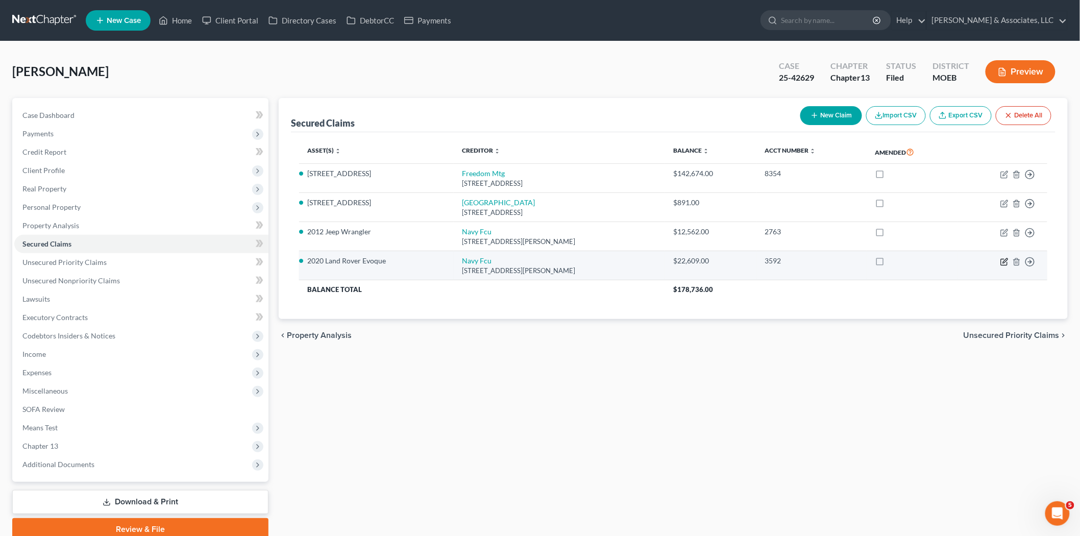
click at [1006, 261] on icon "button" at bounding box center [1005, 260] width 5 height 5
select select "48"
select select "3"
select select "2"
select select "0"
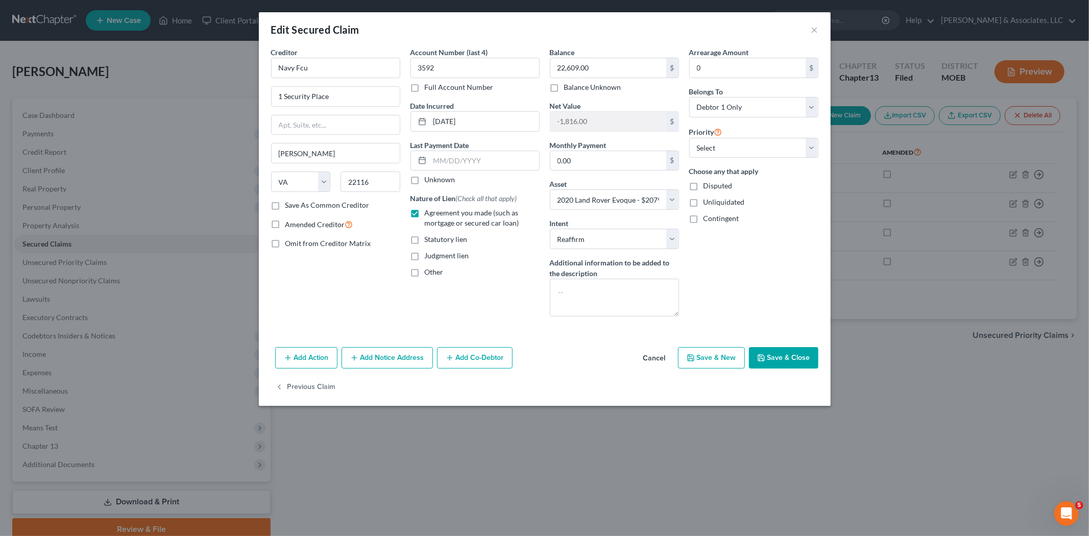
click at [650, 359] on button "Cancel" at bounding box center [654, 358] width 39 height 20
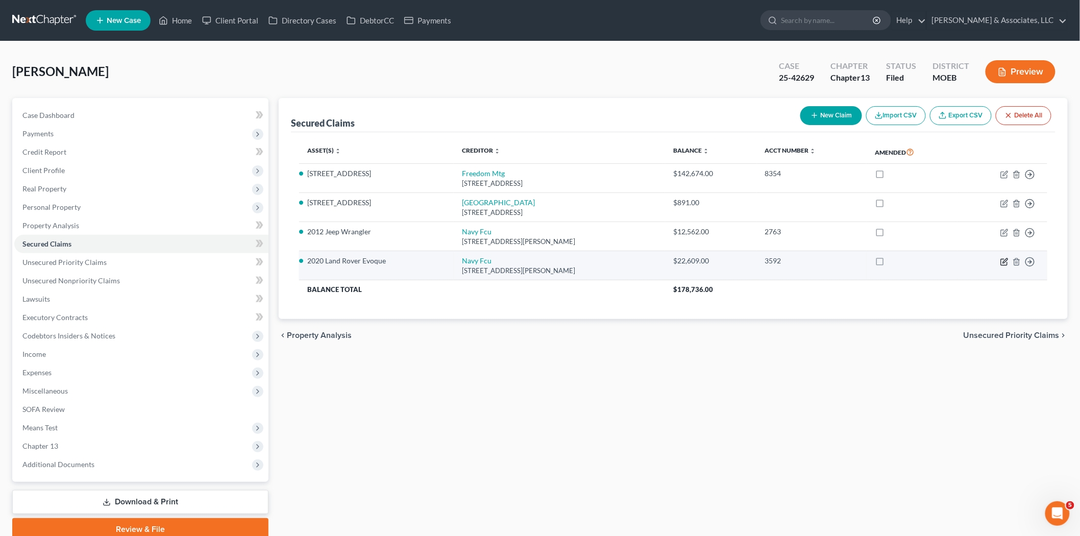
click at [1004, 261] on icon "button" at bounding box center [1005, 260] width 5 height 5
select select "48"
select select "3"
select select "2"
select select "0"
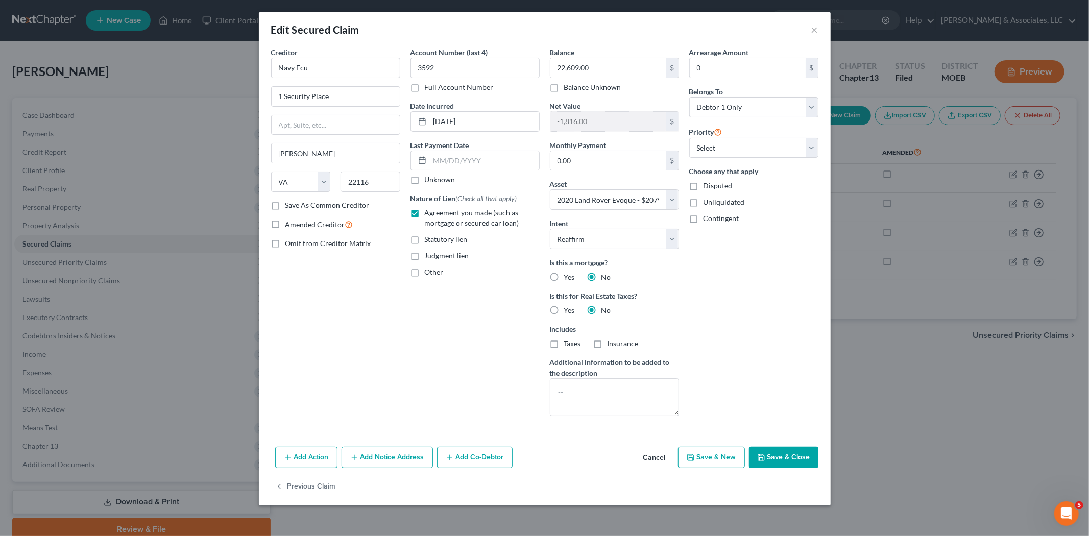
click at [779, 460] on button "Save & Close" at bounding box center [783, 457] width 69 height 21
select select
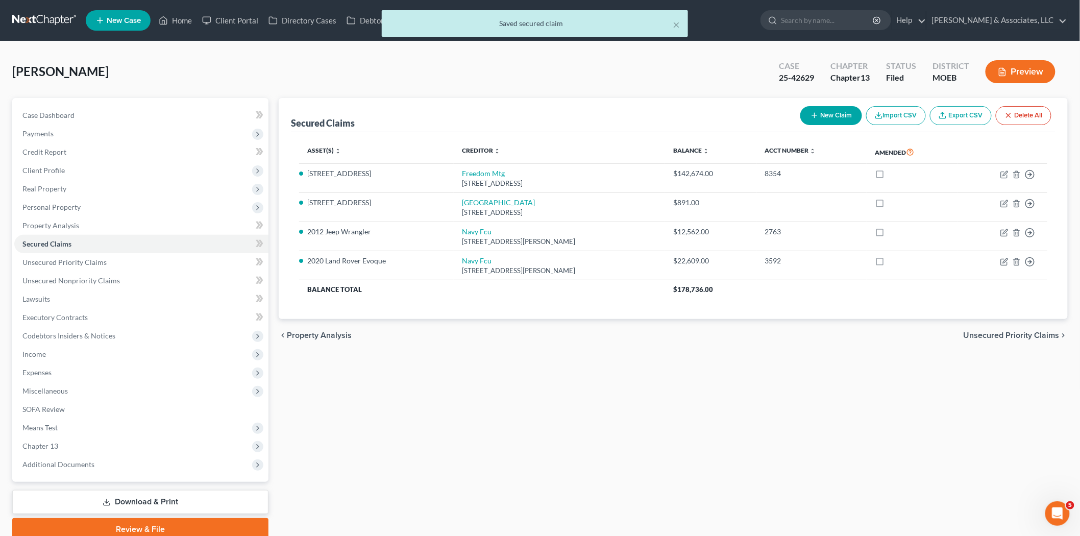
click at [164, 494] on link "Download & Print" at bounding box center [140, 502] width 256 height 24
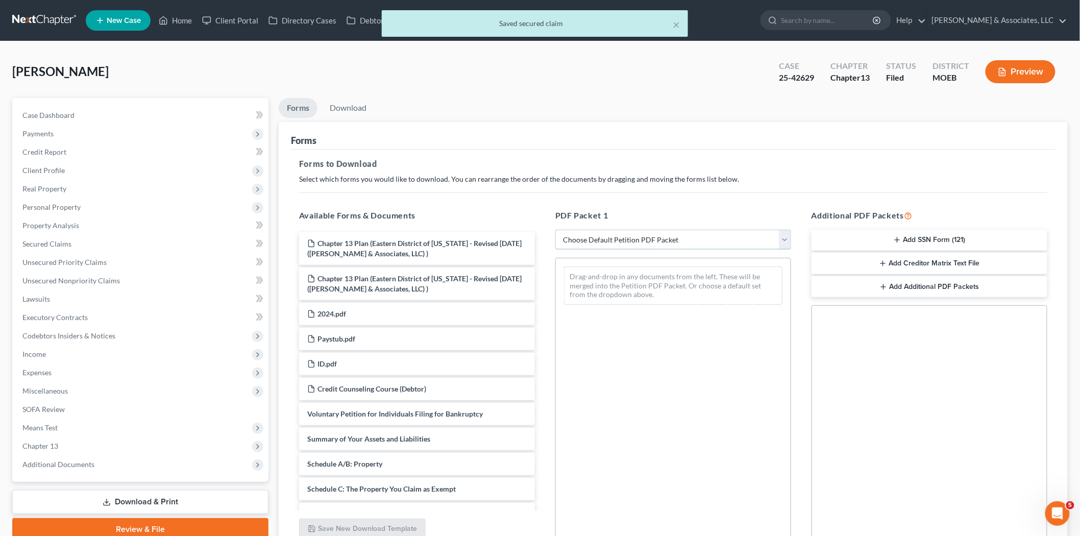
click at [582, 243] on select "Choose Default Petition PDF Packet Complete Bankruptcy Petition (all forms and …" at bounding box center [673, 240] width 236 height 20
select select "2"
click at [555, 230] on select "Choose Default Petition PDF Packet Complete Bankruptcy Petition (all forms and …" at bounding box center [673, 240] width 236 height 20
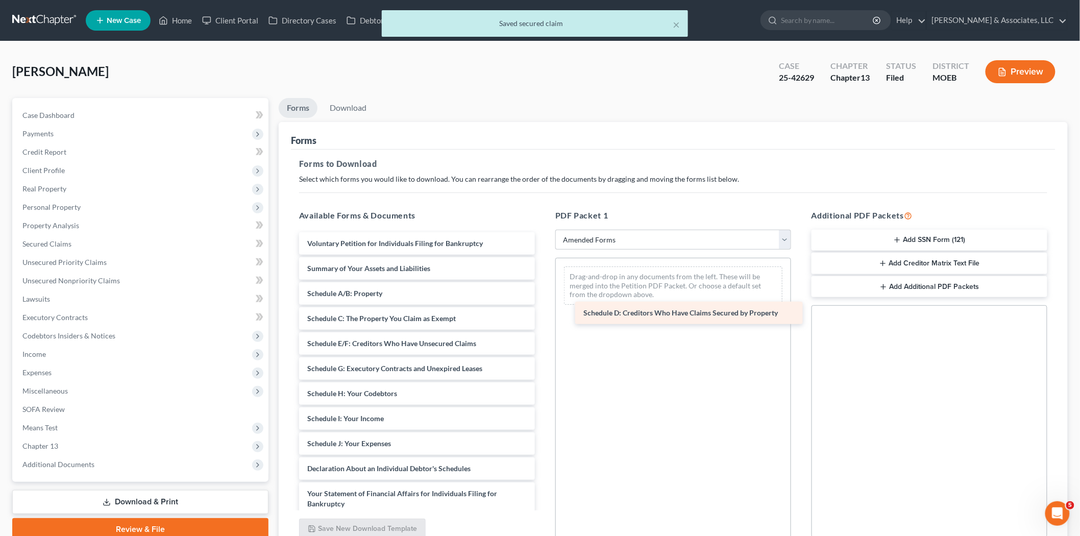
drag, startPoint x: 384, startPoint y: 344, endPoint x: 660, endPoint y: 314, distance: 277.7
click at [543, 314] on div "Schedule D: Creditors Who Have Claims Secured by Property Voluntary Petition fo…" at bounding box center [417, 441] width 252 height 418
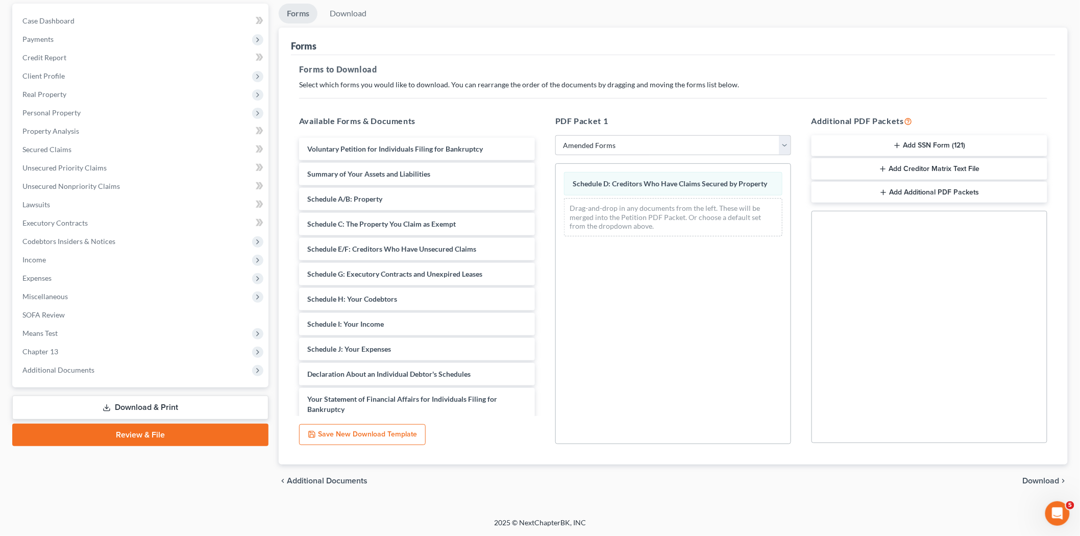
click at [1036, 478] on span "Download" at bounding box center [1041, 481] width 37 height 8
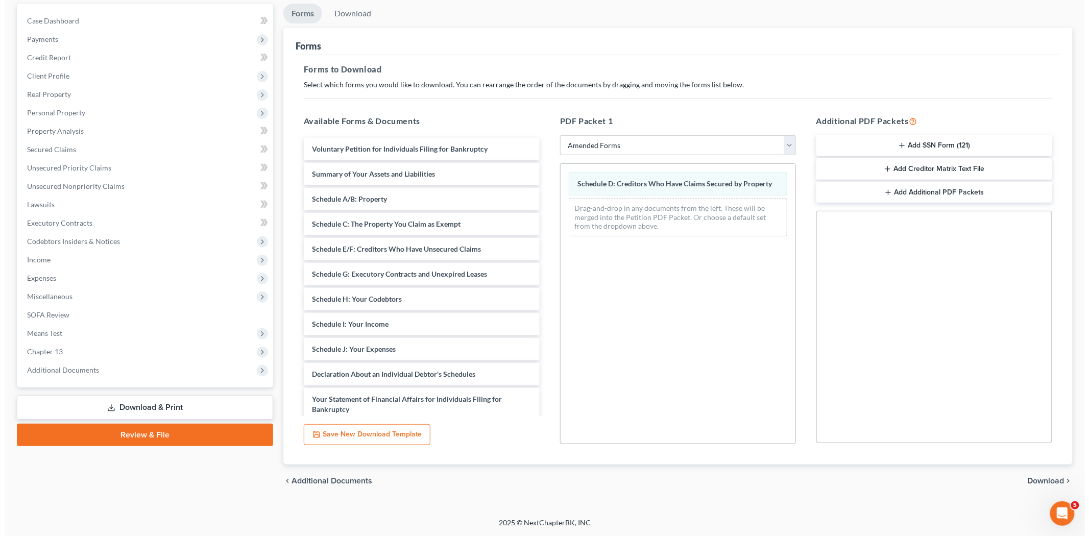
scroll to position [42, 0]
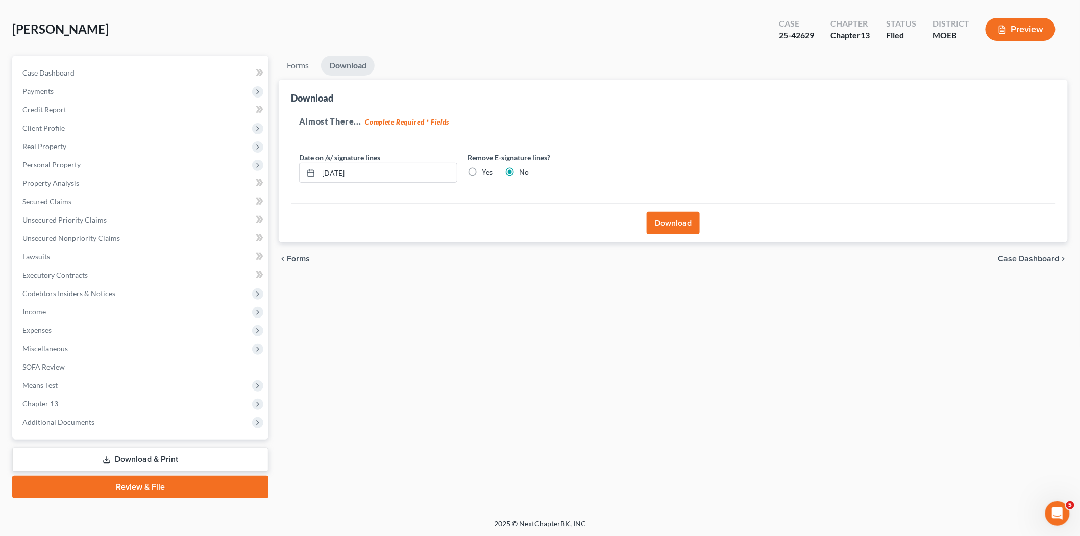
click at [666, 221] on button "Download" at bounding box center [673, 223] width 53 height 22
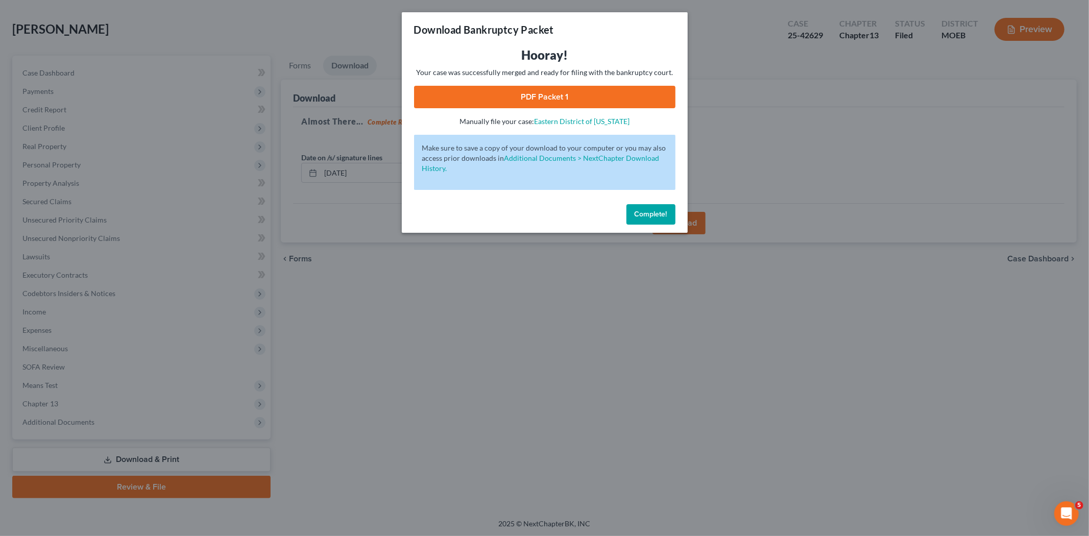
click at [486, 90] on link "PDF Packet 1" at bounding box center [544, 97] width 261 height 22
